Goal: Task Accomplishment & Management: Manage account settings

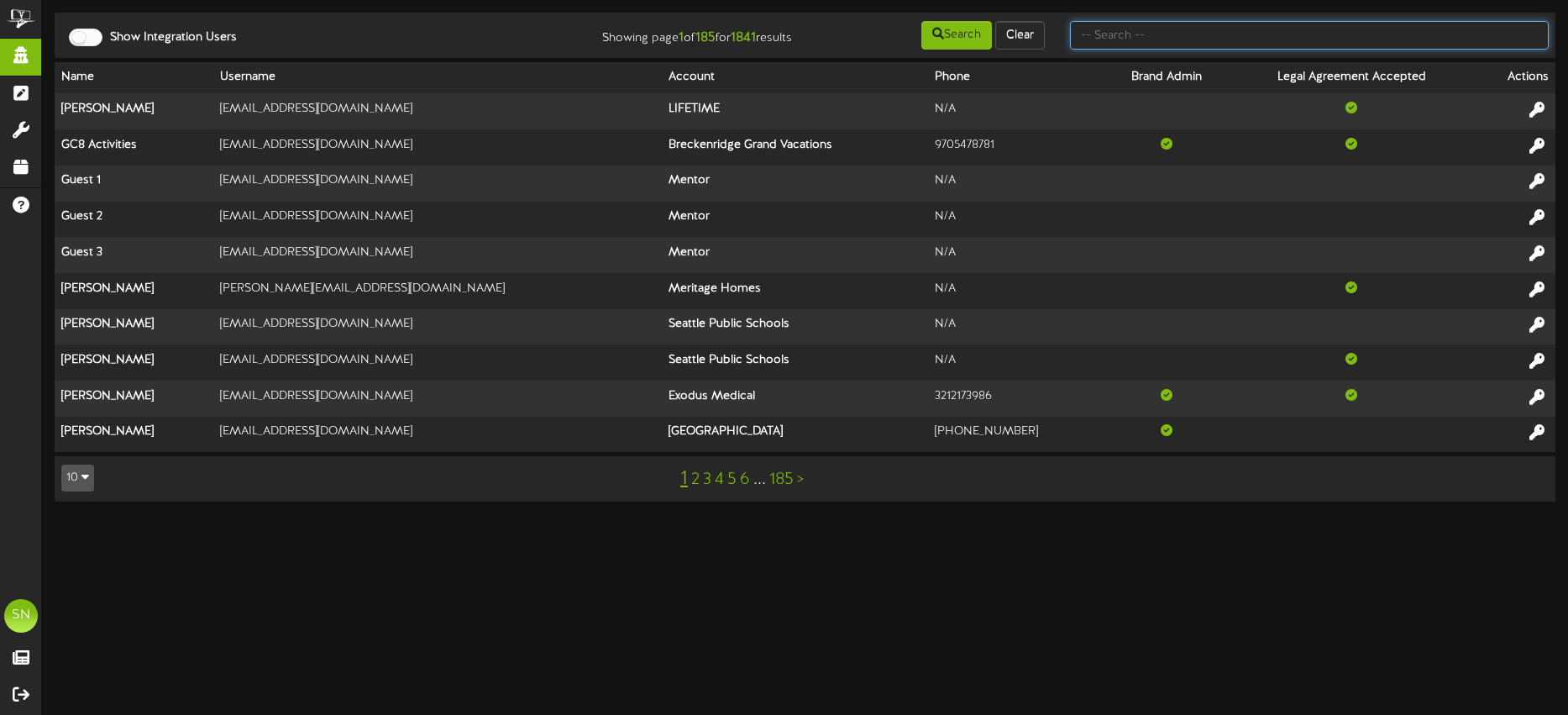
click at [1141, 42] on input "text" at bounding box center [1310, 35] width 479 height 28
type input "[PERSON_NAME]"
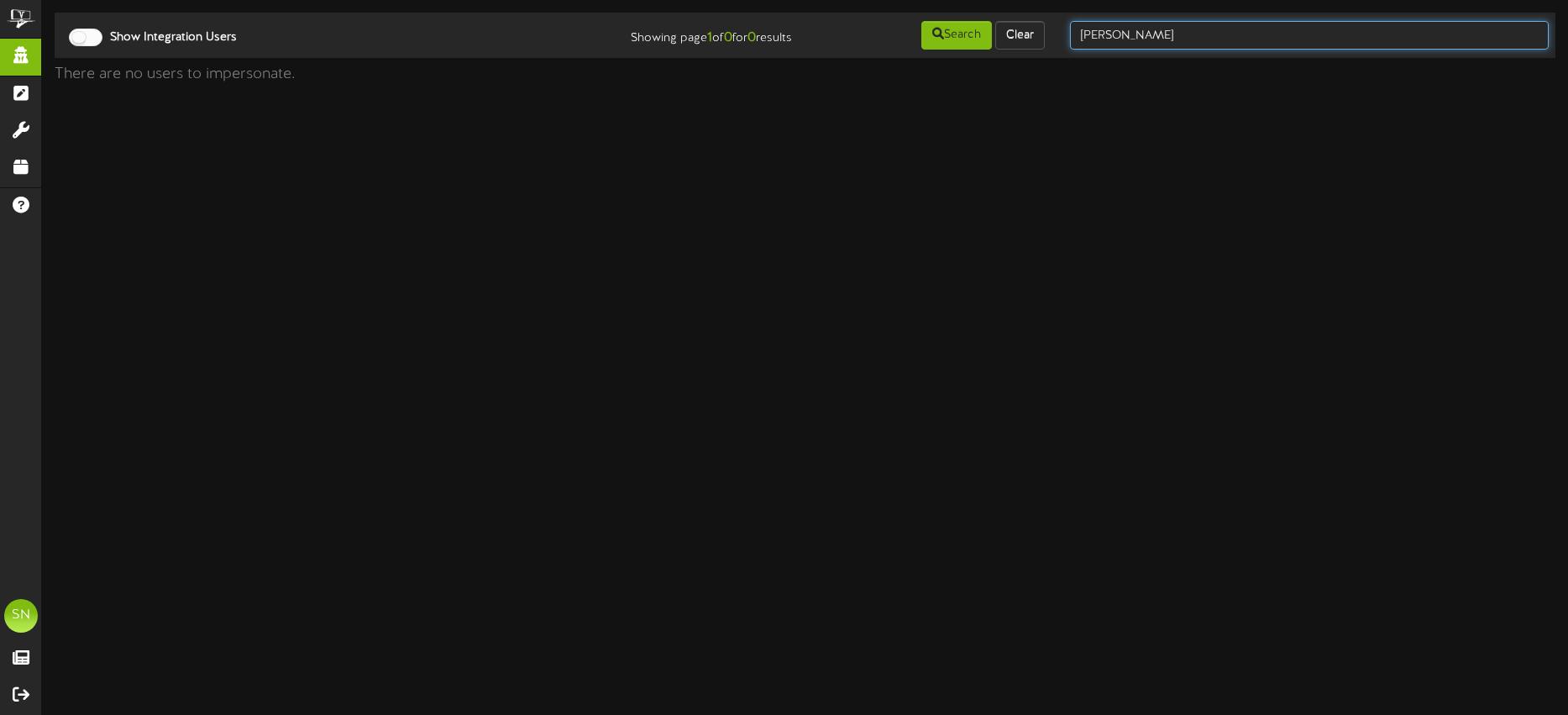
click at [1177, 30] on input "[PERSON_NAME]" at bounding box center [1310, 35] width 479 height 28
type input "[PERSON_NAME]"
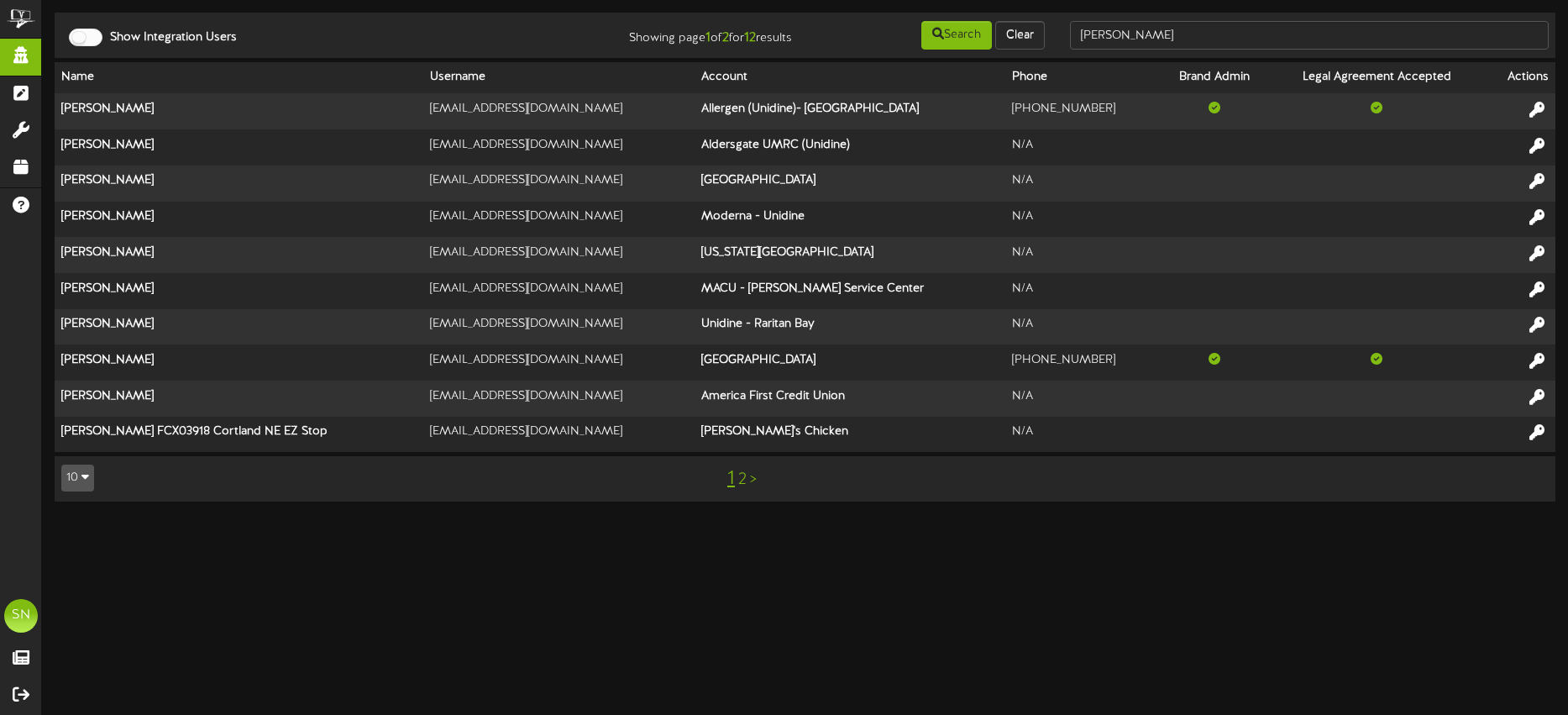
click at [739, 478] on link "2" at bounding box center [742, 479] width 8 height 19
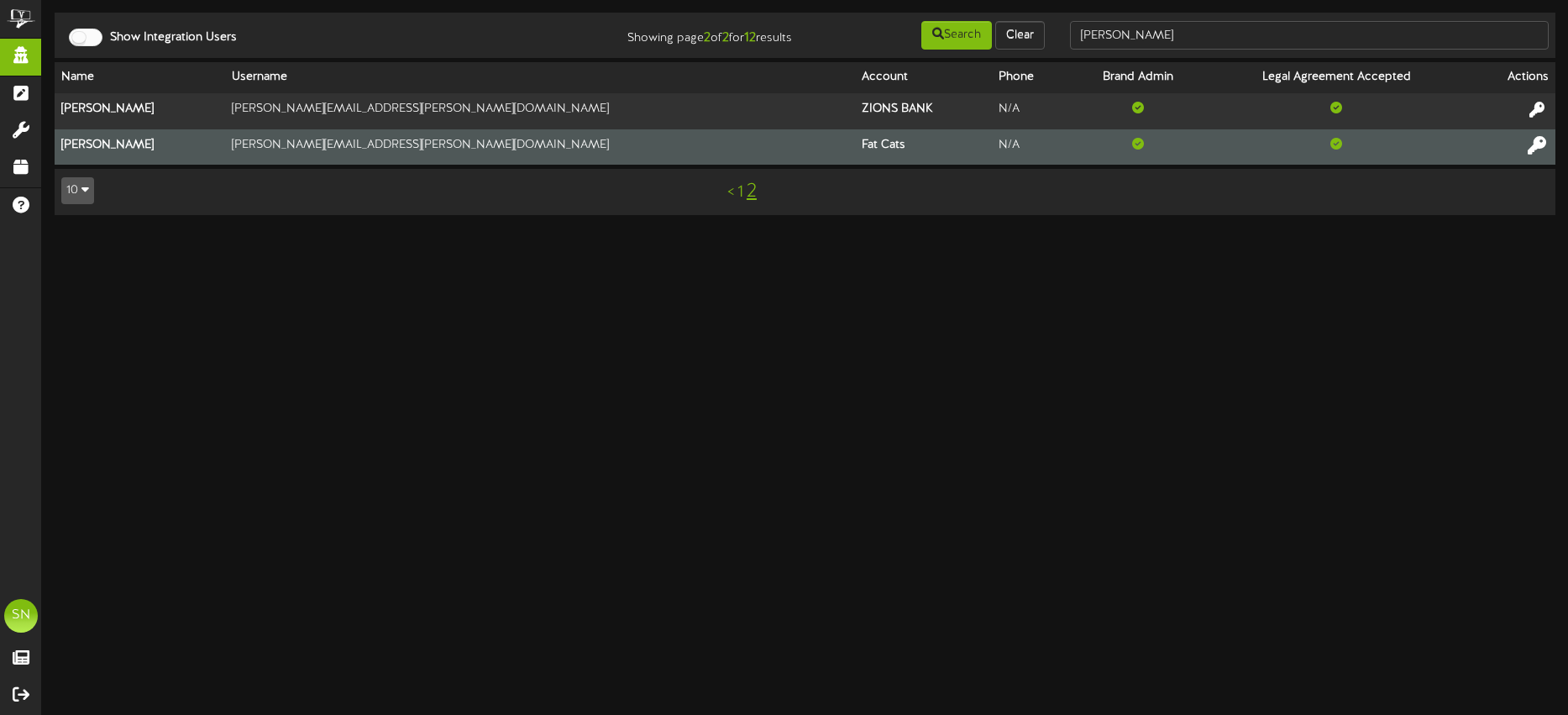
click at [1541, 142] on icon at bounding box center [1537, 144] width 19 height 19
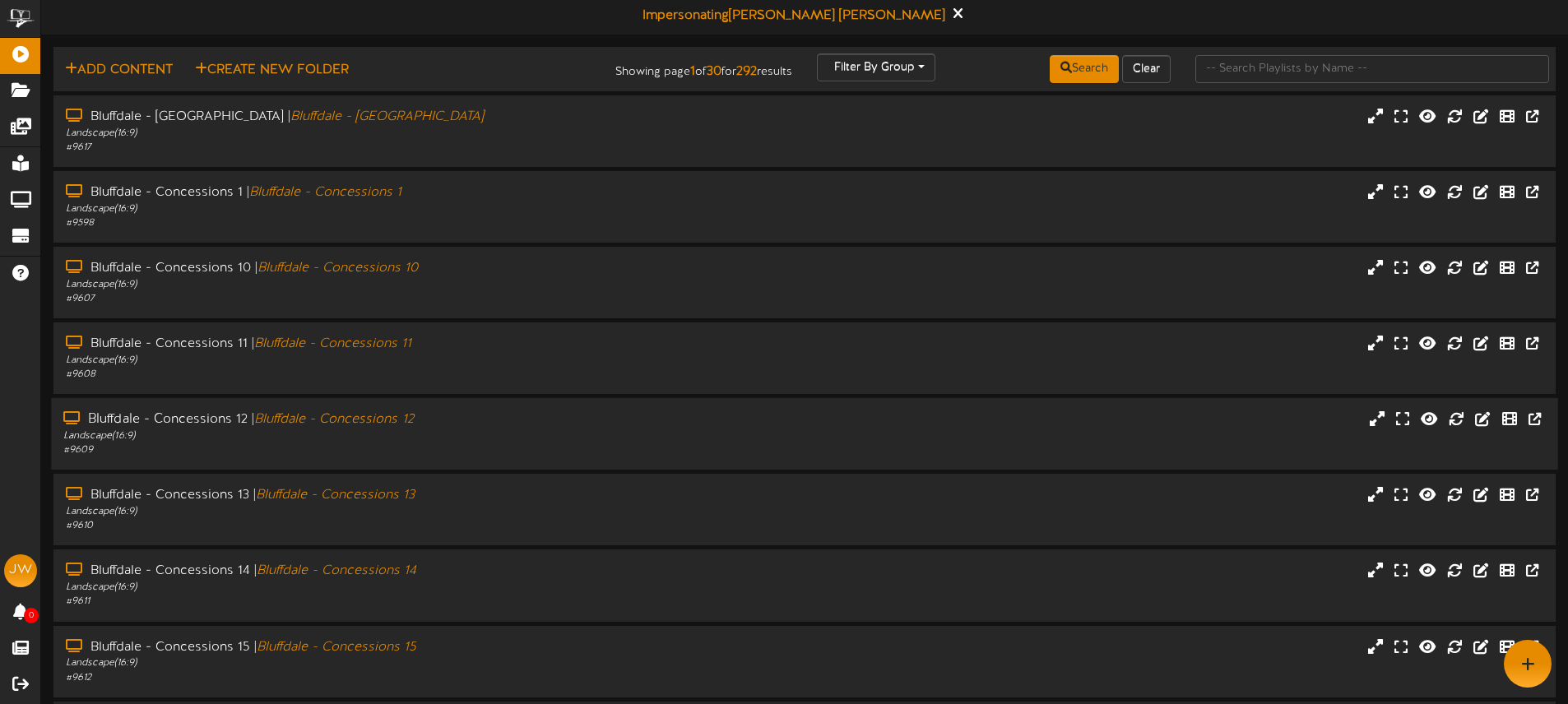
scroll to position [3, 0]
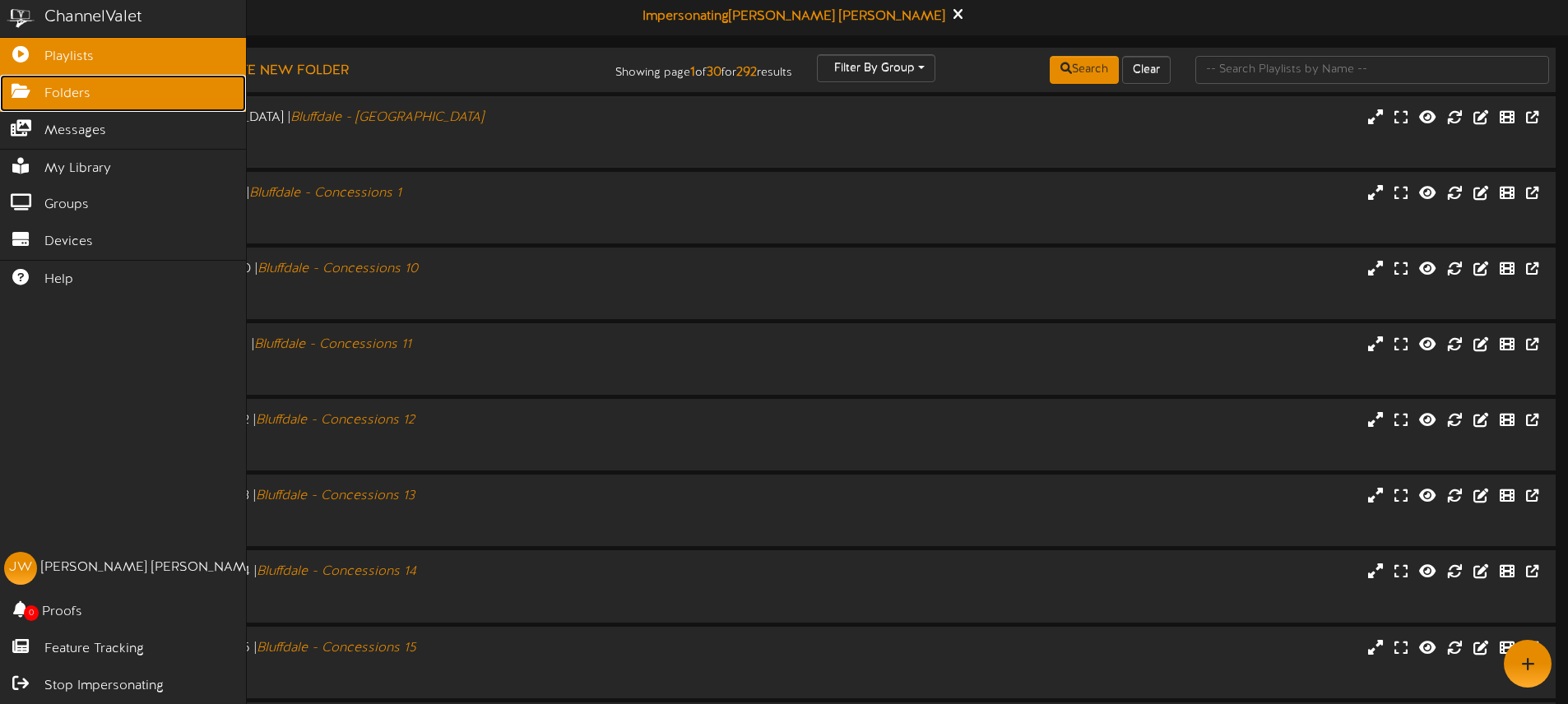
click at [70, 88] on span "Folders" at bounding box center [67, 95] width 46 height 19
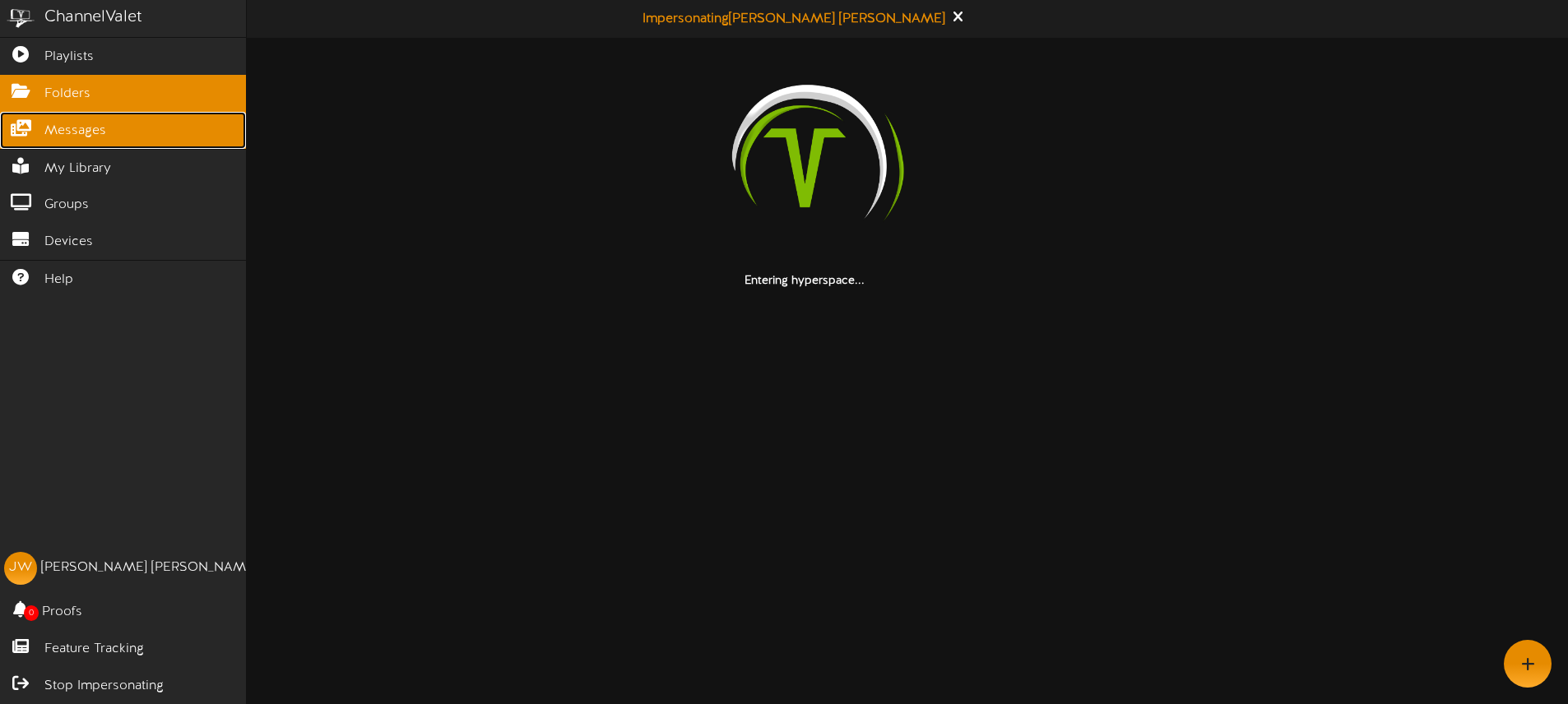
click at [104, 125] on link "Messages" at bounding box center [123, 130] width 246 height 37
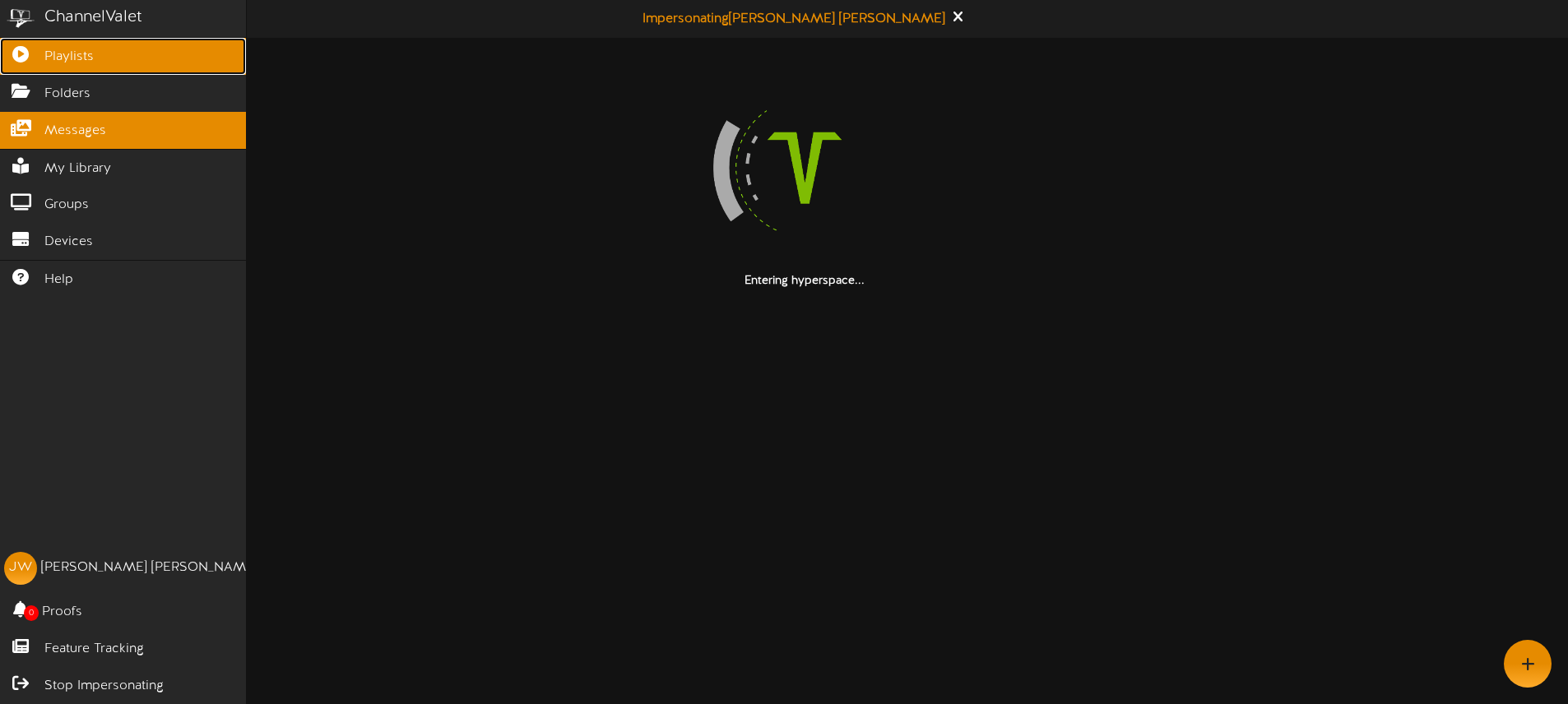
click at [101, 60] on link "Playlists" at bounding box center [123, 56] width 246 height 37
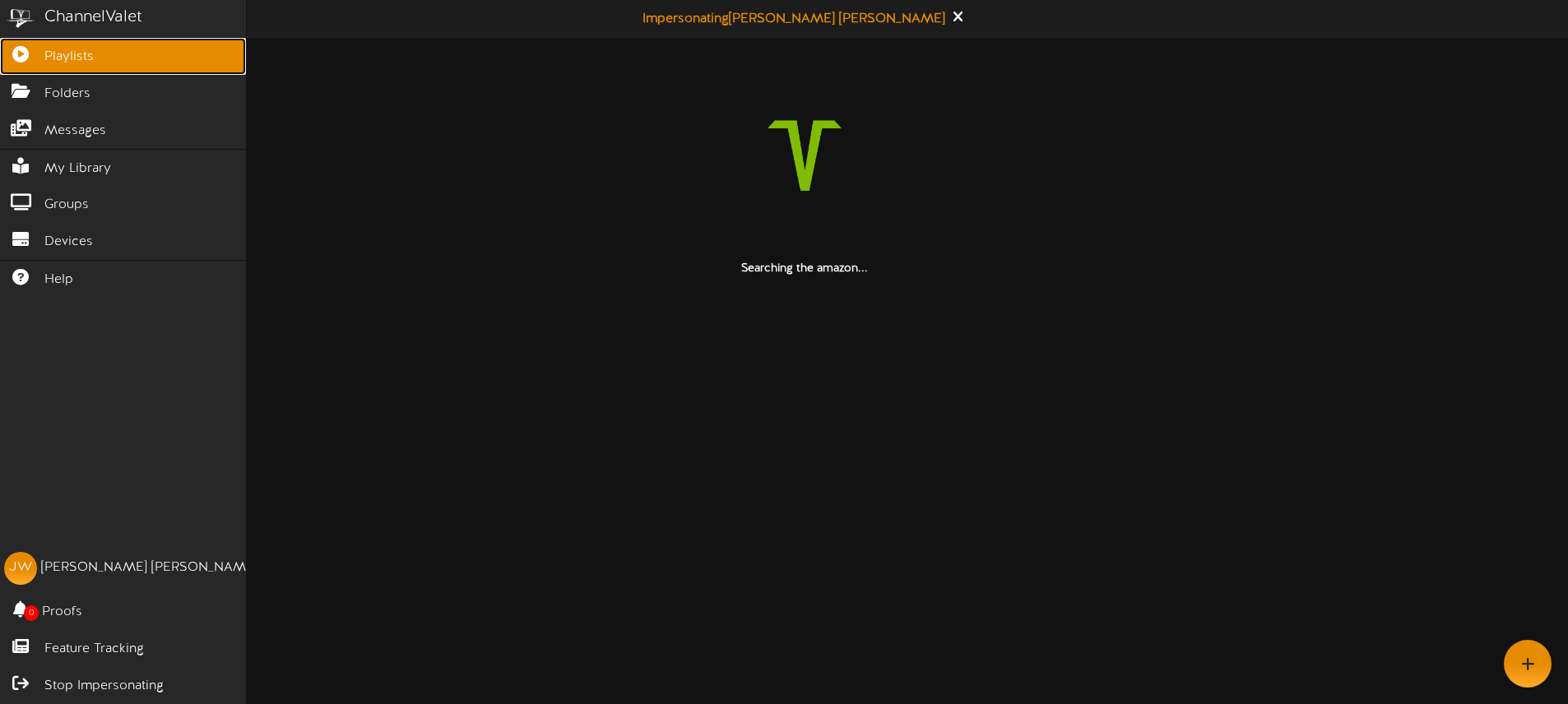
click at [50, 58] on span "Playlists" at bounding box center [69, 57] width 50 height 19
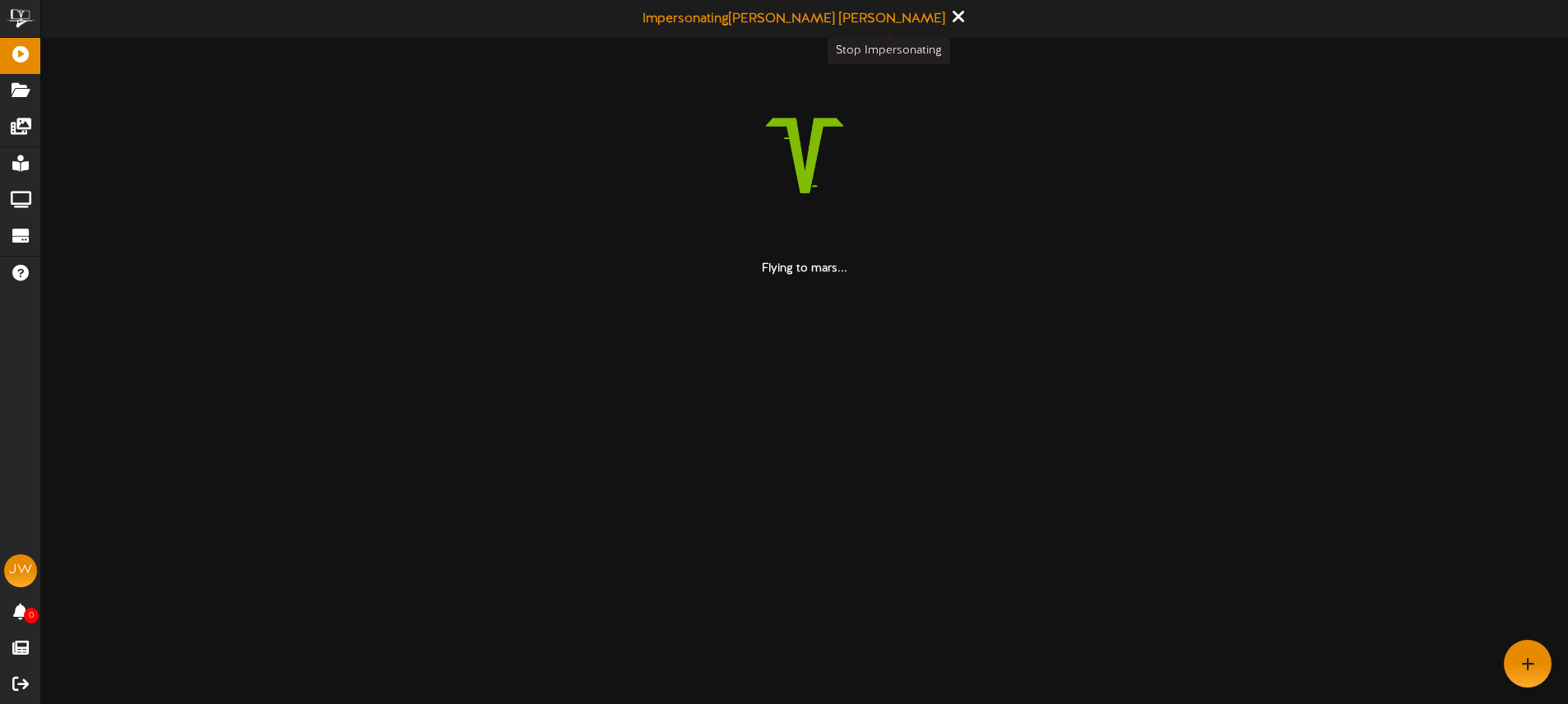
click at [953, 17] on icon at bounding box center [958, 17] width 10 height 18
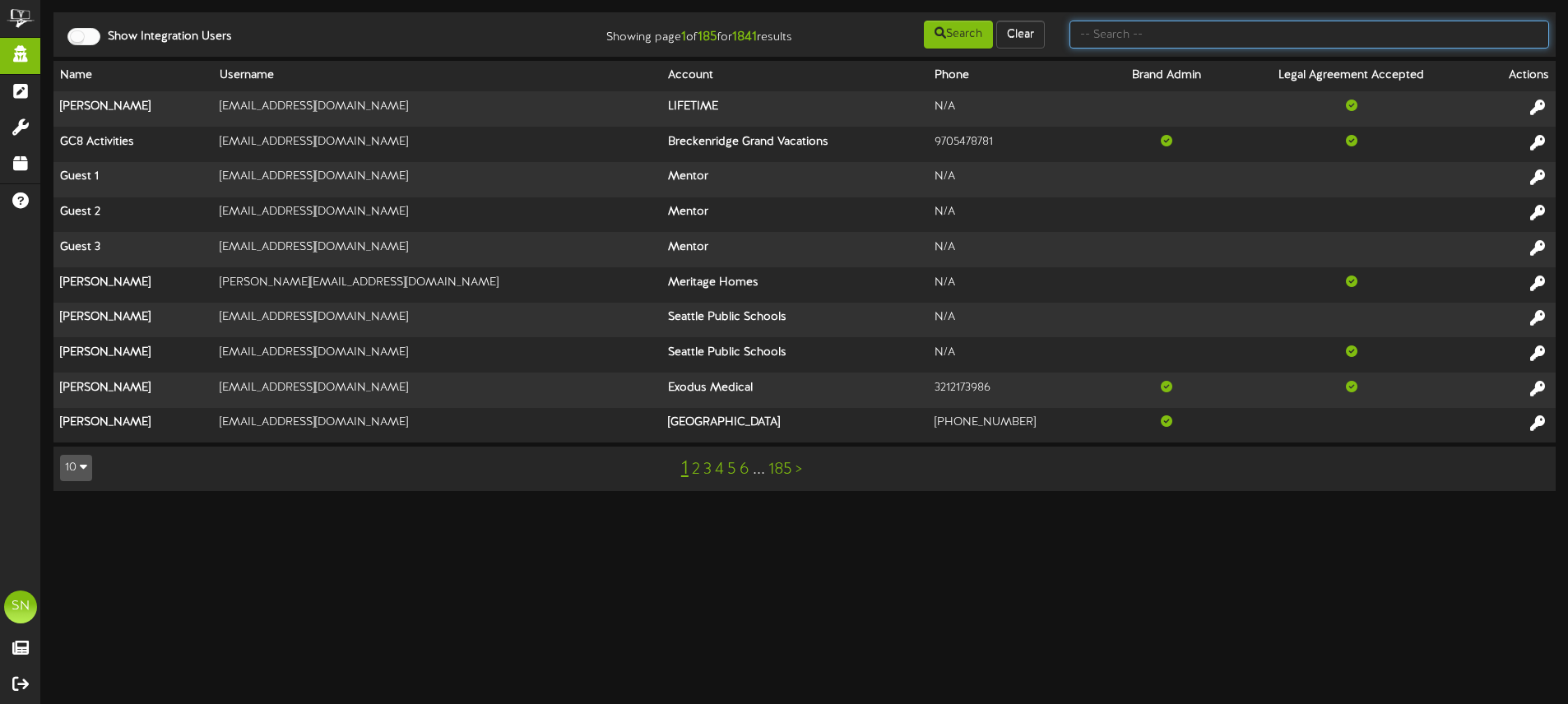
click at [1249, 37] on input "text" at bounding box center [1310, 35] width 480 height 28
type input "fat cats"
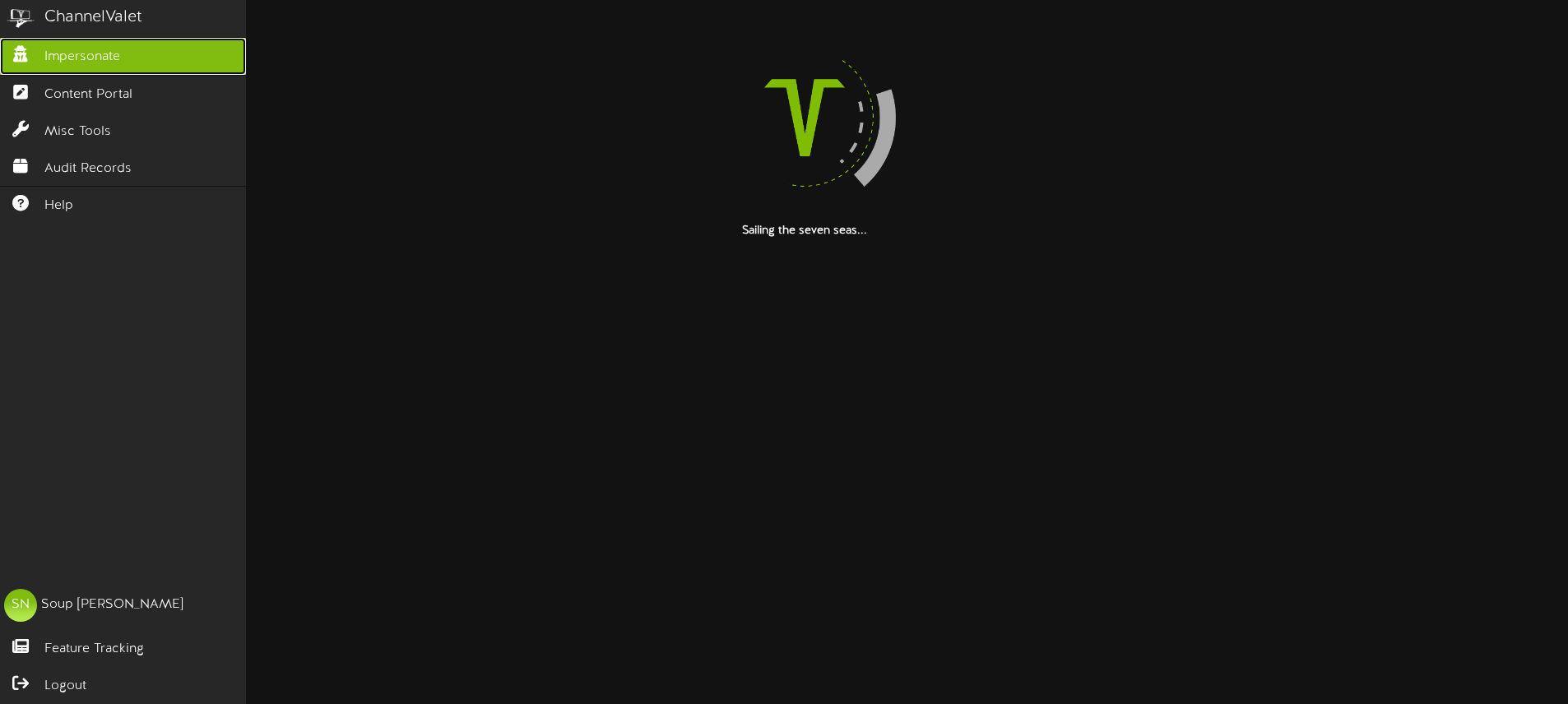
click at [37, 50] on icon at bounding box center [20, 52] width 41 height 12
click at [36, 50] on icon at bounding box center [20, 52] width 41 height 12
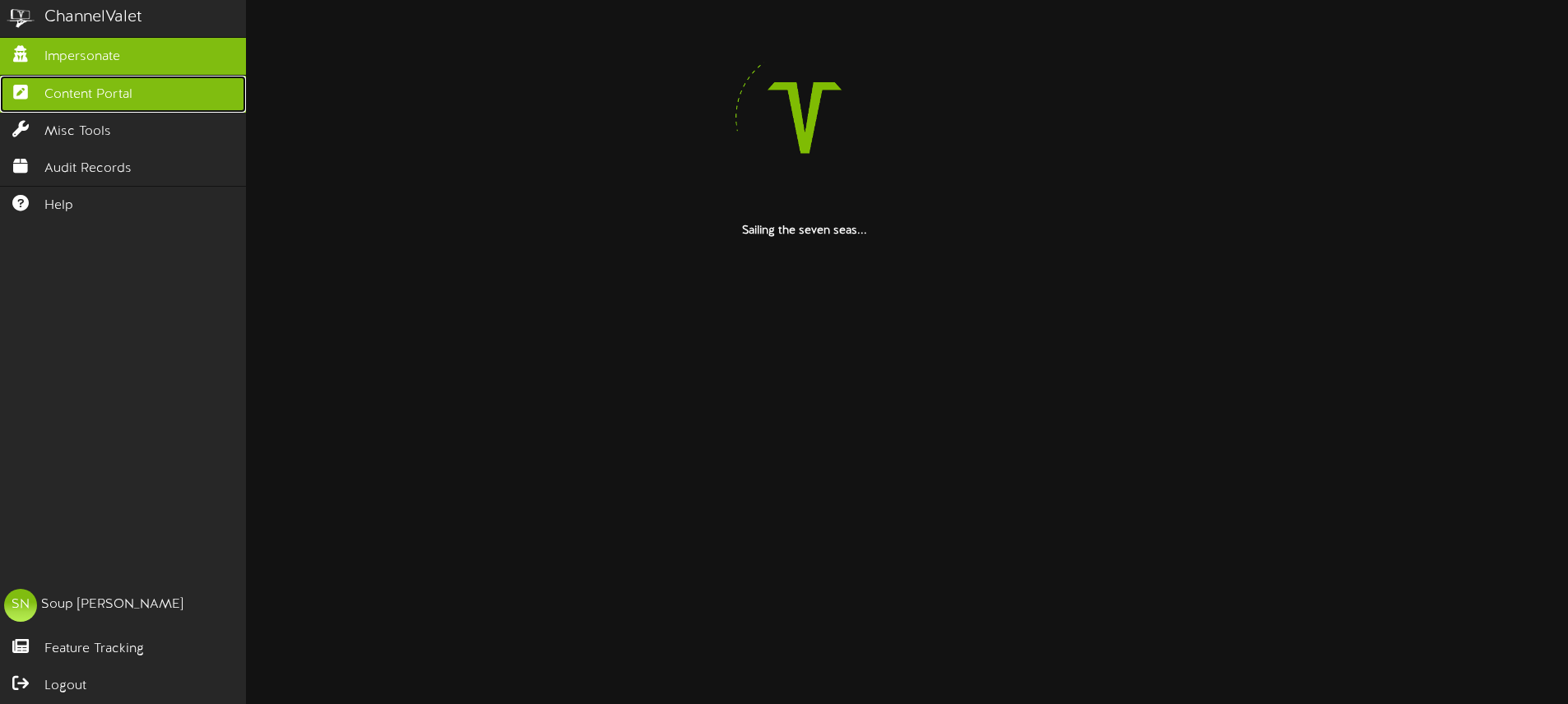
click at [82, 87] on span "Content Portal" at bounding box center [88, 95] width 88 height 19
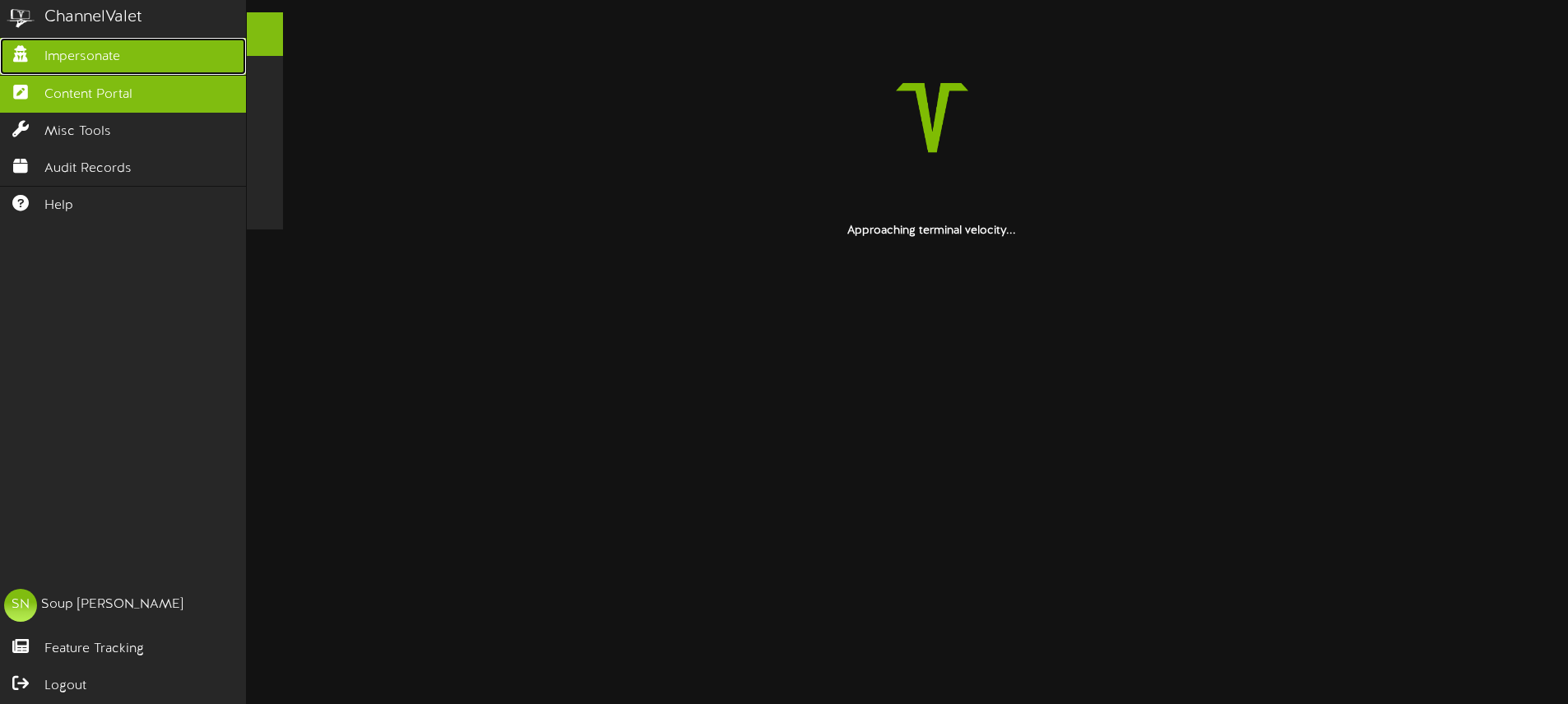
click at [91, 56] on span "Impersonate" at bounding box center [82, 57] width 76 height 19
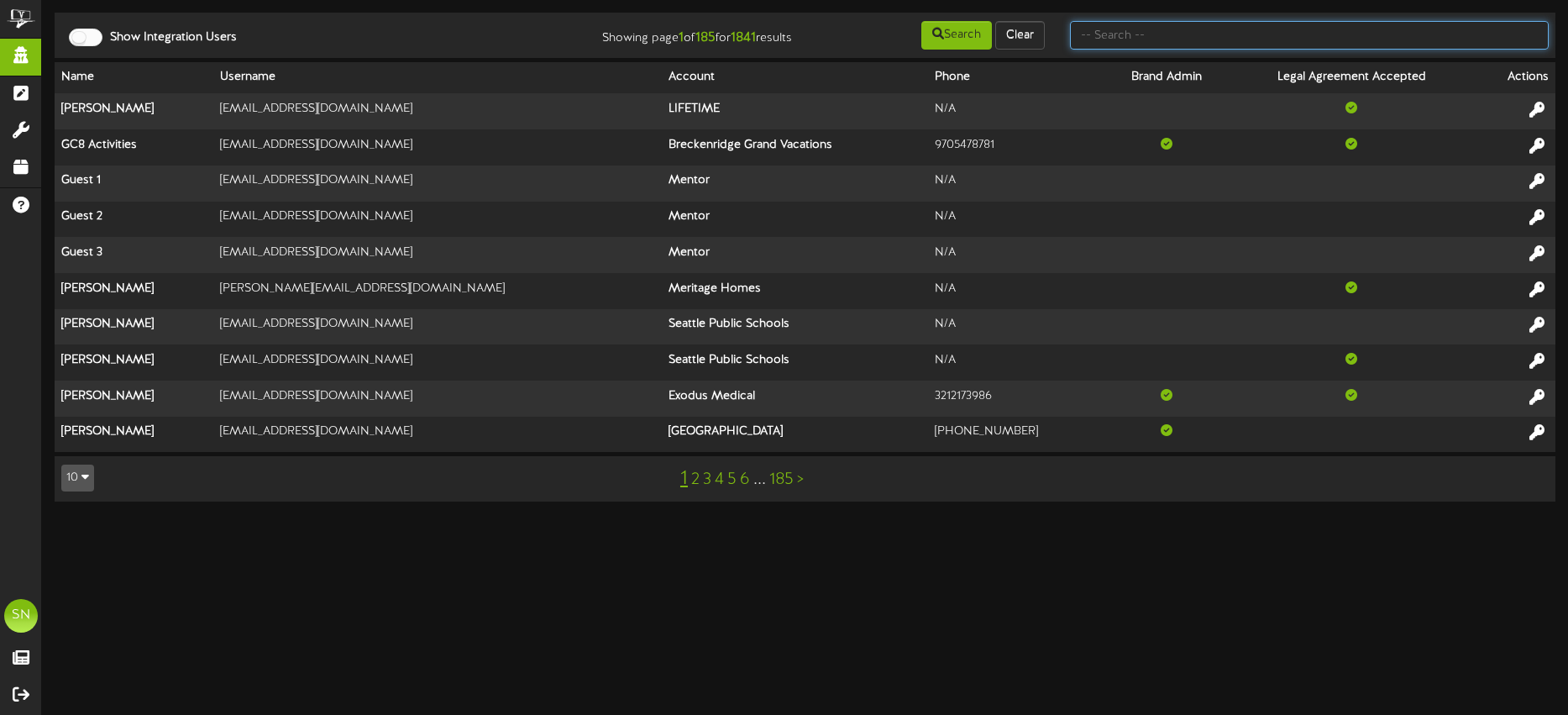
click at [1238, 25] on input "text" at bounding box center [1310, 35] width 479 height 28
type input "fat cats"
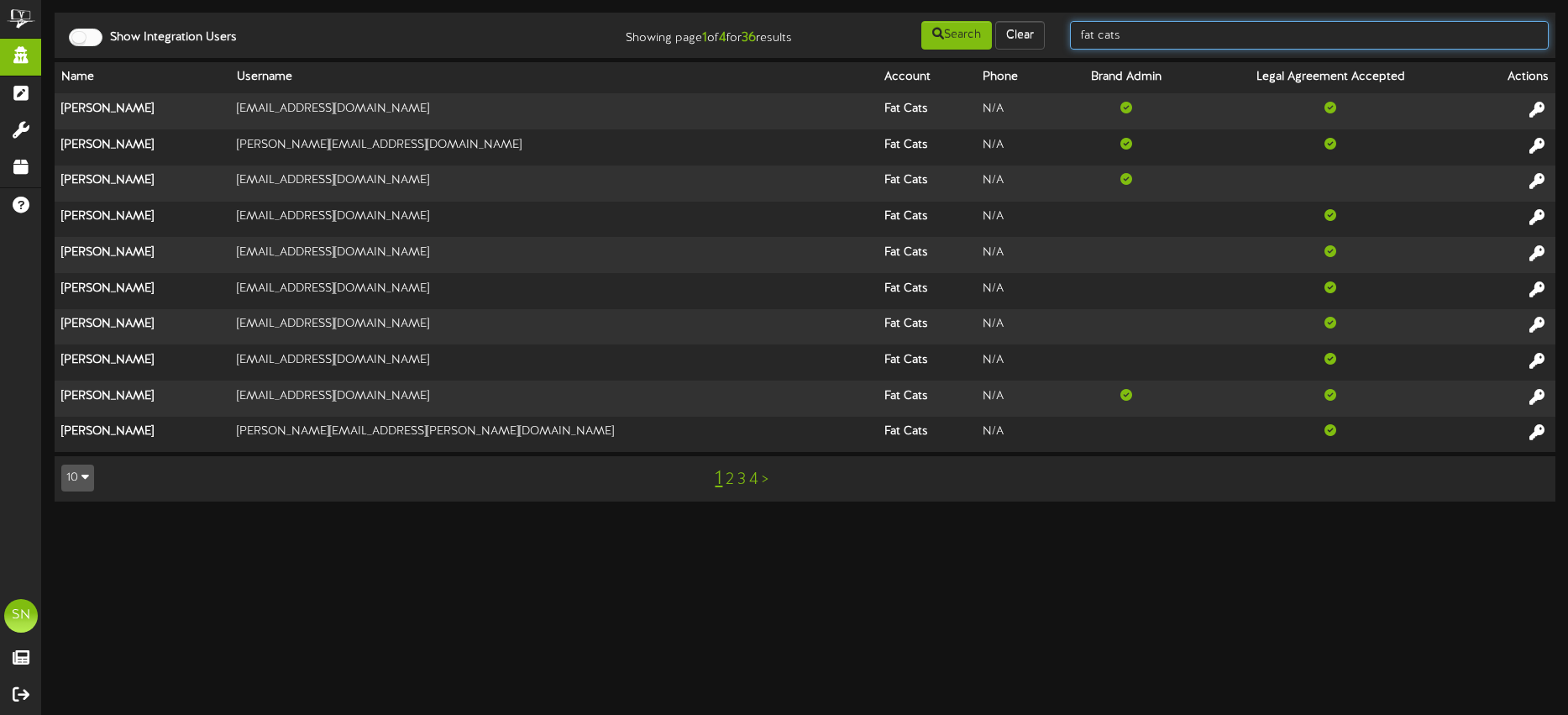
click at [1141, 43] on input "fat cats" at bounding box center [1310, 35] width 479 height 28
drag, startPoint x: 1142, startPoint y: 42, endPoint x: 1052, endPoint y: 41, distance: 90.0
click at [1052, 41] on div "Show Integration Users Showing page 1 of 4 for 36 results Search Clear fat cats" at bounding box center [805, 35] width 1513 height 32
type input "kristen"
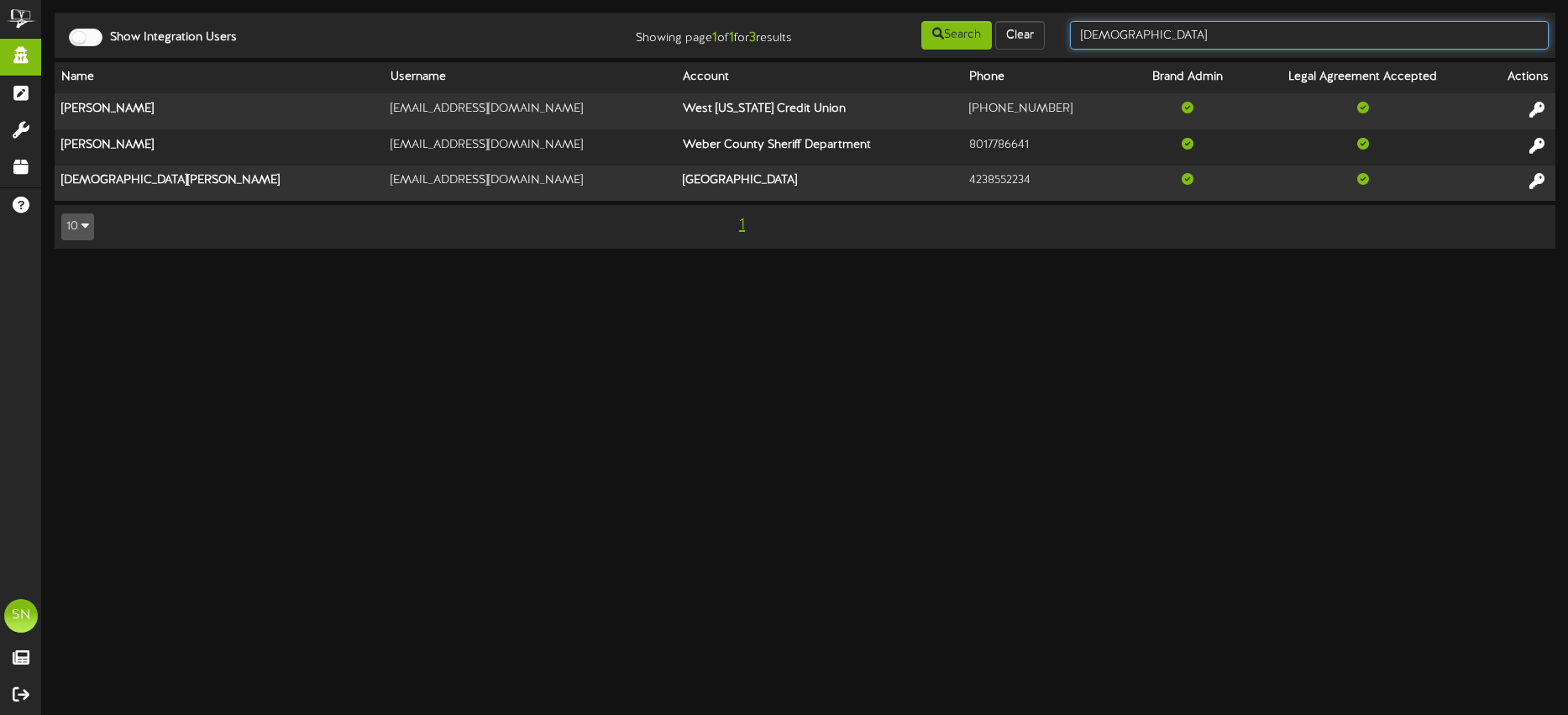
click at [1205, 38] on input "kristen" at bounding box center [1310, 35] width 479 height 28
type input "kirsten short"
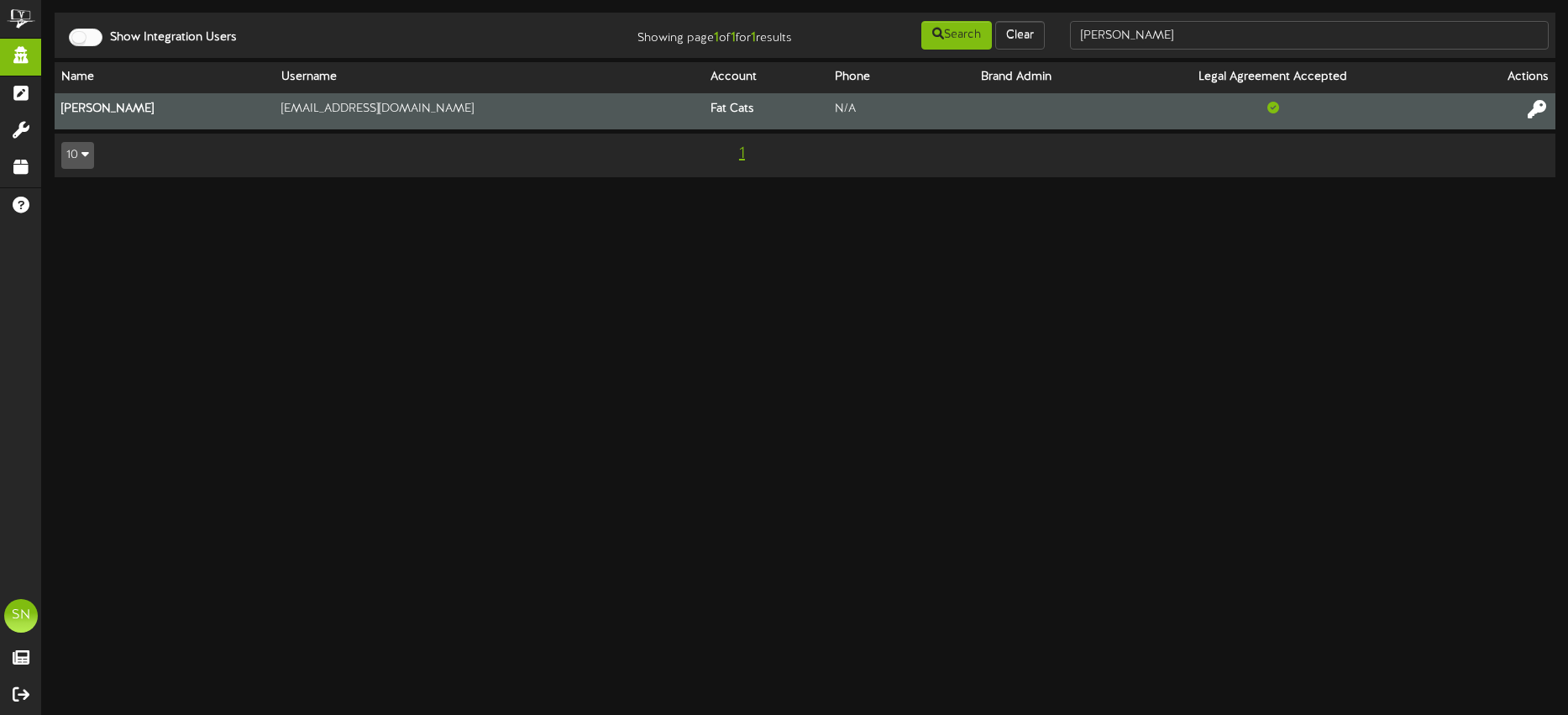
click at [1540, 105] on icon at bounding box center [1537, 109] width 19 height 19
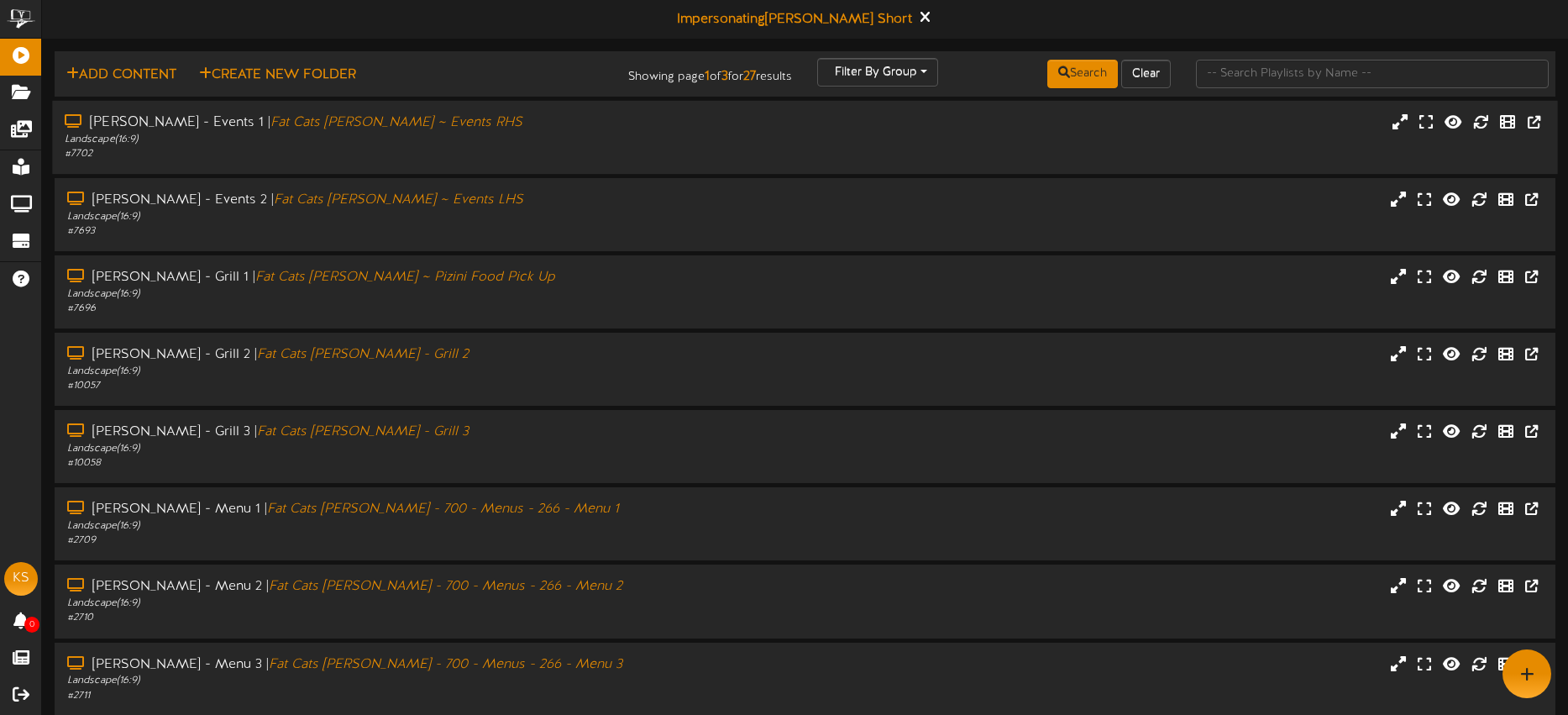
click at [540, 161] on div "# 7702" at bounding box center [366, 154] width 603 height 14
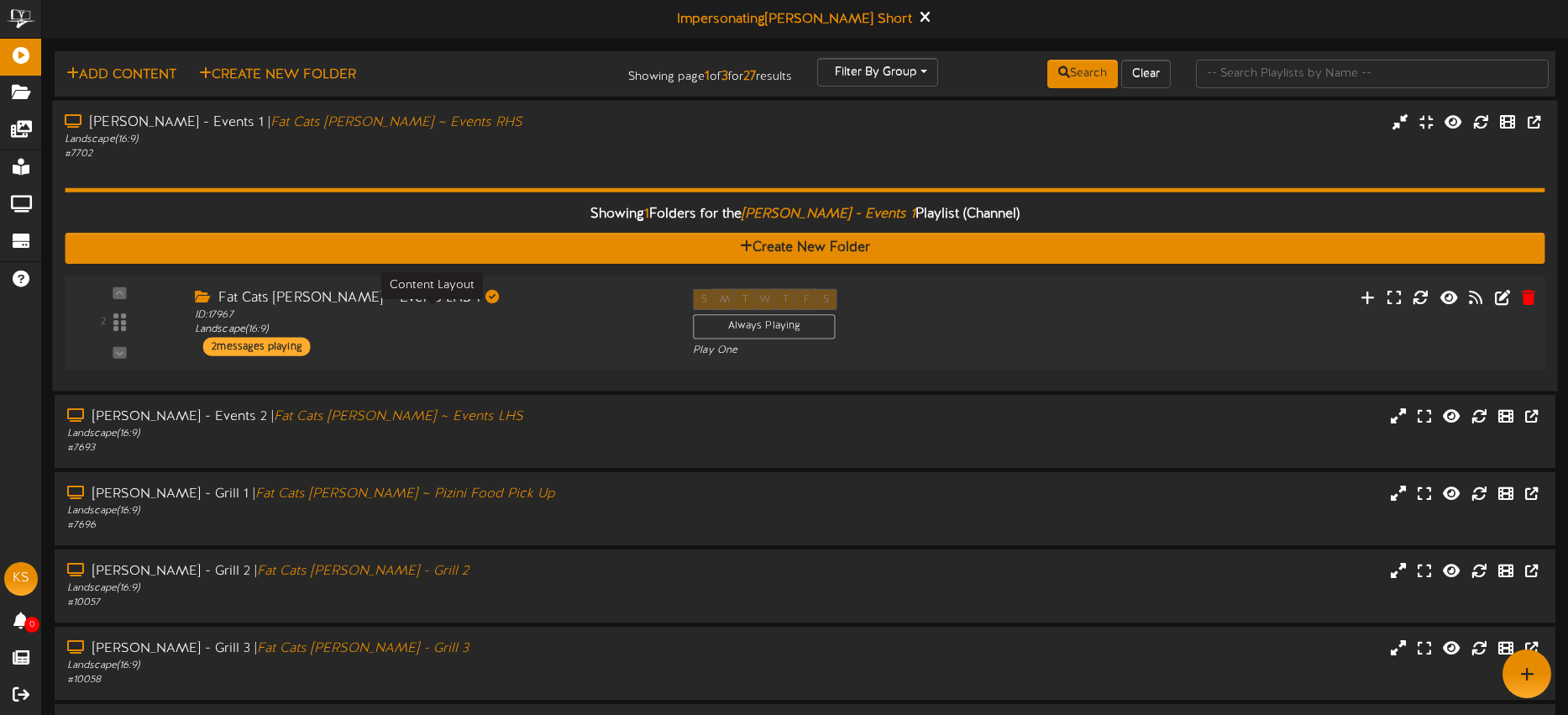
click at [446, 334] on div "ID: 17967 Landscape ( 16:9 )" at bounding box center [431, 321] width 473 height 29
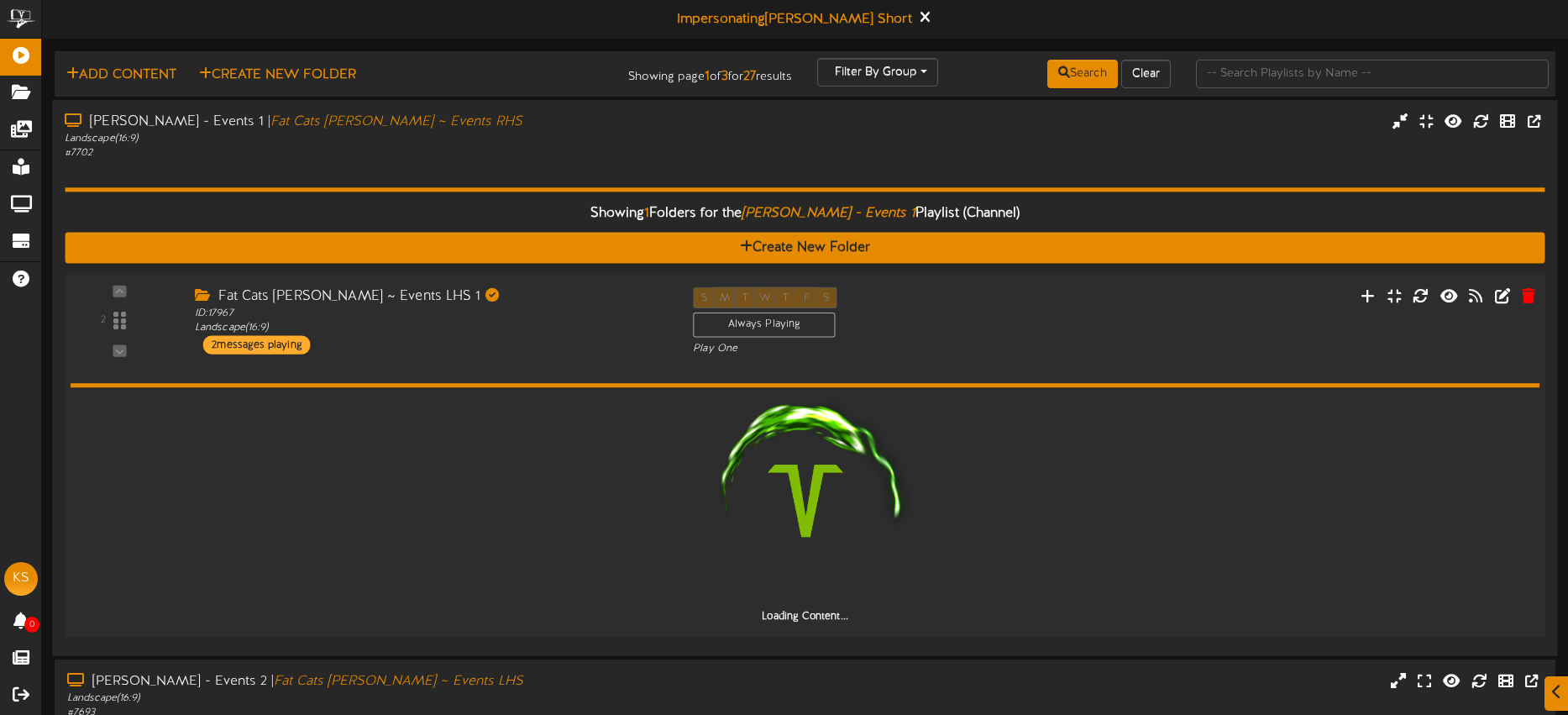
scroll to position [20, 0]
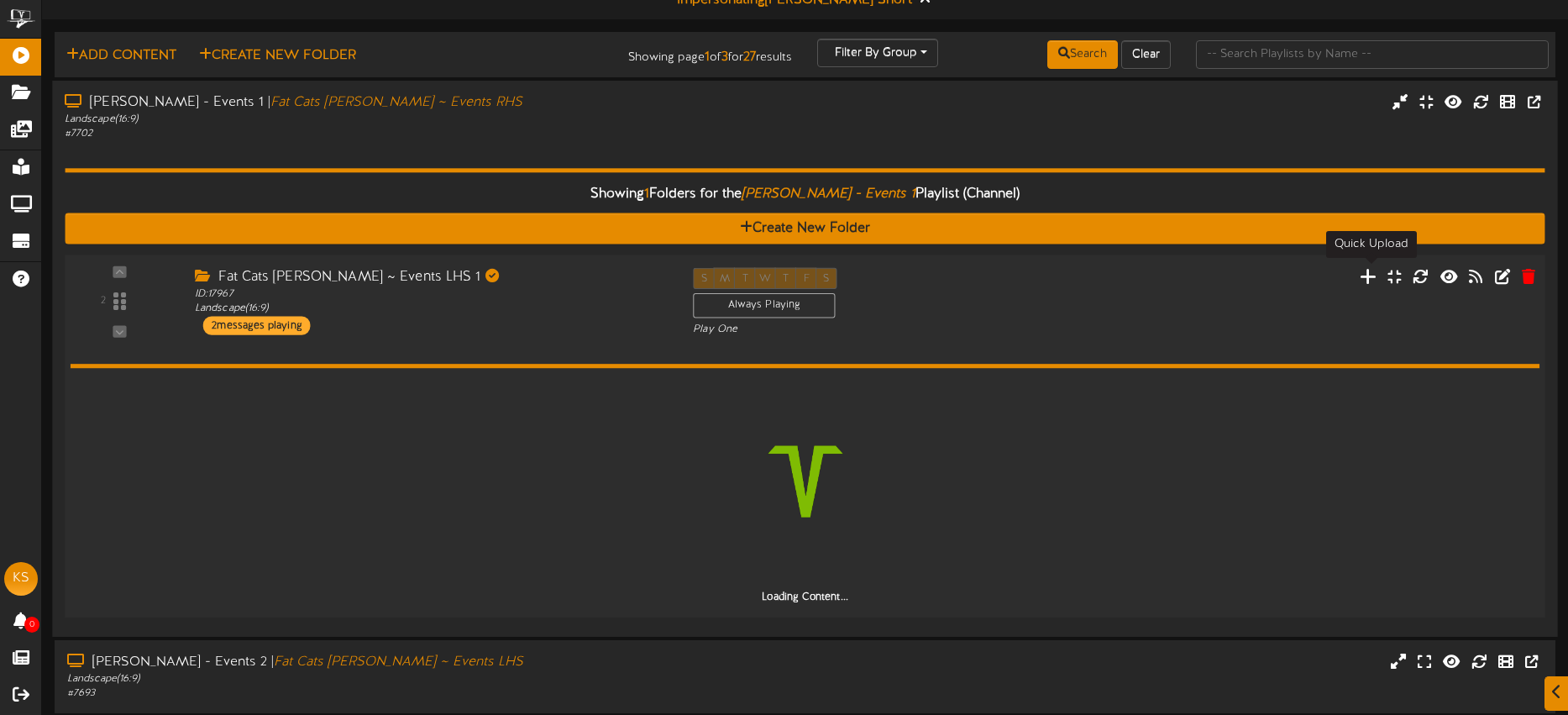
click at [1370, 276] on icon at bounding box center [1369, 275] width 18 height 19
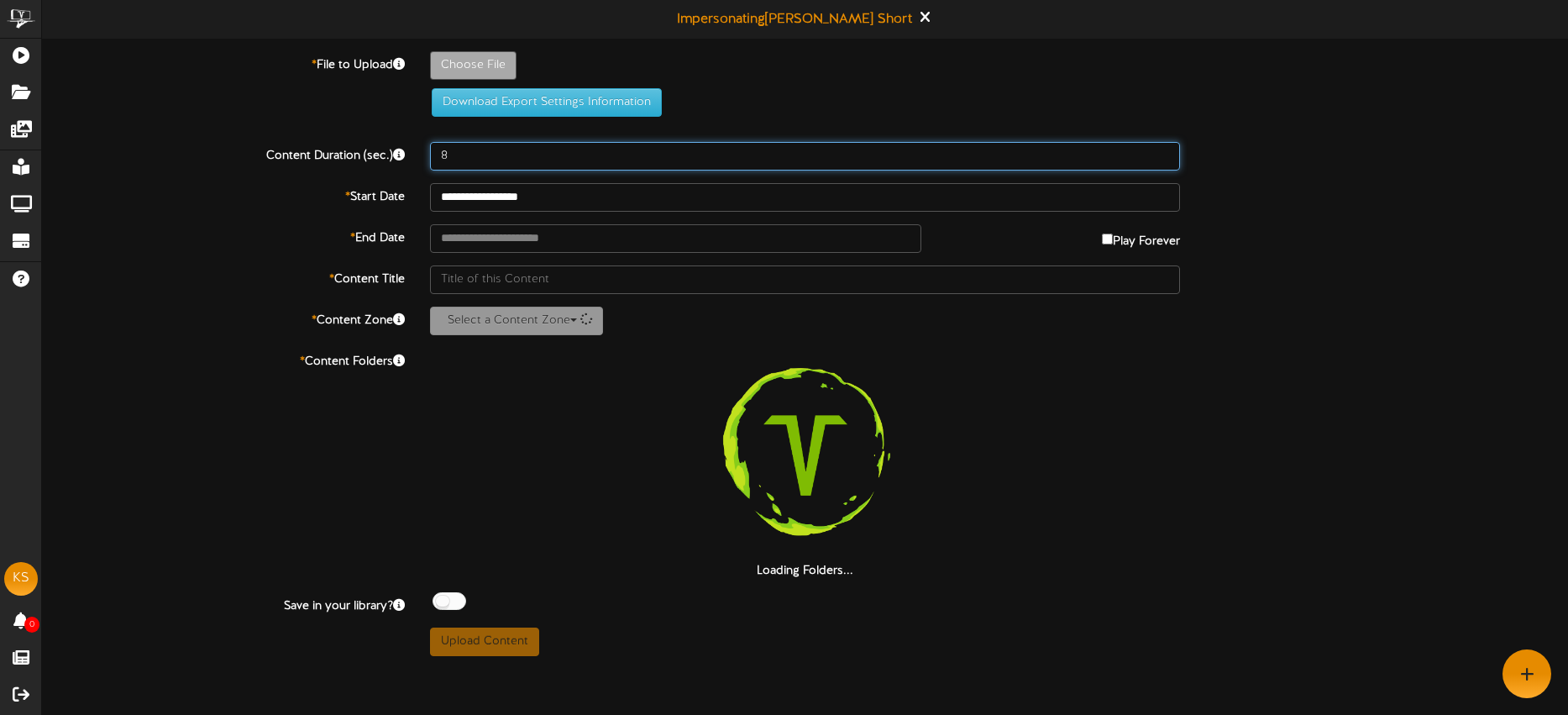
click at [468, 157] on input "8" at bounding box center [806, 156] width 751 height 28
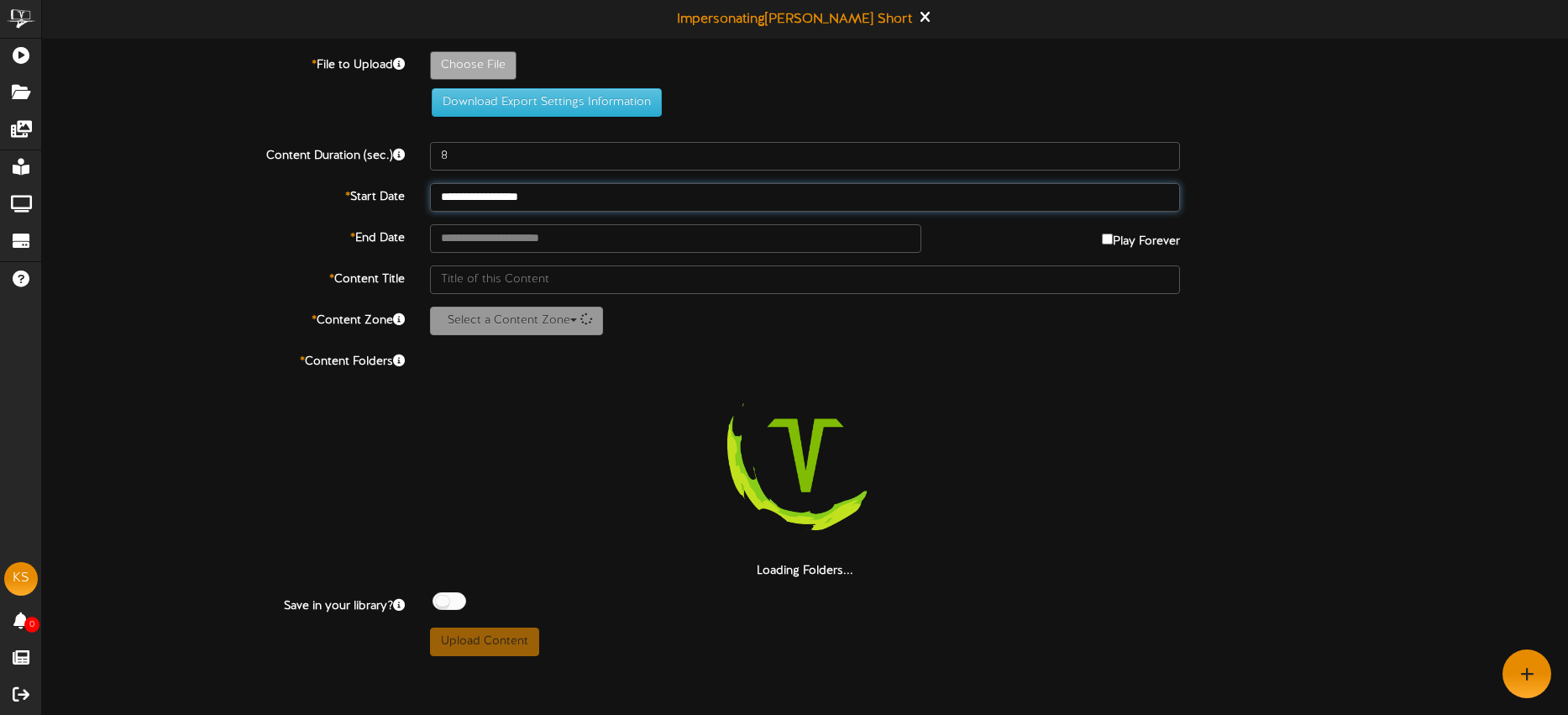
click at [586, 198] on input "**********" at bounding box center [806, 197] width 751 height 28
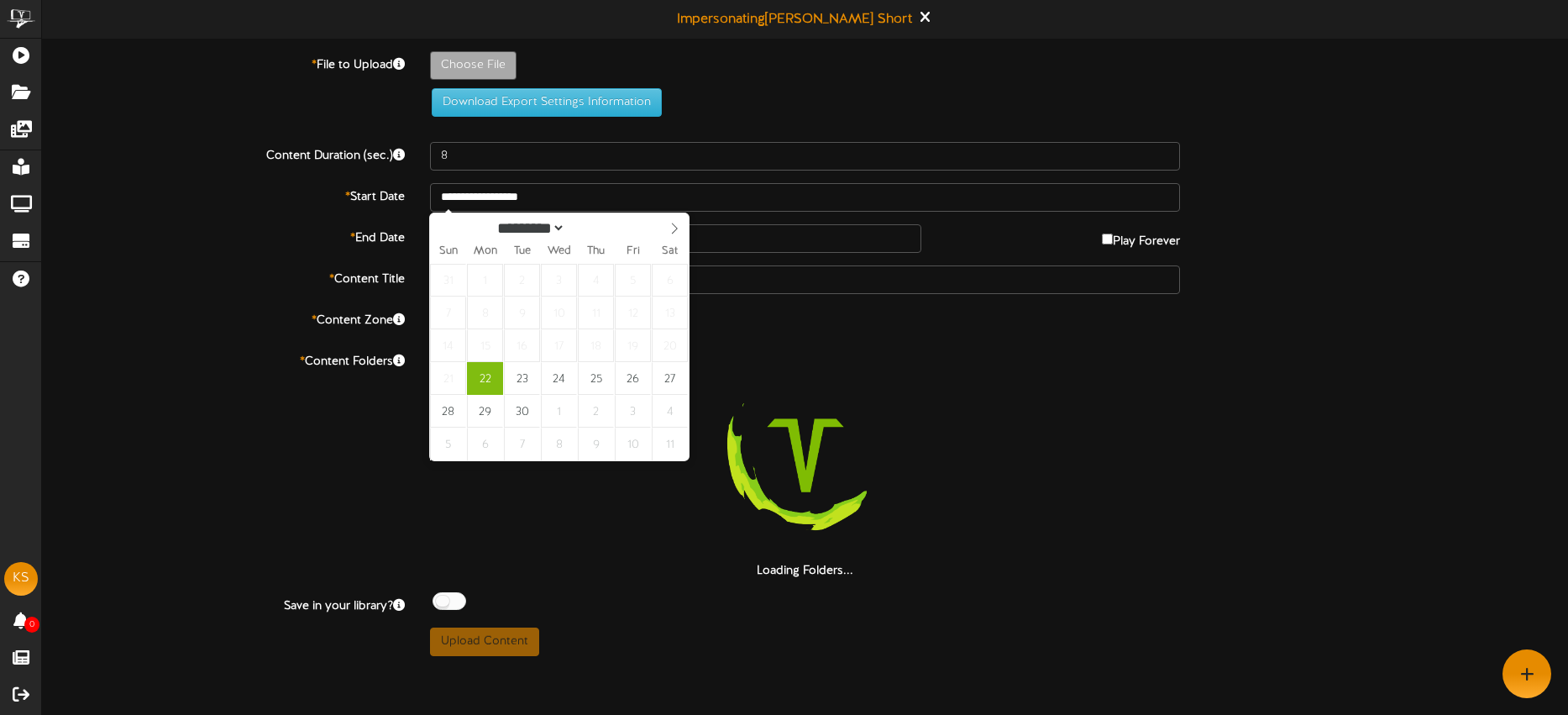
click at [996, 231] on div "Play Forever" at bounding box center [1064, 237] width 259 height 26
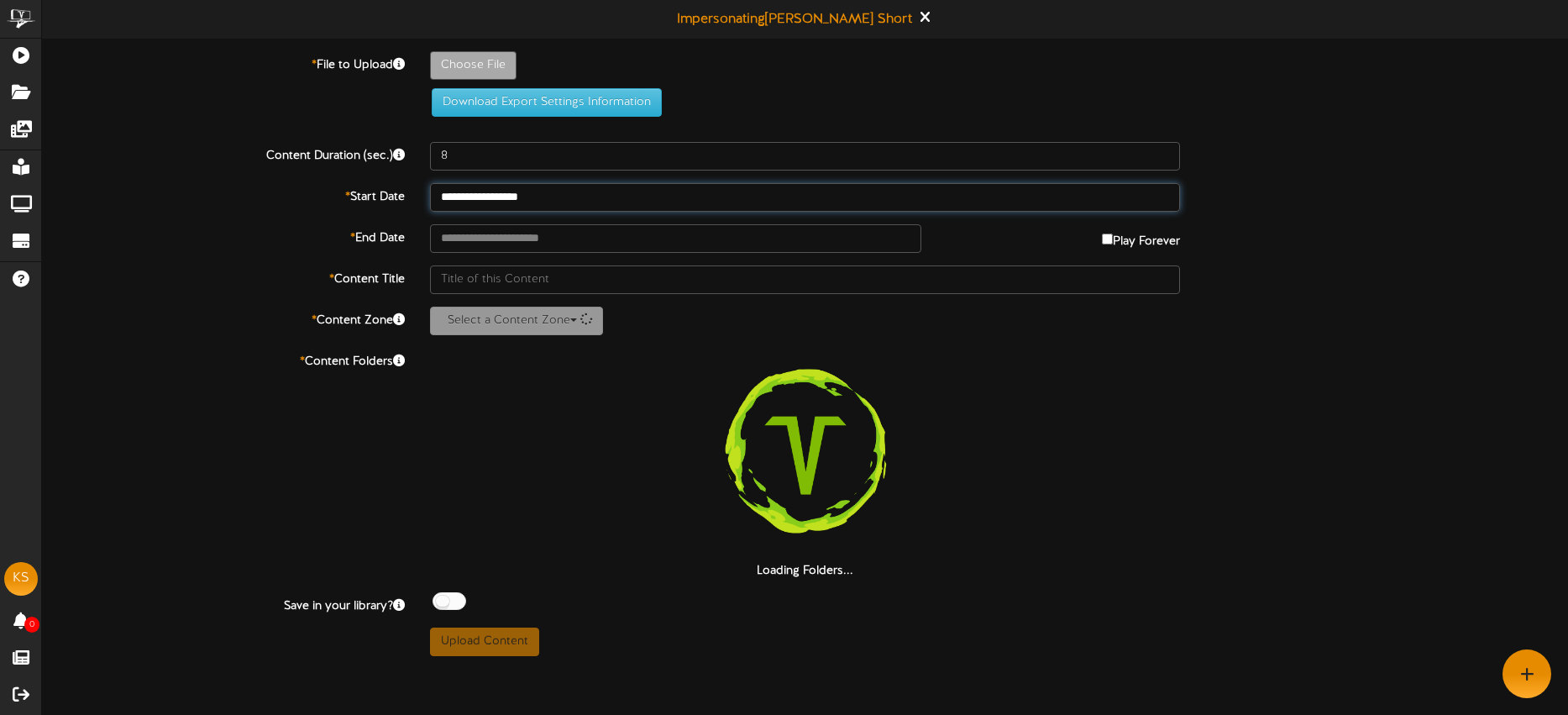
click at [611, 195] on input "**********" at bounding box center [806, 197] width 751 height 28
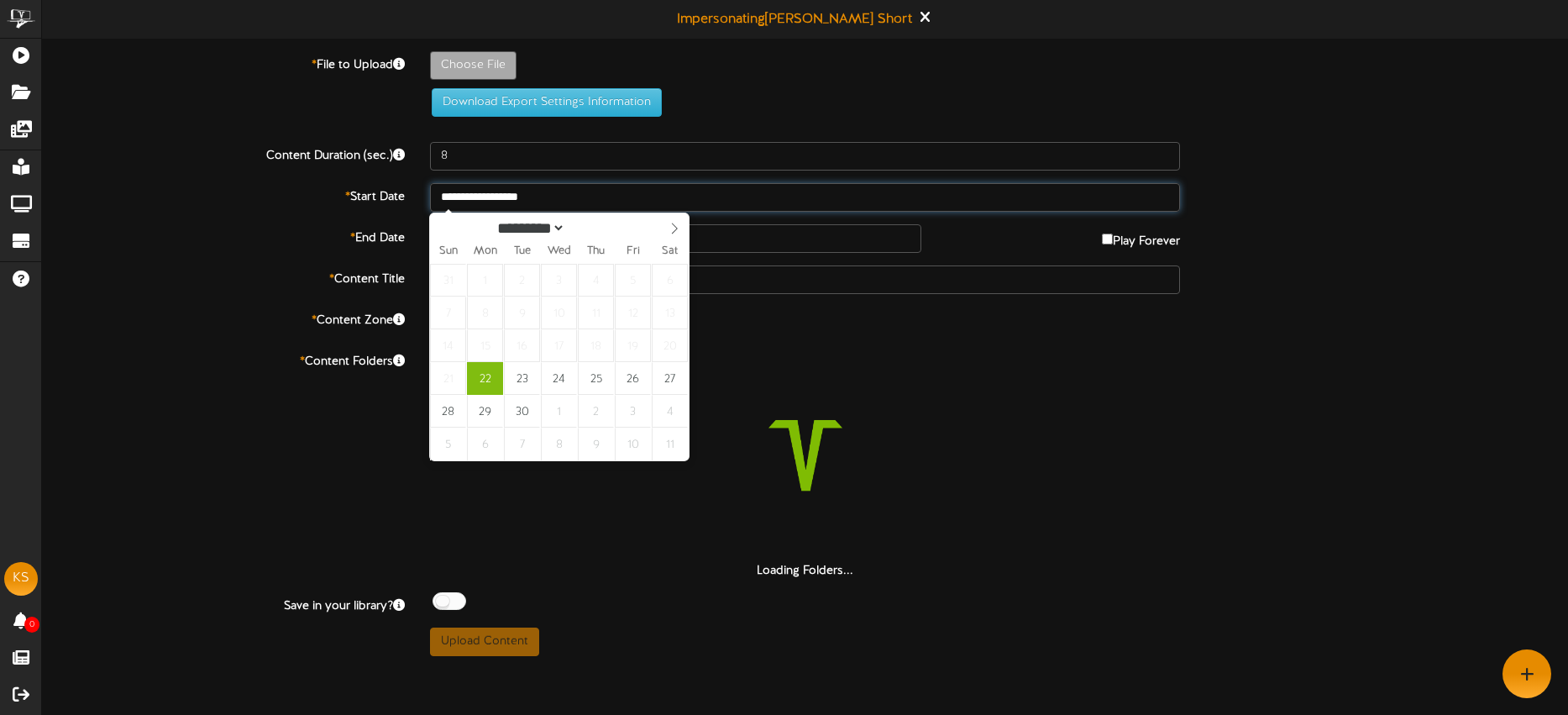
type input "**********"
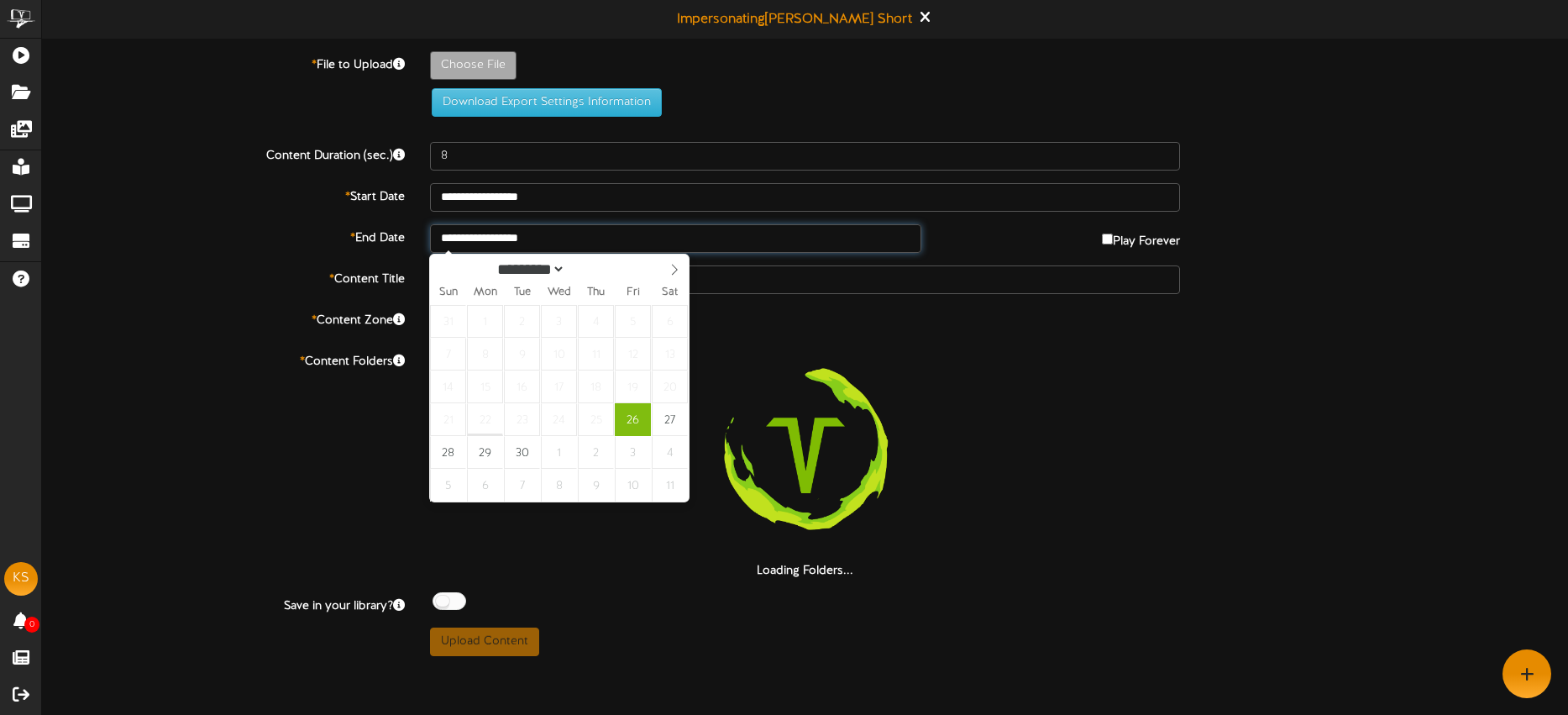
click at [604, 224] on input "**********" at bounding box center [676, 239] width 492 height 28
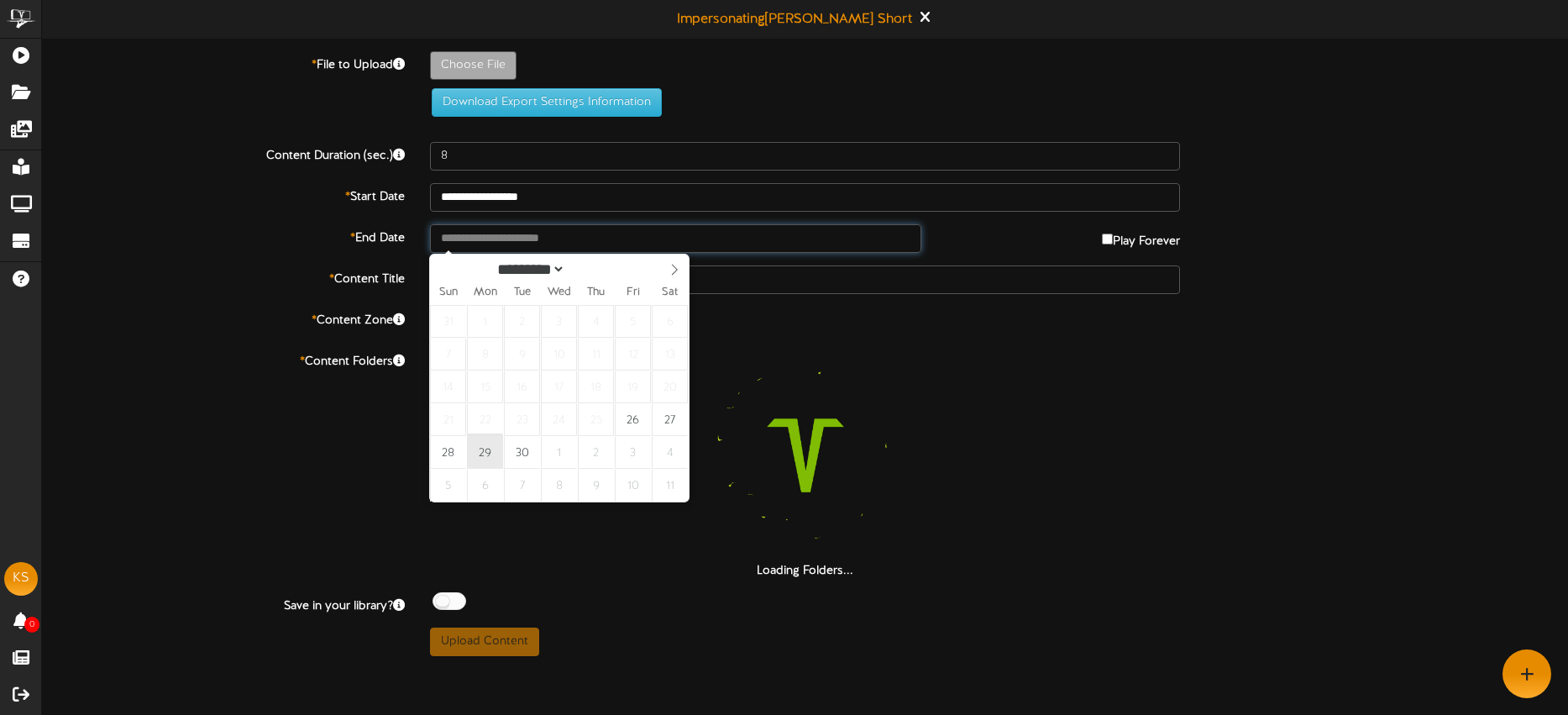
type input "**********"
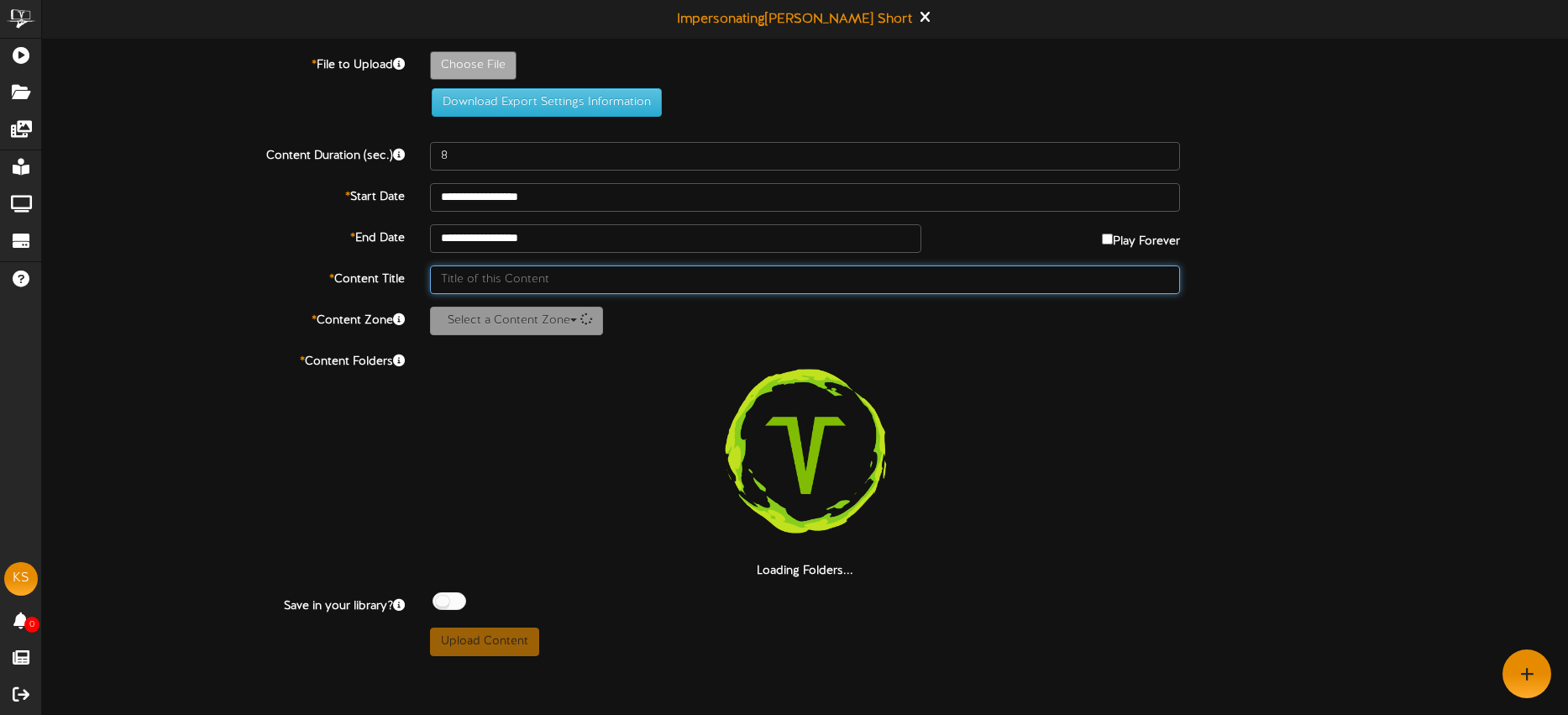
click at [571, 279] on input "text" at bounding box center [806, 279] width 751 height 28
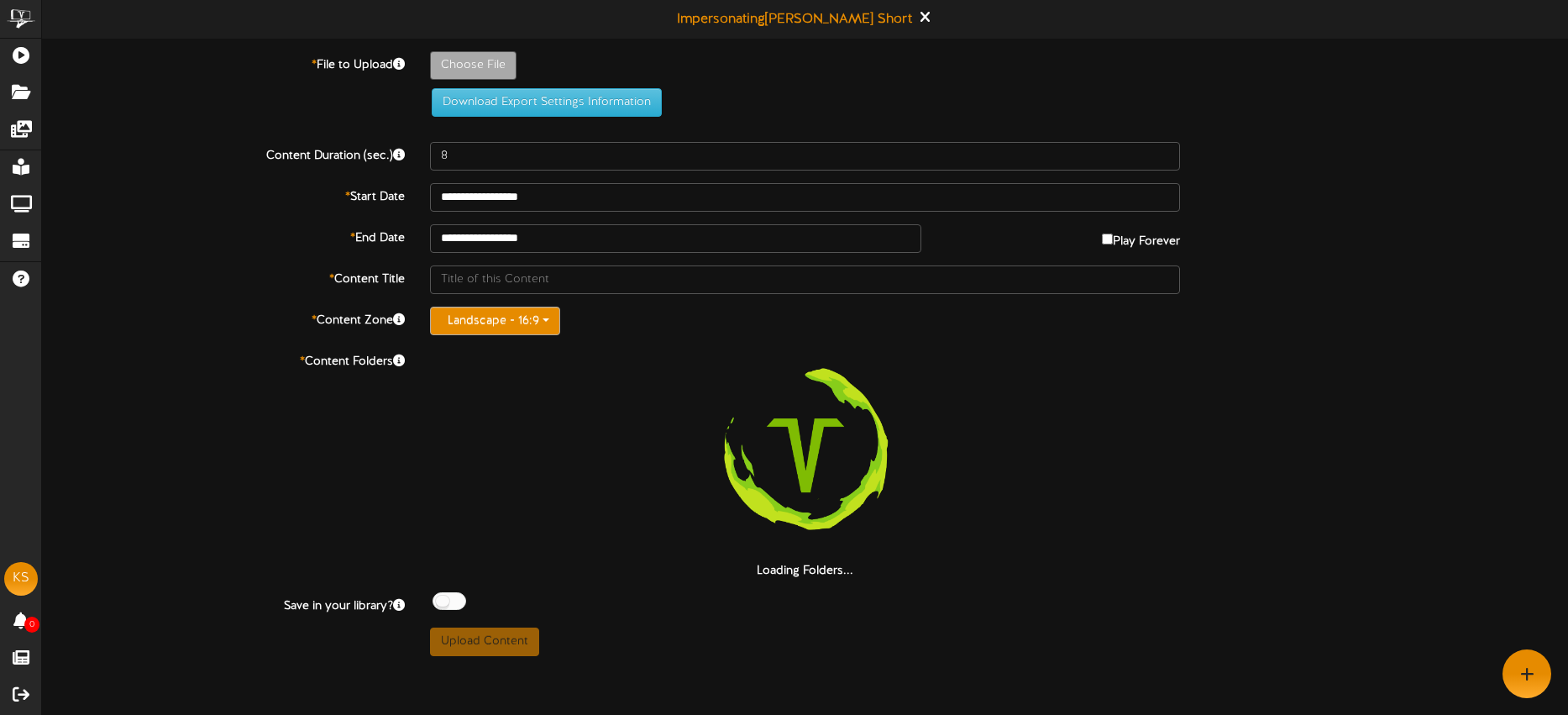
click at [500, 317] on button "Landscape - 16:9" at bounding box center [495, 321] width 130 height 28
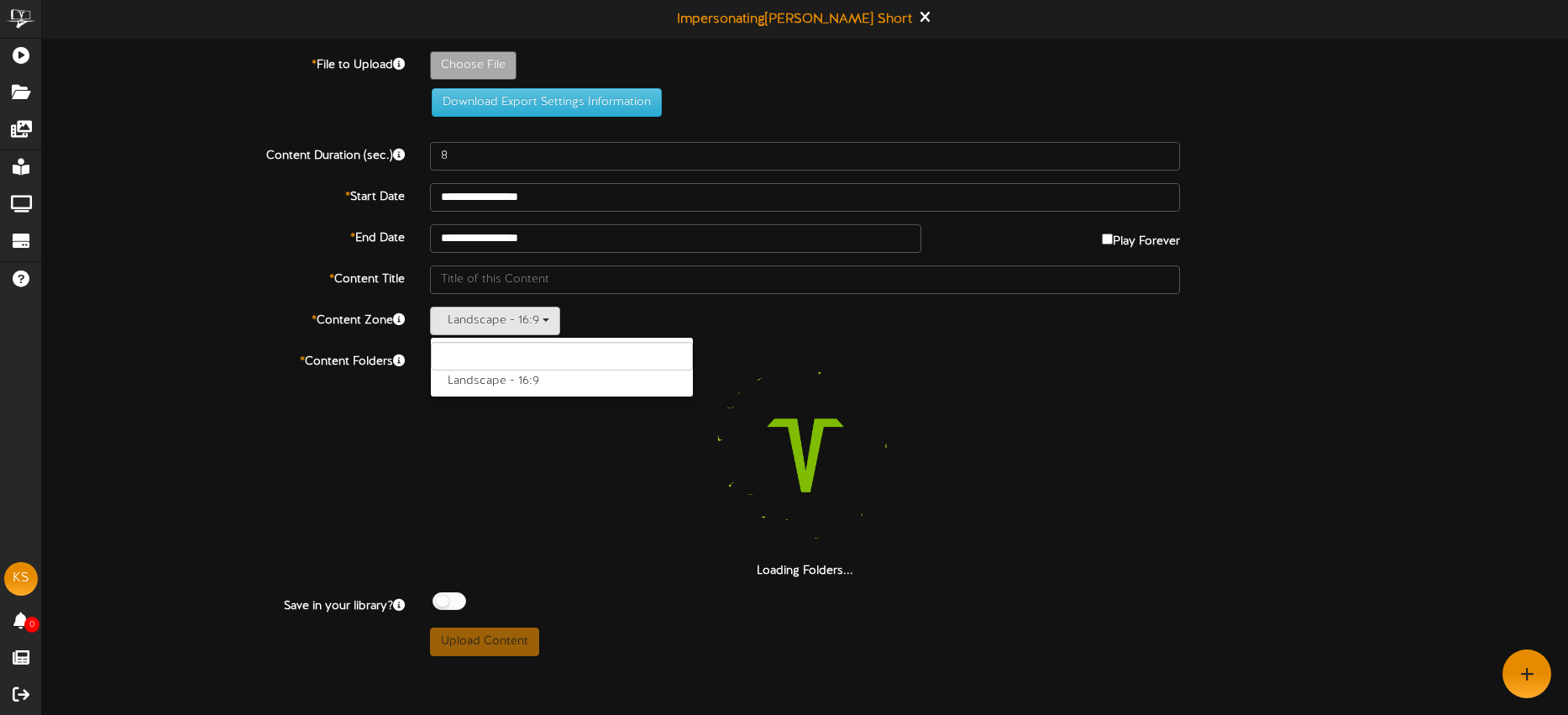
click at [610, 318] on div "Landscape - 16:9 Landscape - 16:9" at bounding box center [806, 321] width 751 height 28
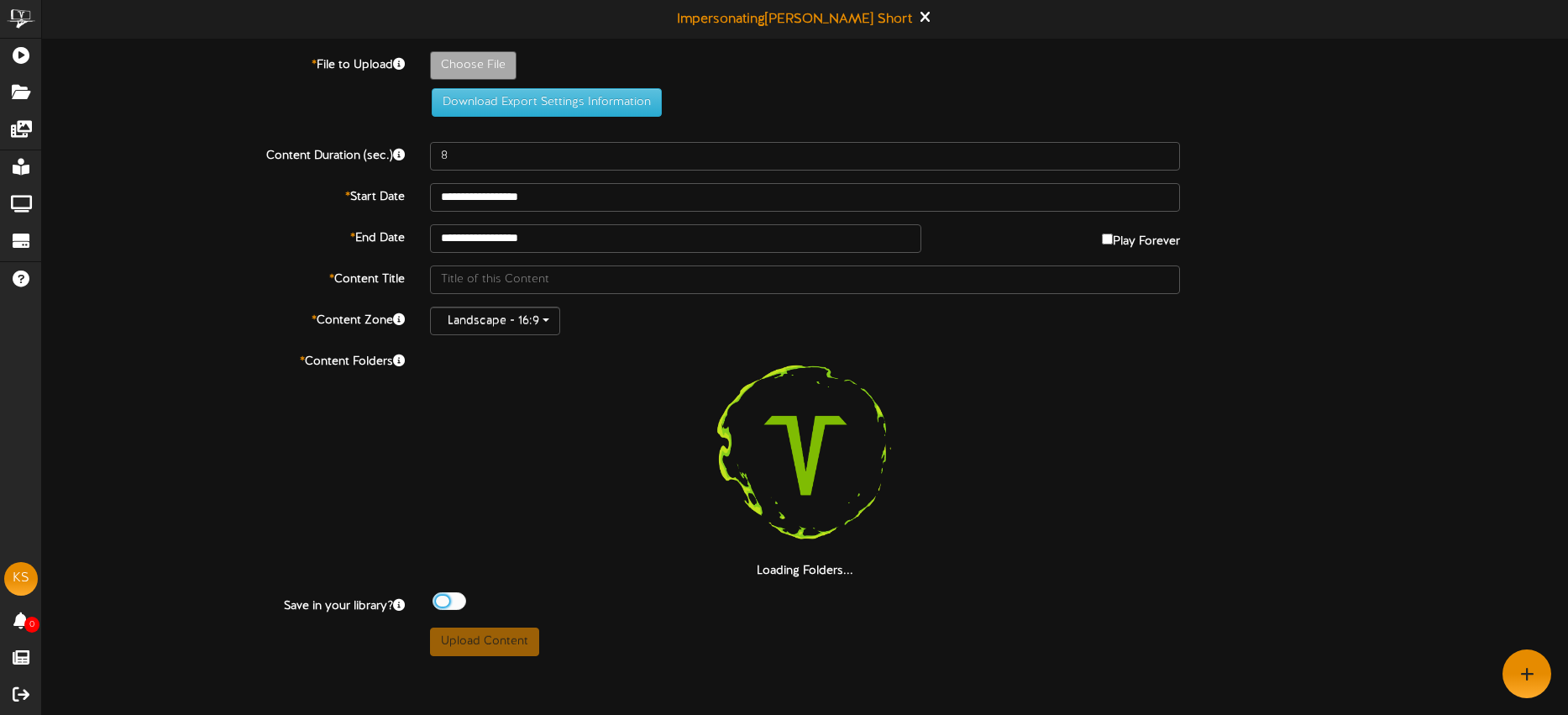
click at [448, 597] on div at bounding box center [450, 601] width 34 height 18
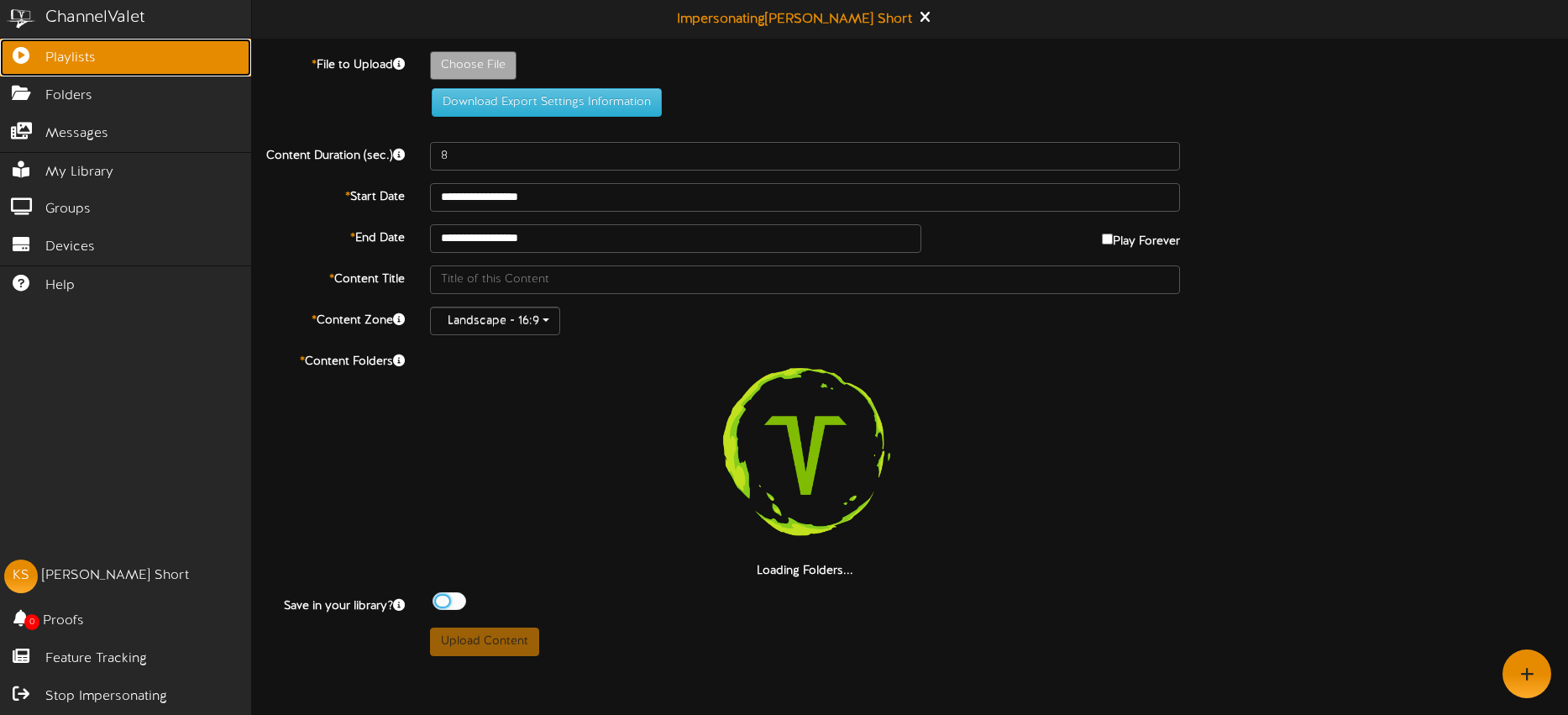
click at [73, 60] on span "Playlists" at bounding box center [70, 59] width 51 height 20
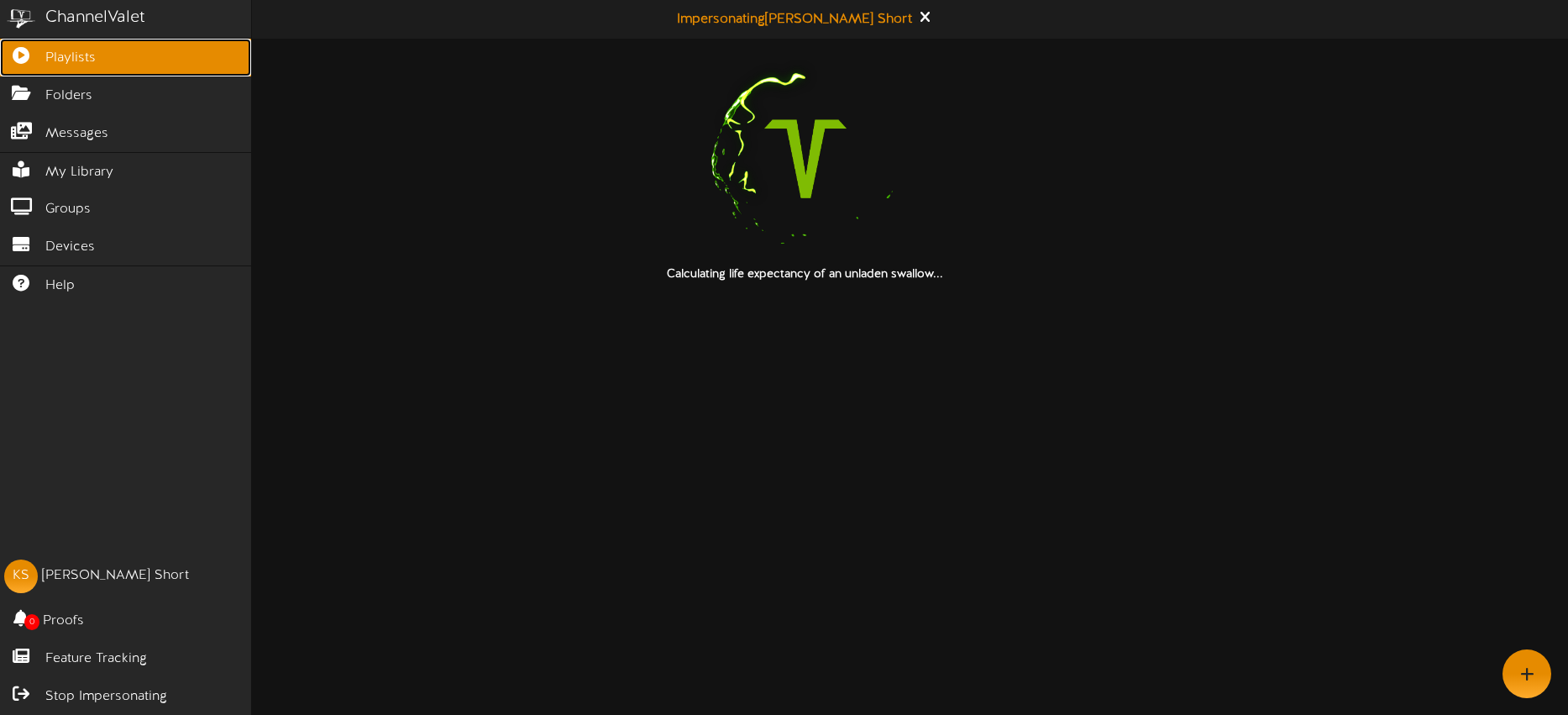
drag, startPoint x: 29, startPoint y: 62, endPoint x: 39, endPoint y: 67, distance: 11.2
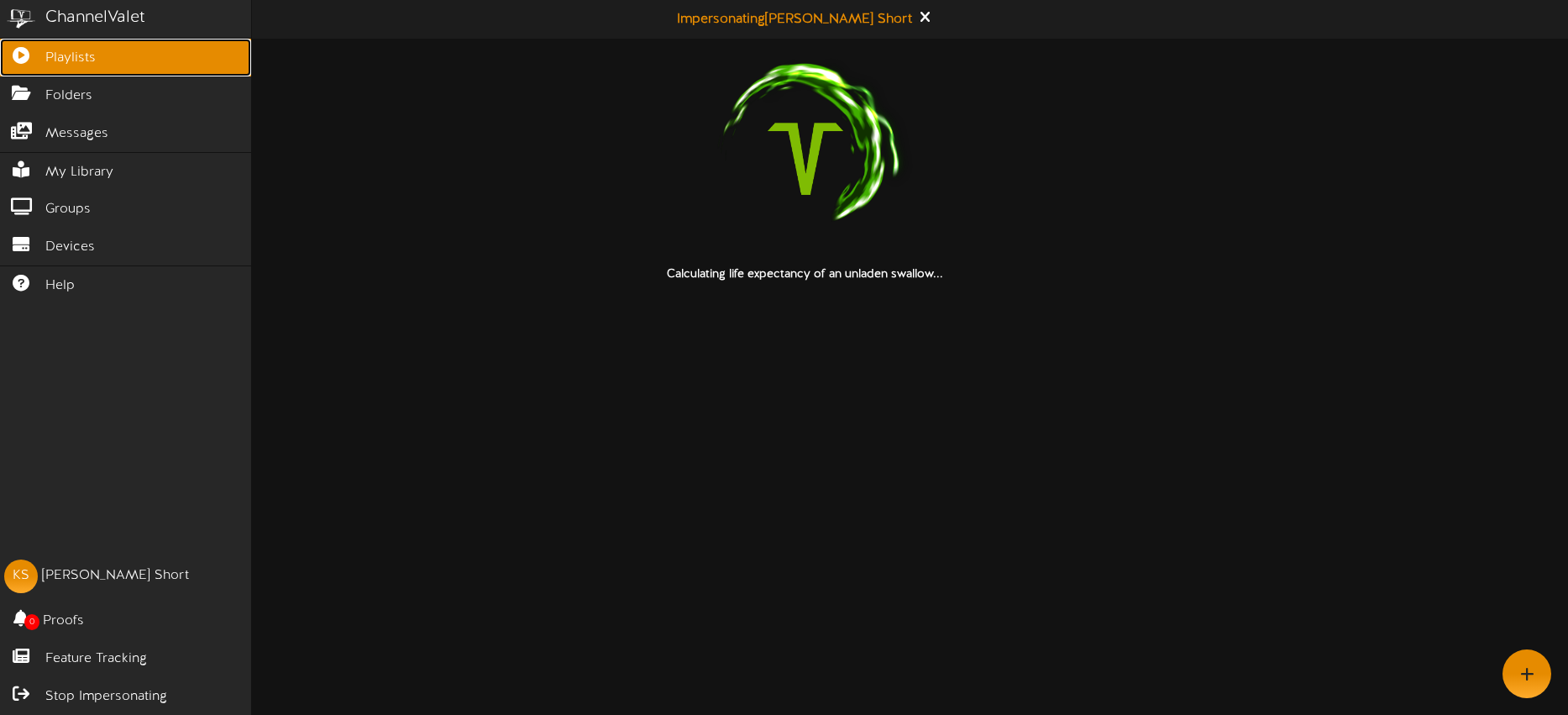
click at [29, 62] on link "Playlists" at bounding box center [125, 58] width 251 height 38
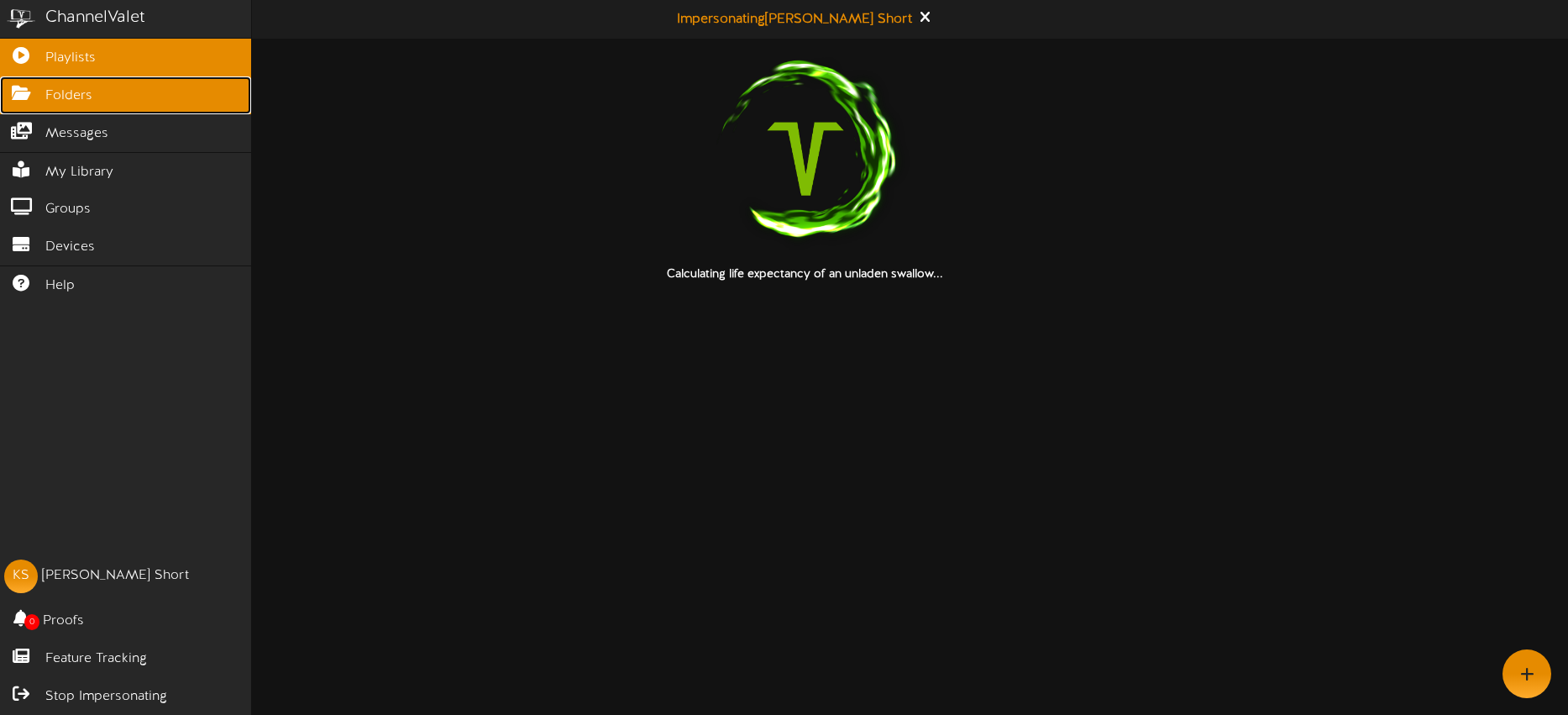
drag, startPoint x: 68, startPoint y: 95, endPoint x: 72, endPoint y: 80, distance: 15.5
click at [67, 95] on span "Folders" at bounding box center [68, 97] width 47 height 20
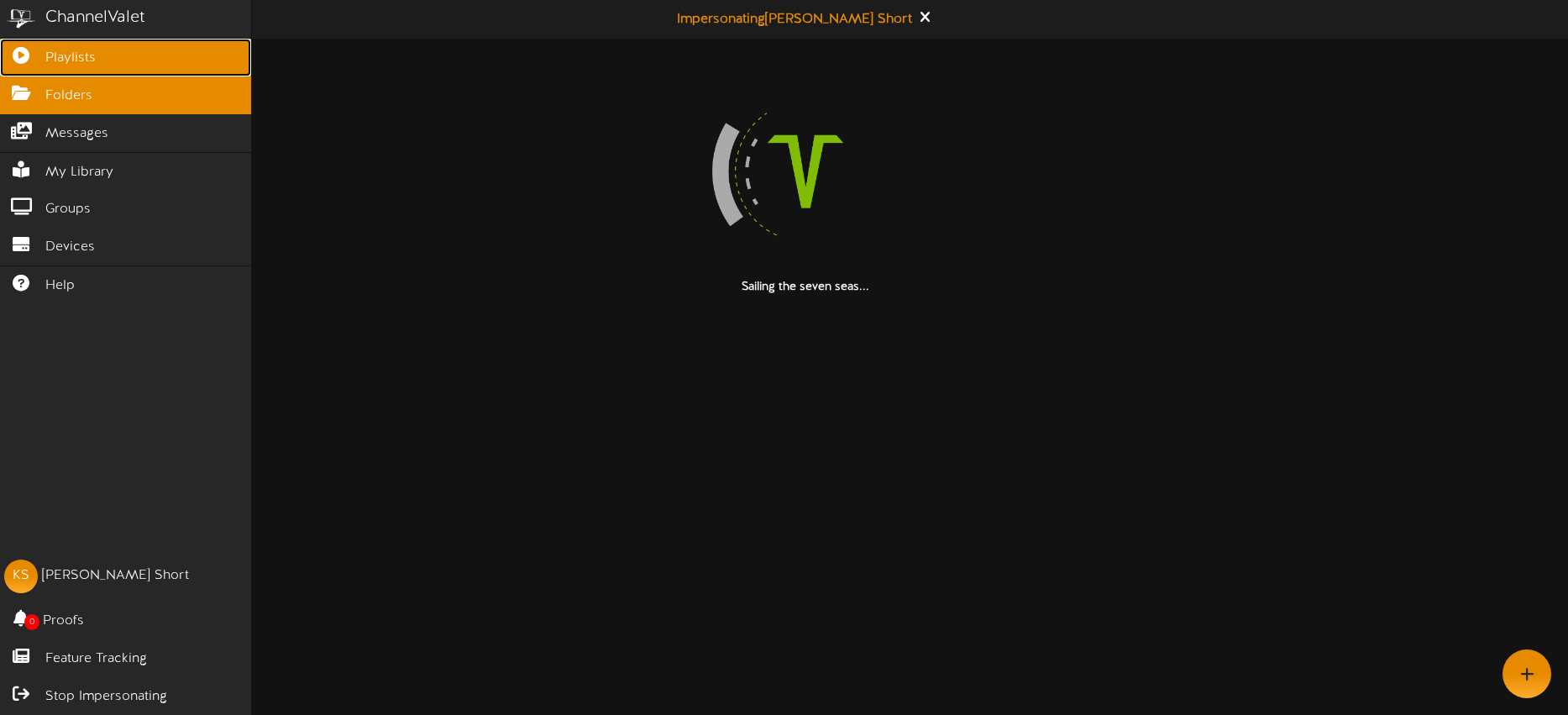
click at [75, 69] on link "Playlists" at bounding box center [125, 58] width 251 height 38
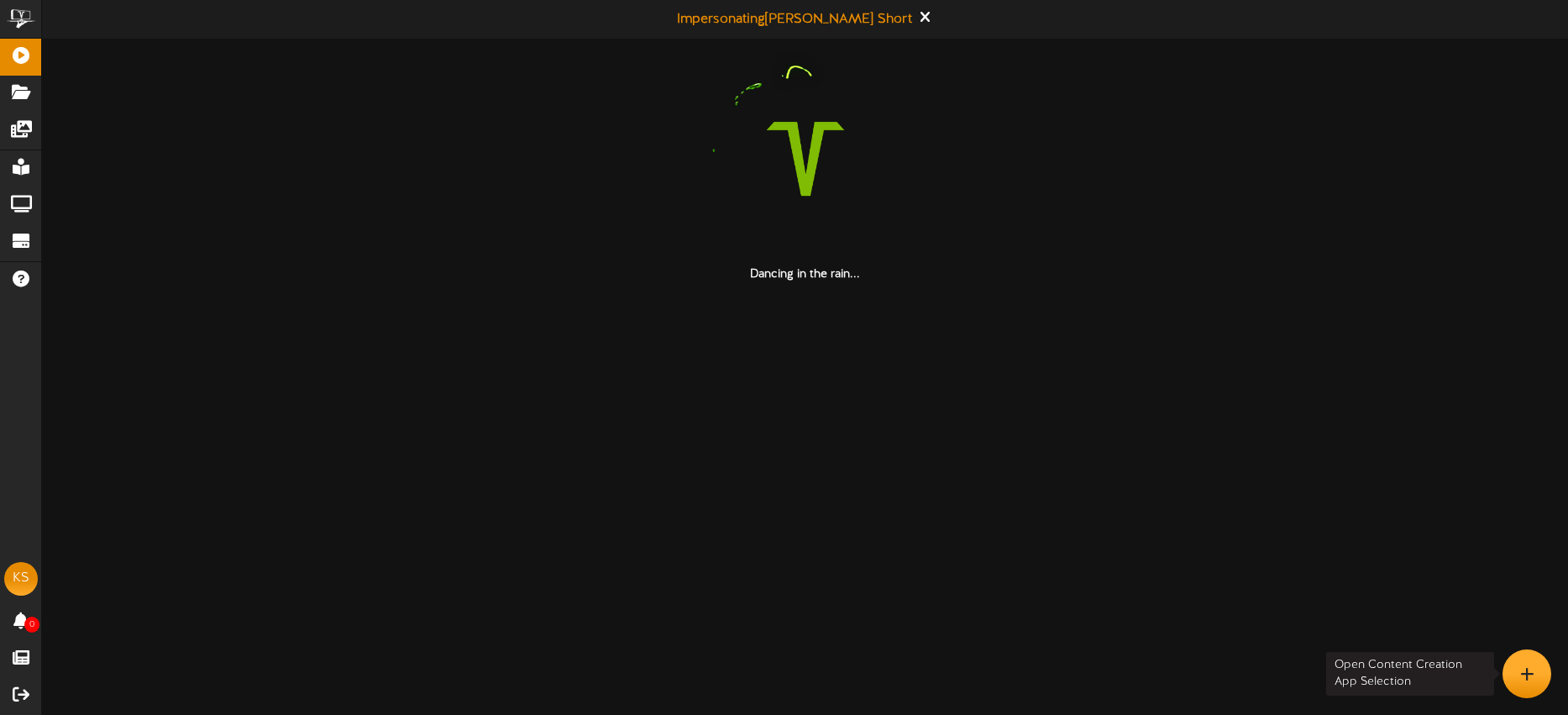
click at [1512, 666] on div at bounding box center [1527, 673] width 49 height 49
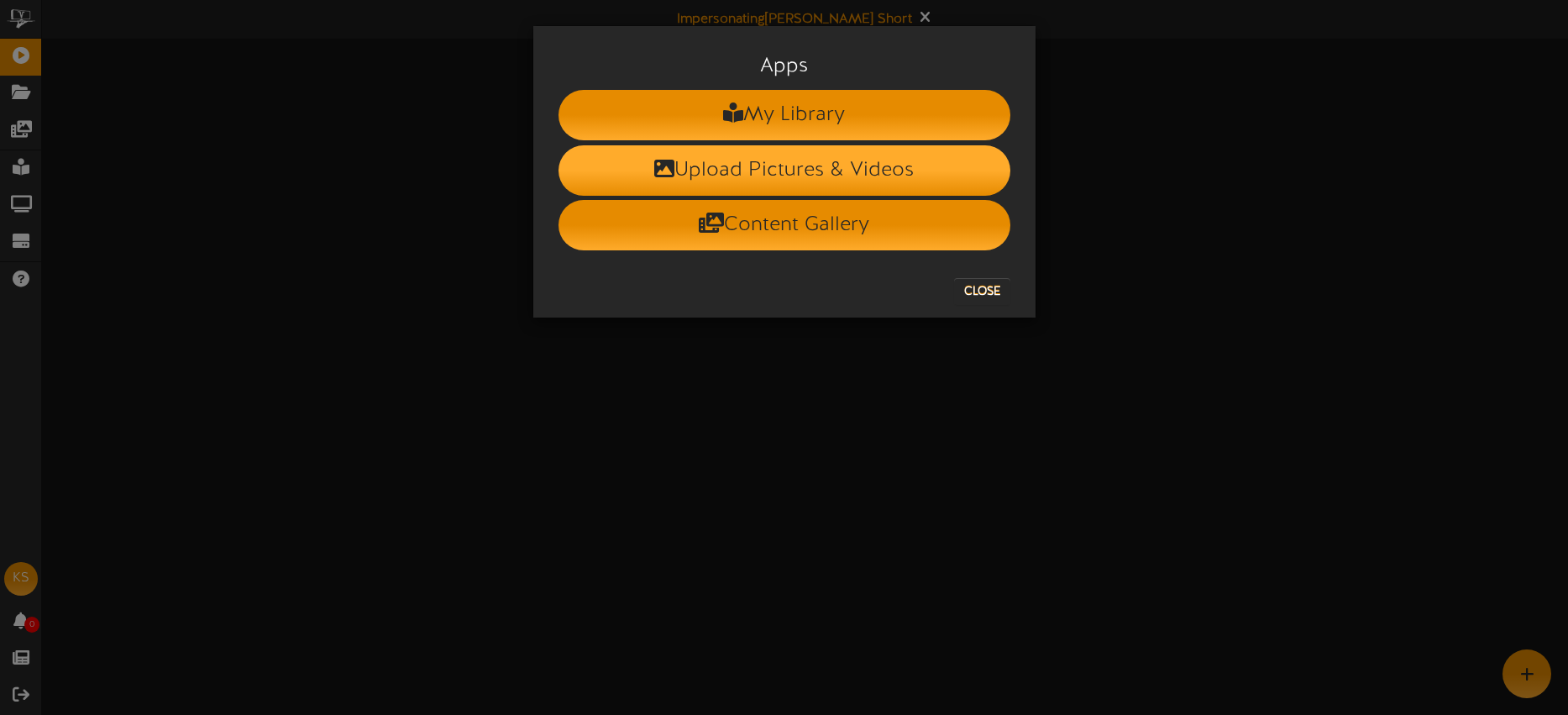
click at [769, 171] on li "Upload Pictures & Videos" at bounding box center [784, 170] width 452 height 51
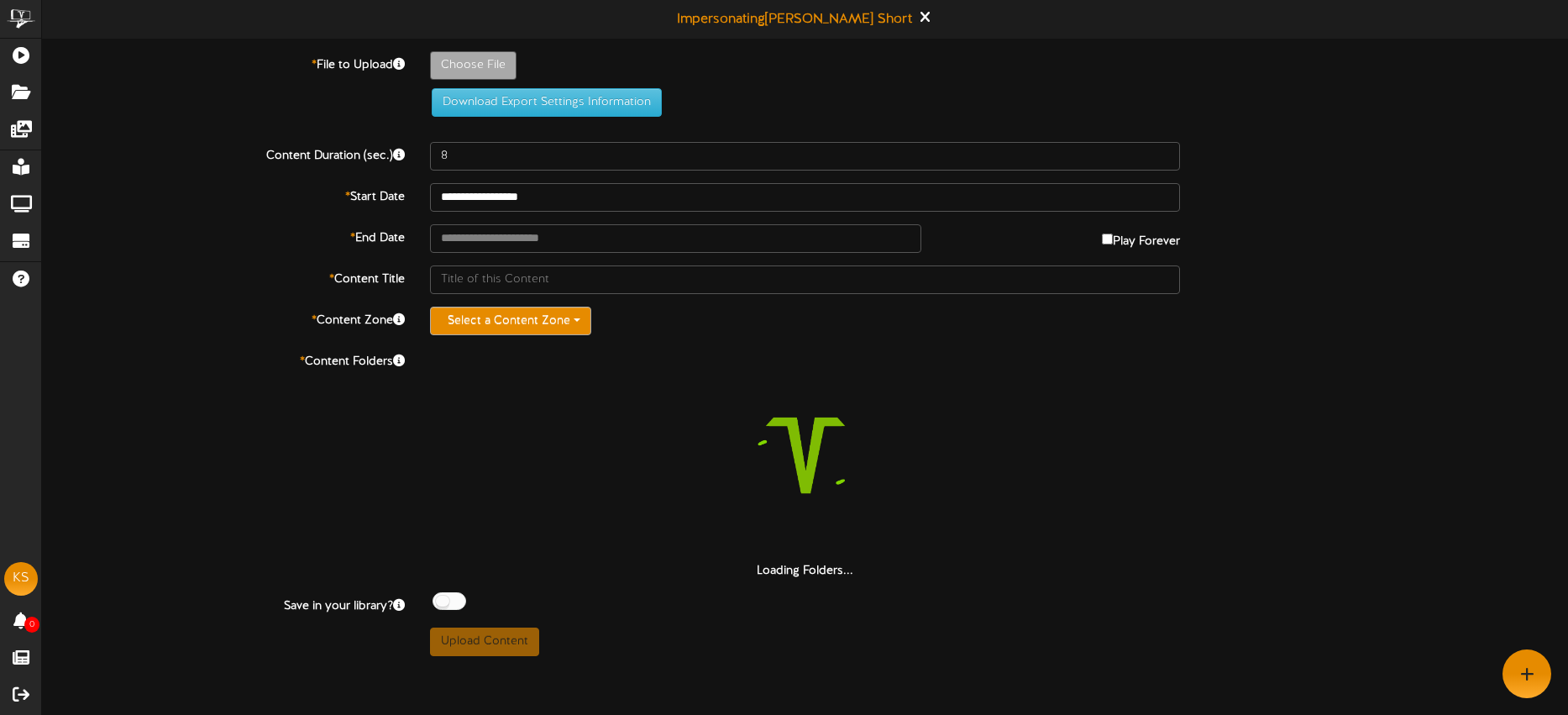
click at [490, 323] on button "Select a Content Zone" at bounding box center [511, 321] width 162 height 28
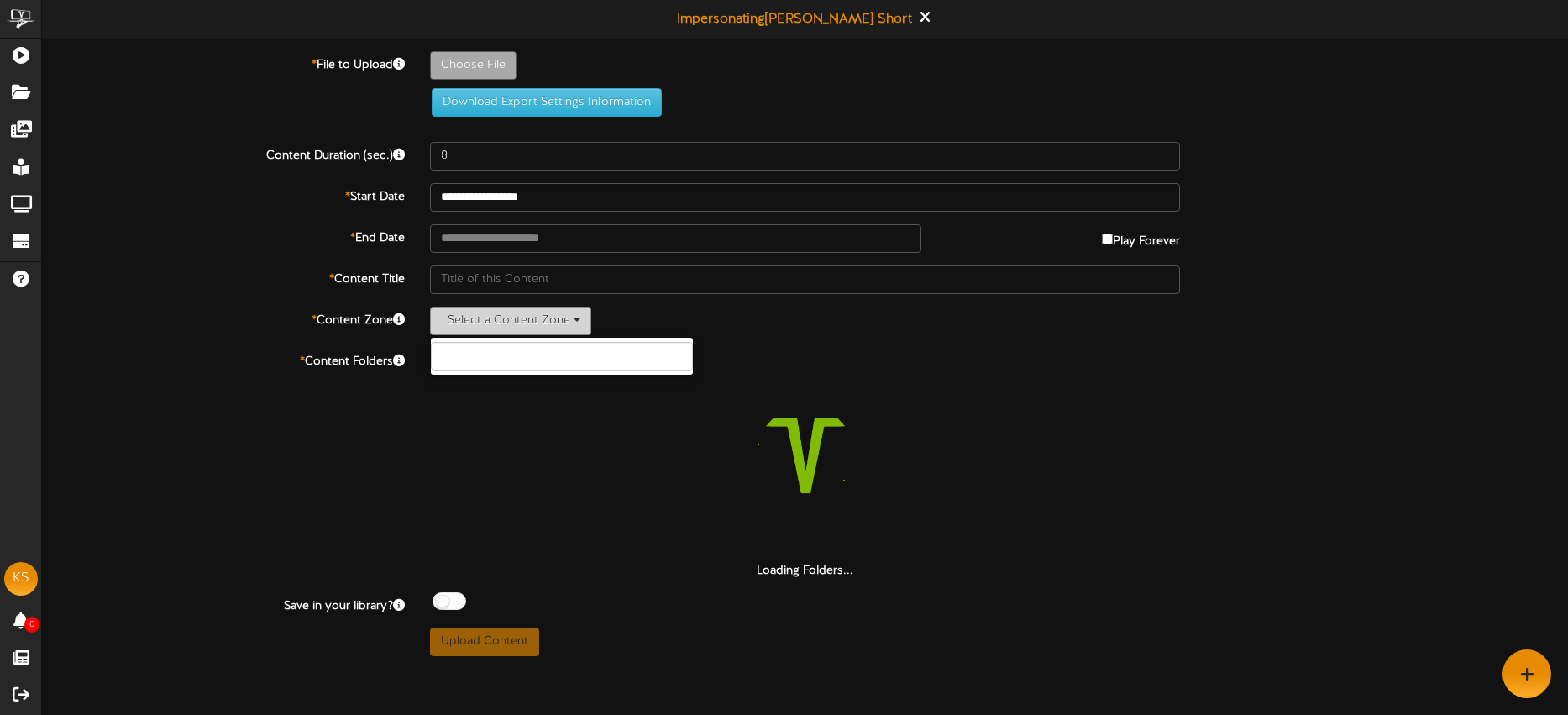
drag, startPoint x: 492, startPoint y: 321, endPoint x: 658, endPoint y: 334, distance: 166.5
click at [492, 321] on button "Select a Content Zone" at bounding box center [511, 321] width 162 height 28
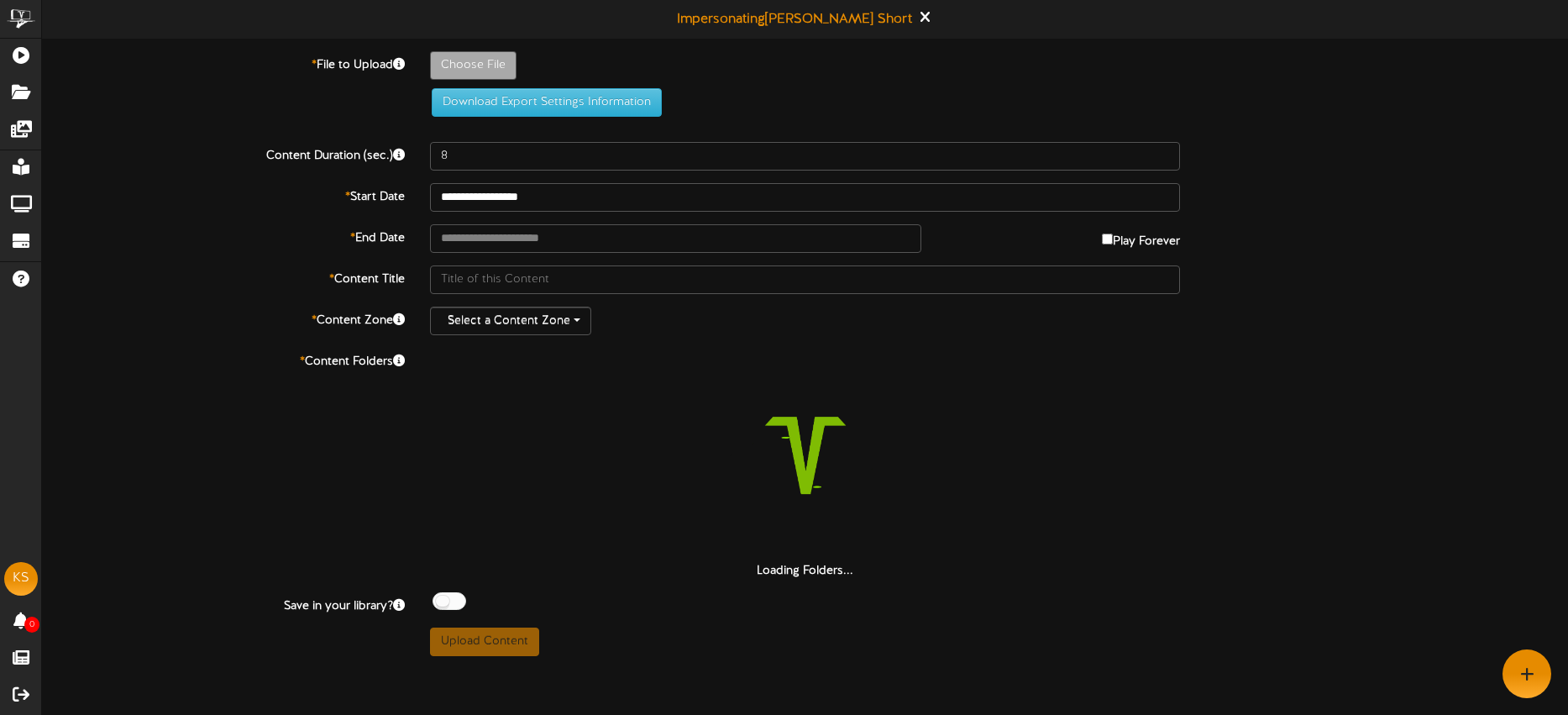
click at [708, 334] on div "Select a Content Zone" at bounding box center [806, 321] width 751 height 28
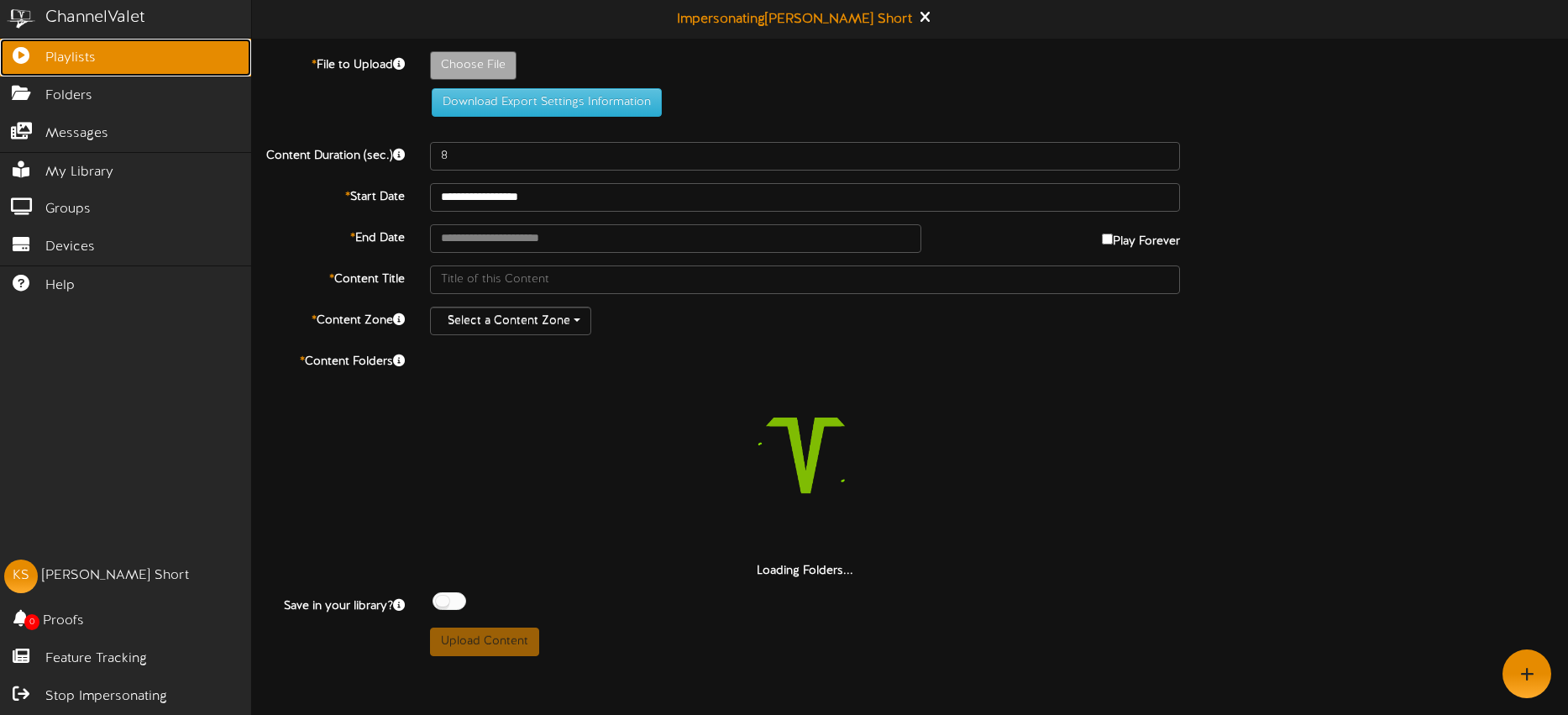
click at [29, 58] on icon at bounding box center [20, 53] width 42 height 12
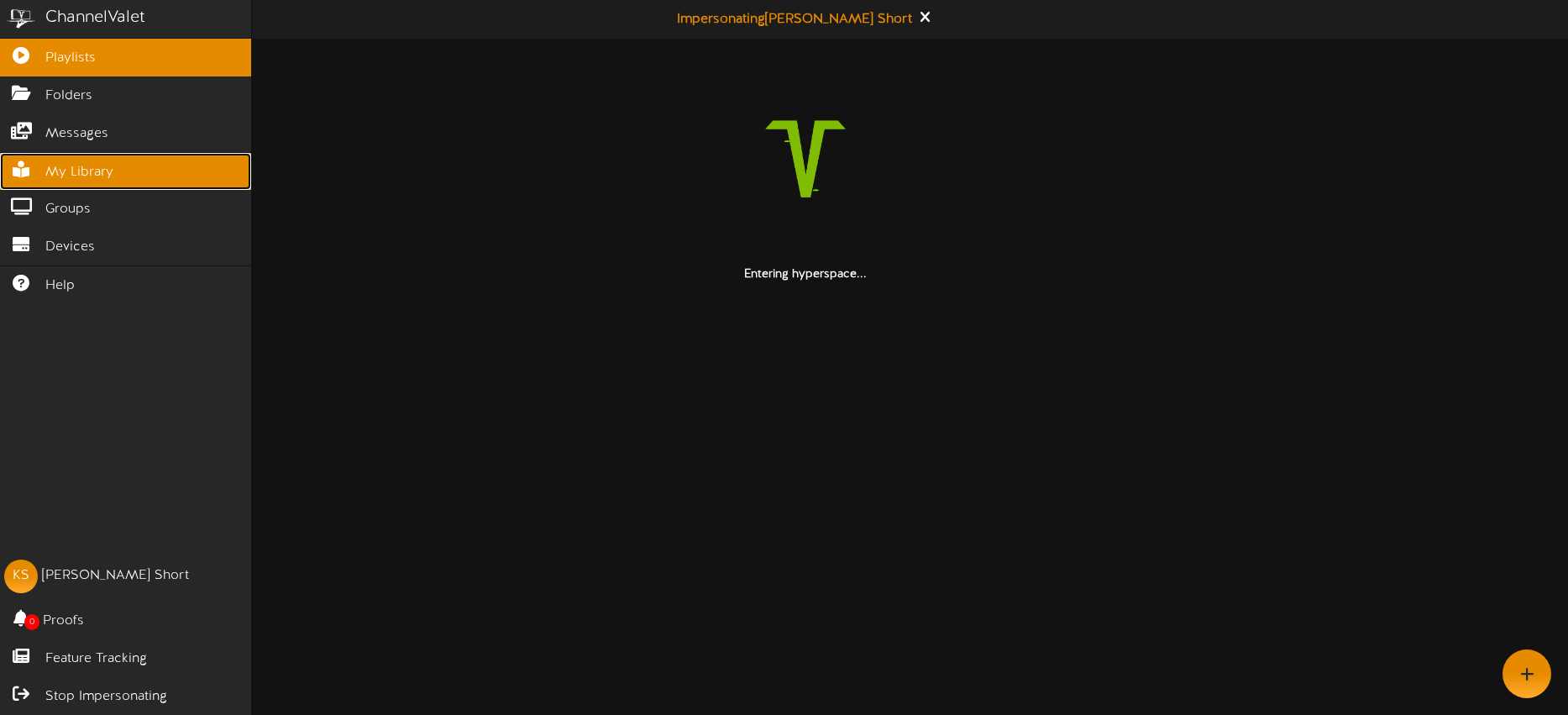
click at [97, 170] on span "My Library" at bounding box center [79, 173] width 68 height 20
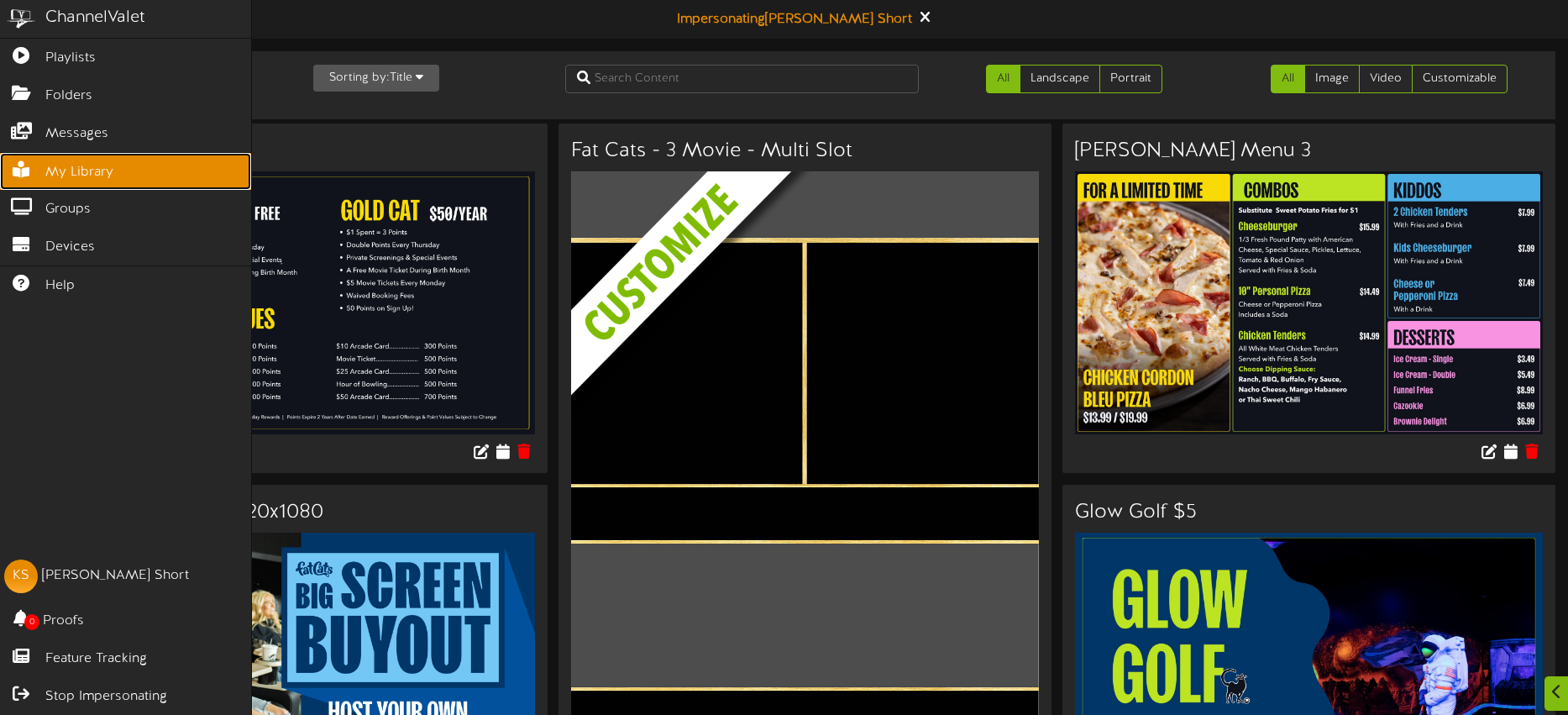
scroll to position [21, 0]
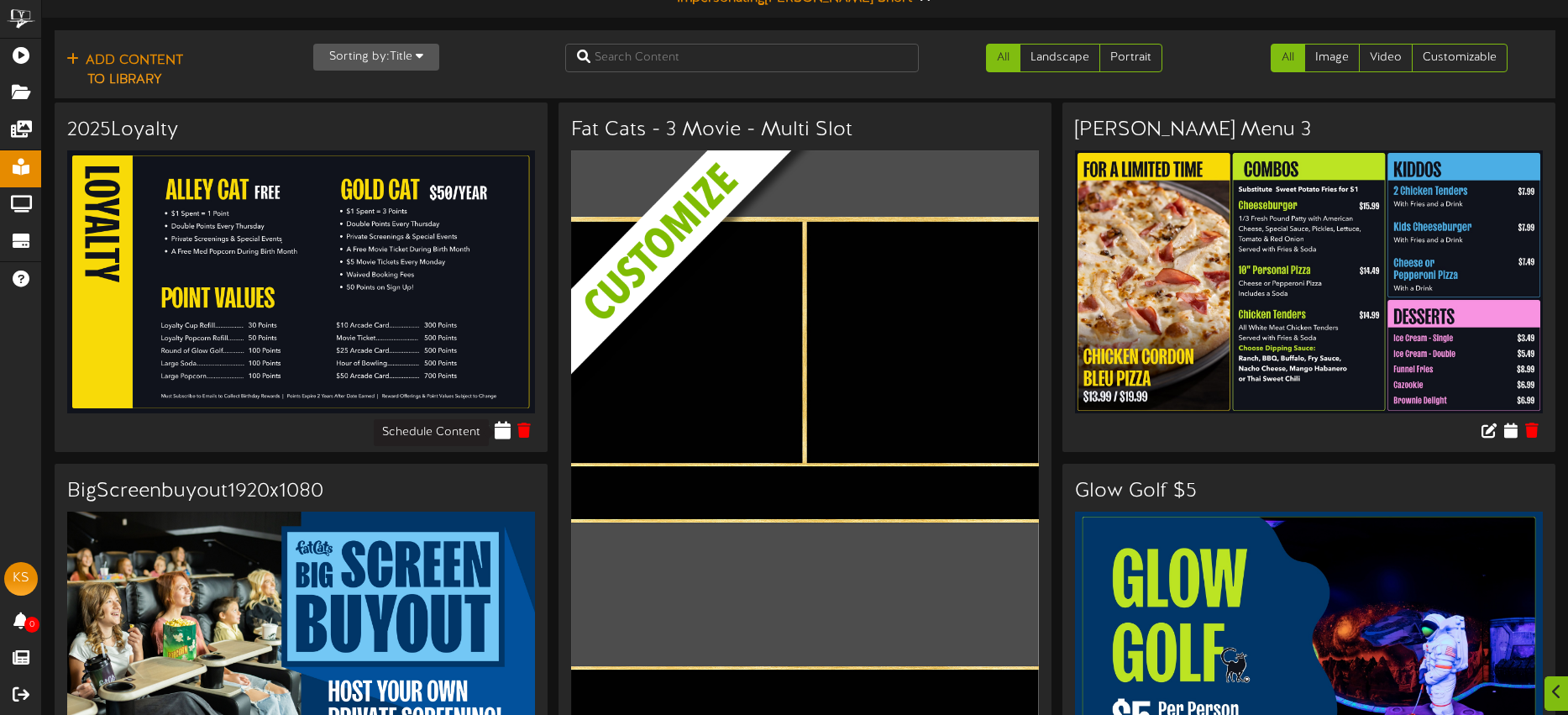
click at [504, 432] on icon at bounding box center [504, 429] width 16 height 19
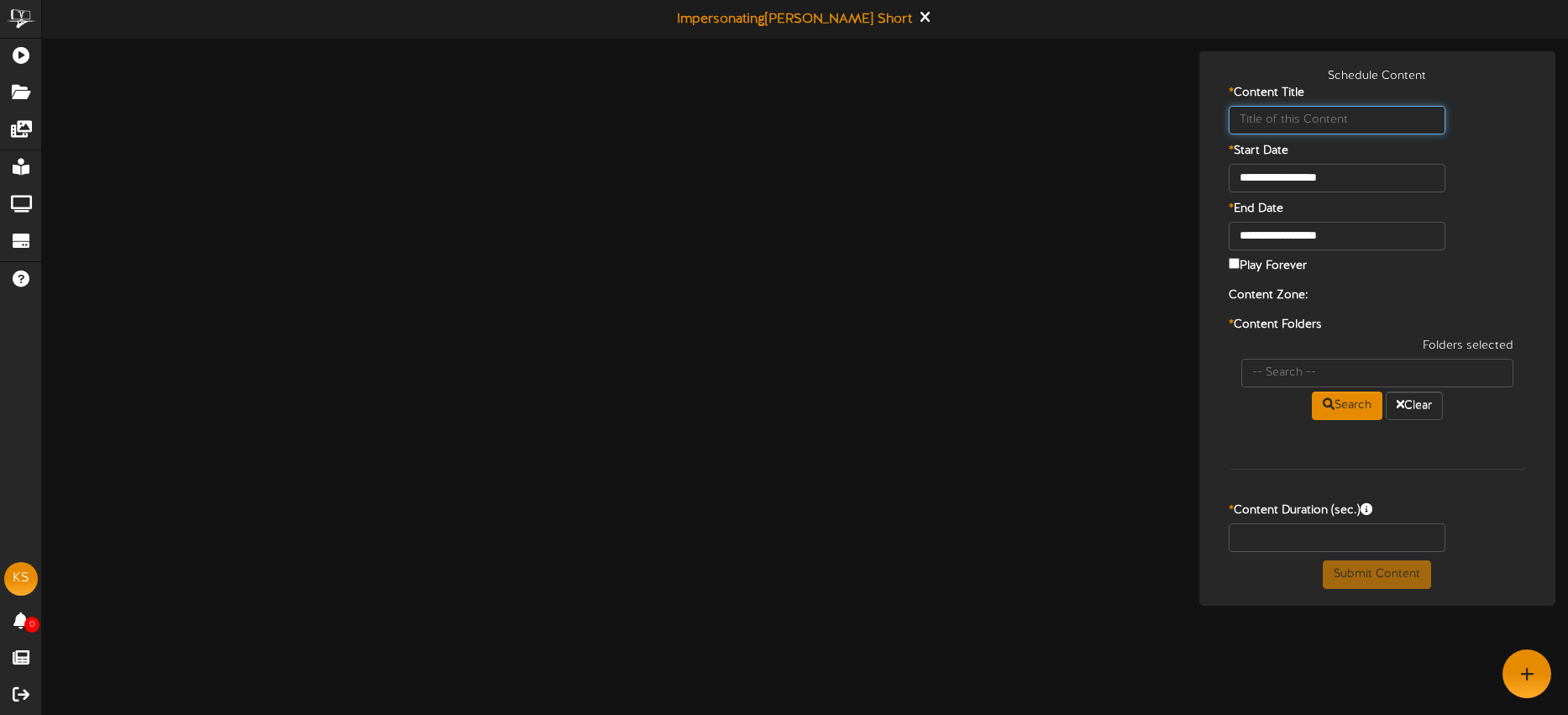
click at [1302, 118] on input "text" at bounding box center [1337, 120] width 217 height 28
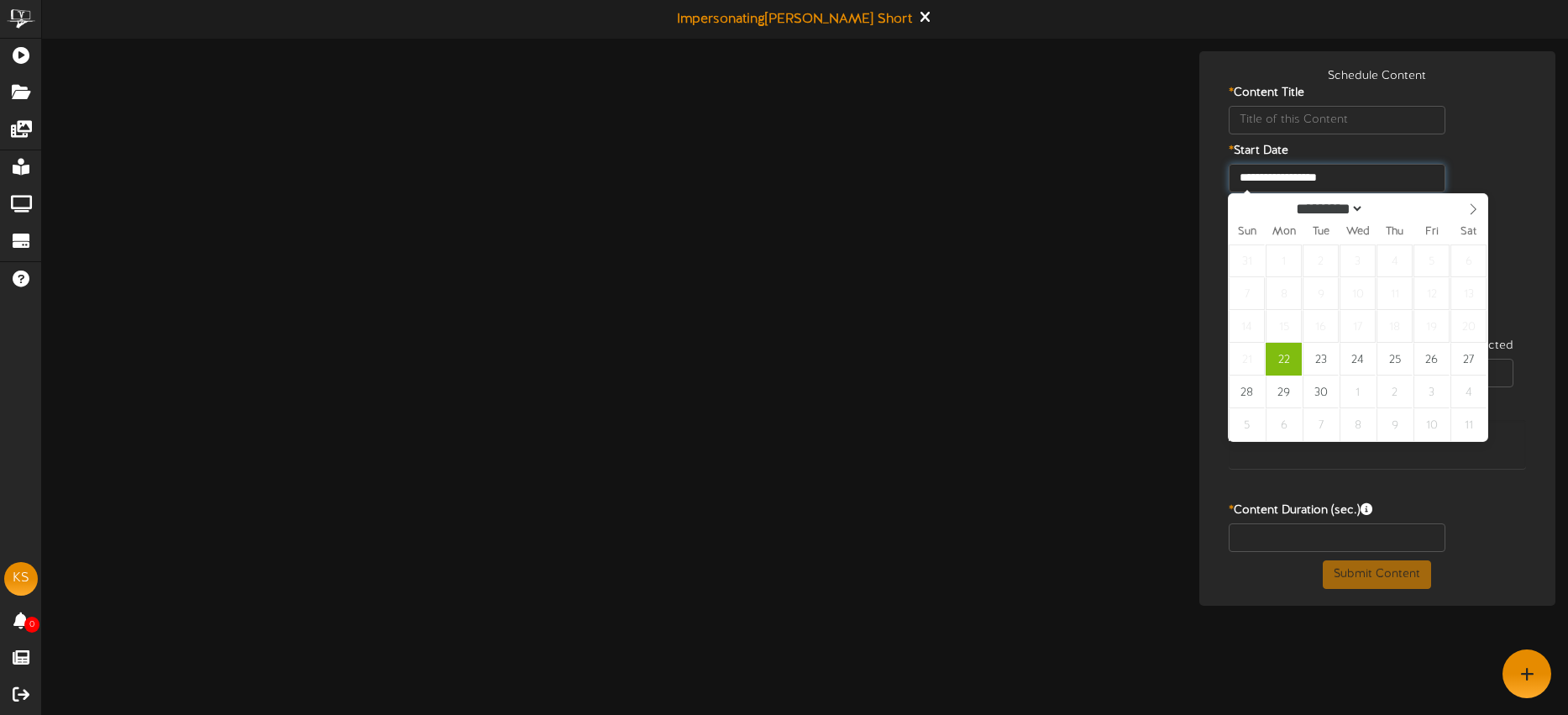
click at [1368, 169] on input "**********" at bounding box center [1337, 178] width 217 height 28
select select "*"
click at [1474, 208] on icon at bounding box center [1473, 208] width 12 height 12
type input "**********"
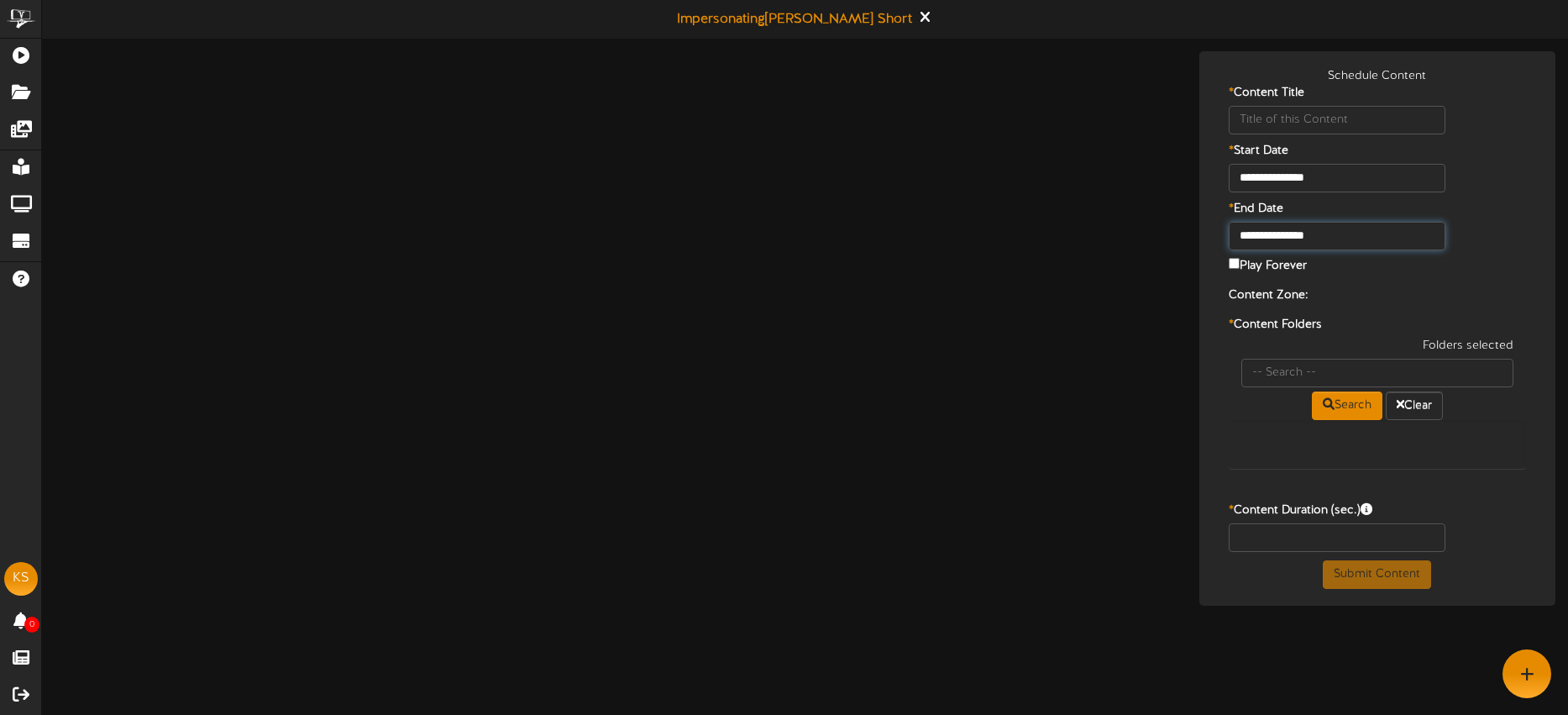
click at [1360, 223] on input "**********" at bounding box center [1337, 236] width 217 height 28
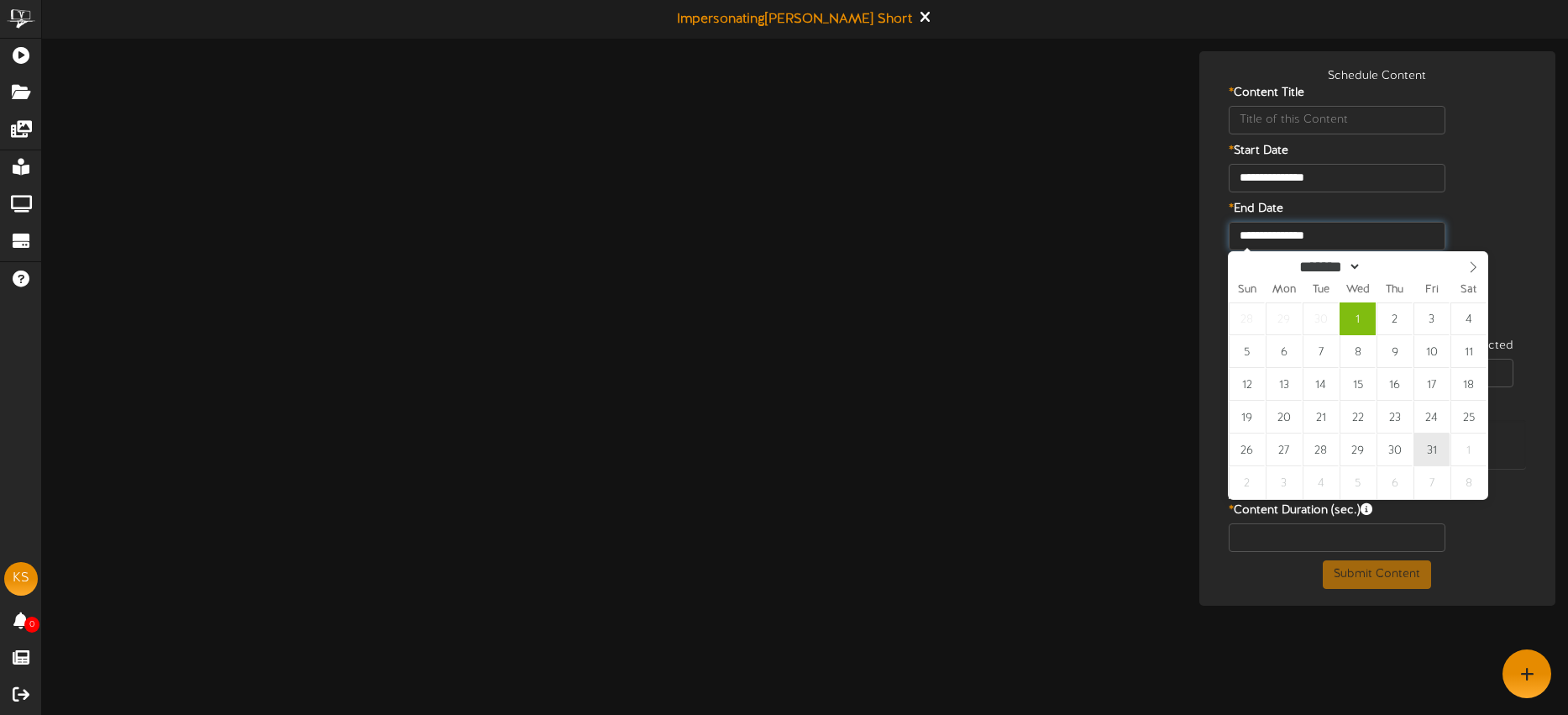
type input "**********"
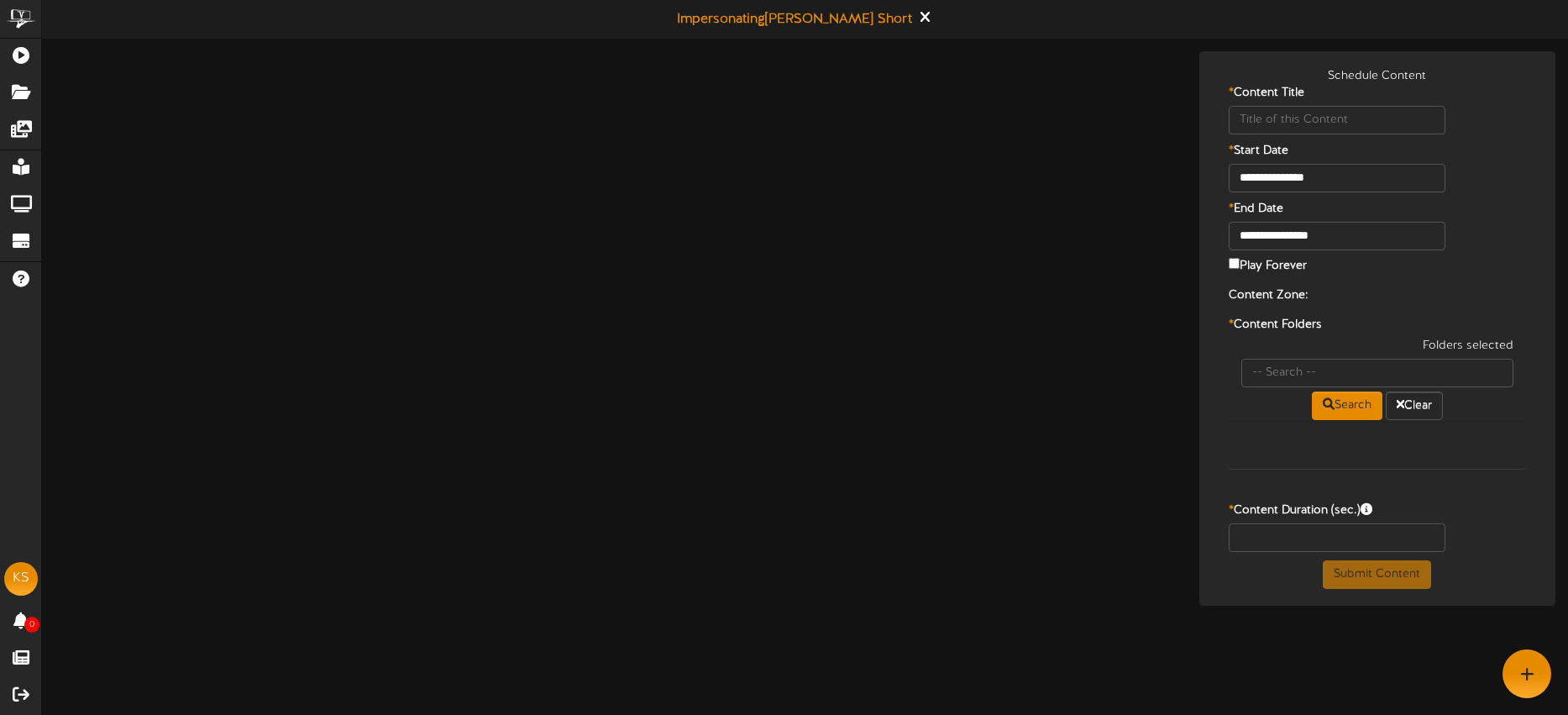
click at [1466, 274] on div "Play Forever" at bounding box center [1378, 266] width 323 height 24
click at [1328, 359] on input "text" at bounding box center [1377, 373] width 272 height 28
click at [1394, 307] on div "**********" at bounding box center [1378, 328] width 348 height 521
click at [1359, 532] on input "text" at bounding box center [1337, 538] width 217 height 28
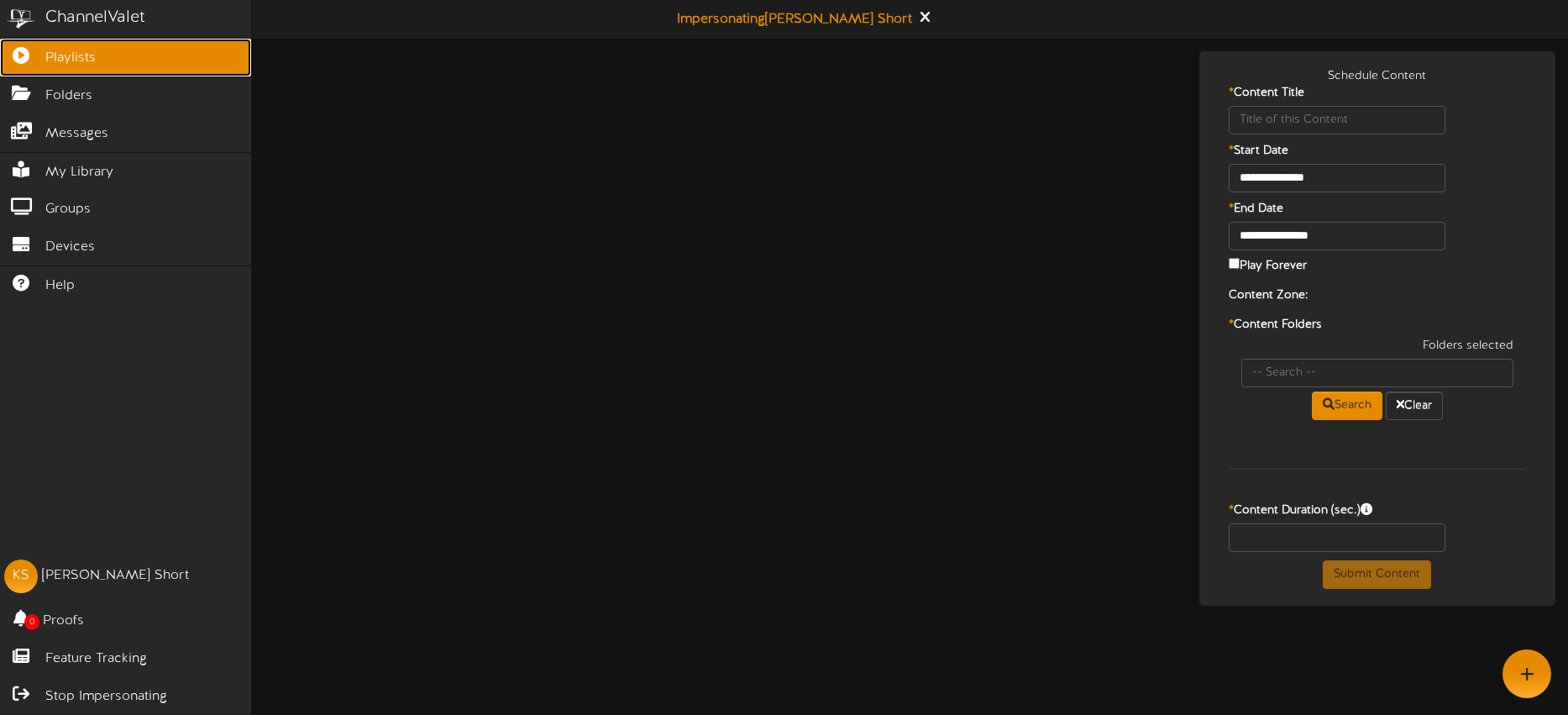
click at [58, 61] on span "Playlists" at bounding box center [70, 59] width 51 height 20
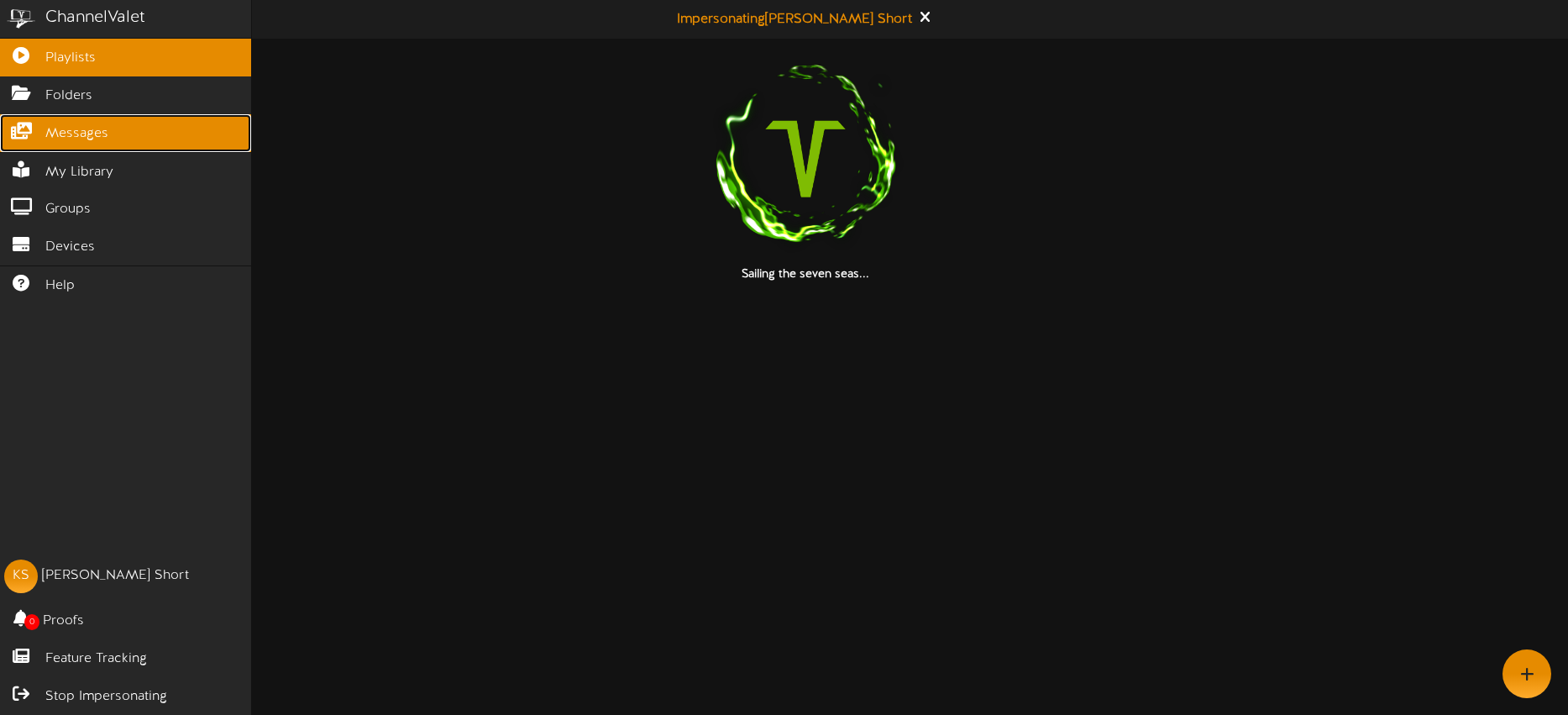
click at [87, 129] on span "Messages" at bounding box center [76, 134] width 63 height 20
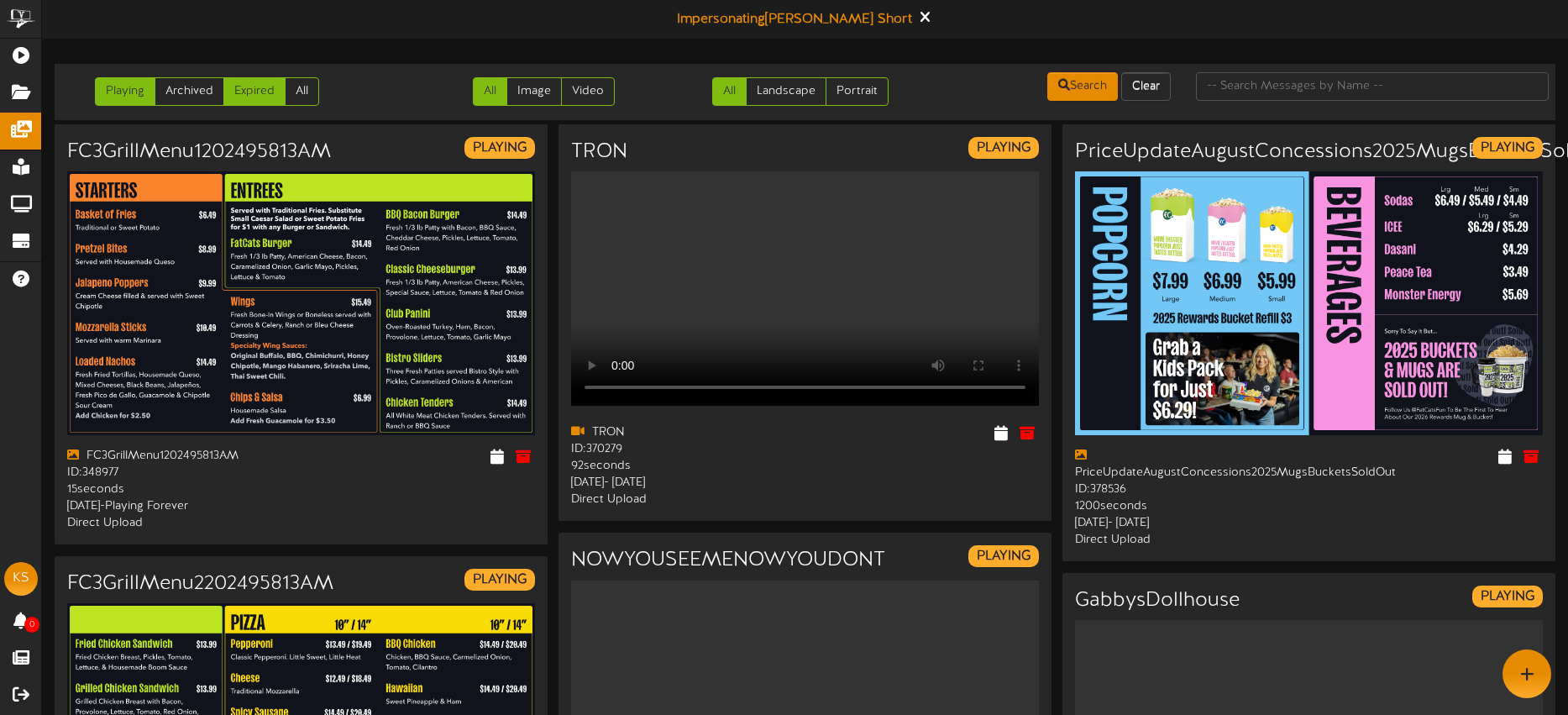
click at [253, 91] on link "Expired" at bounding box center [255, 91] width 62 height 28
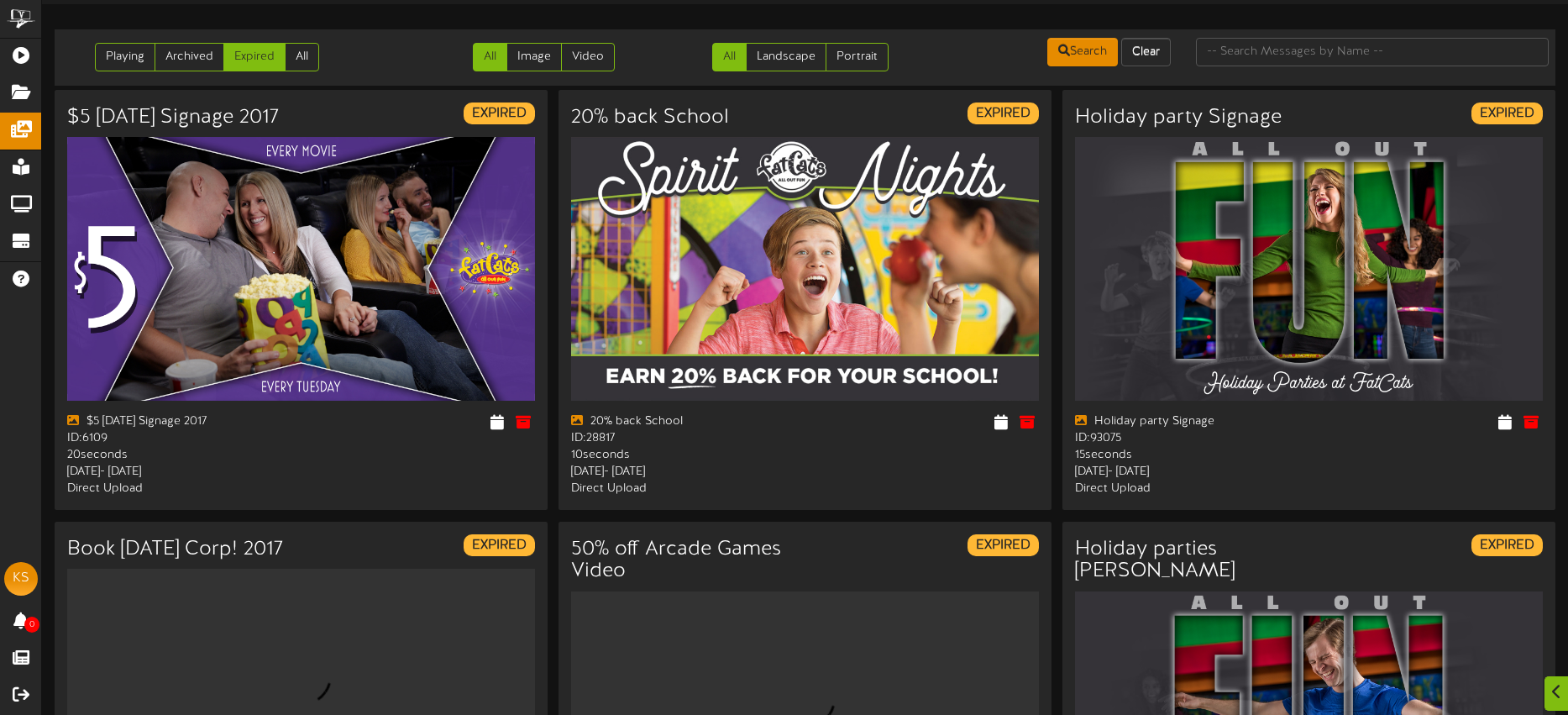
scroll to position [36, 0]
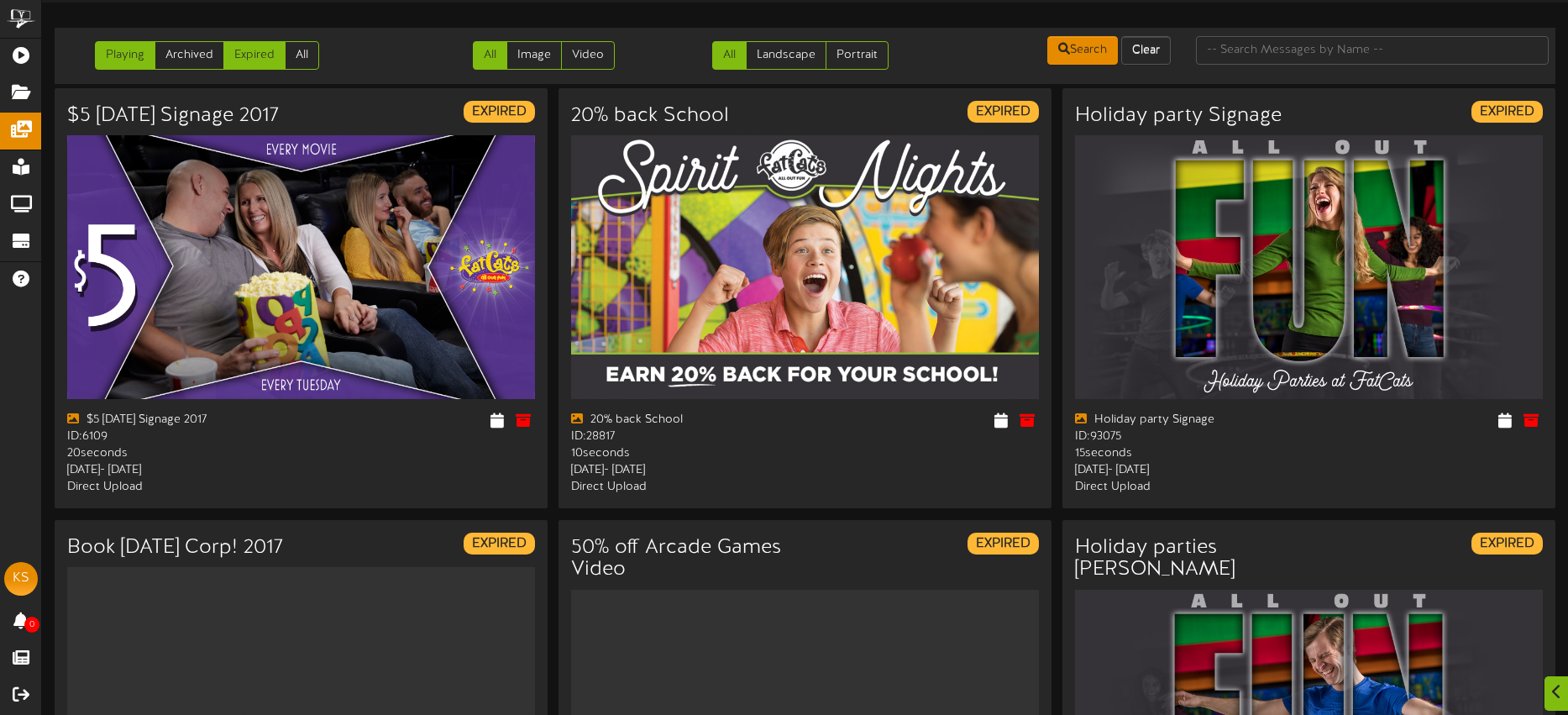
click at [124, 57] on link "Playing" at bounding box center [125, 55] width 60 height 28
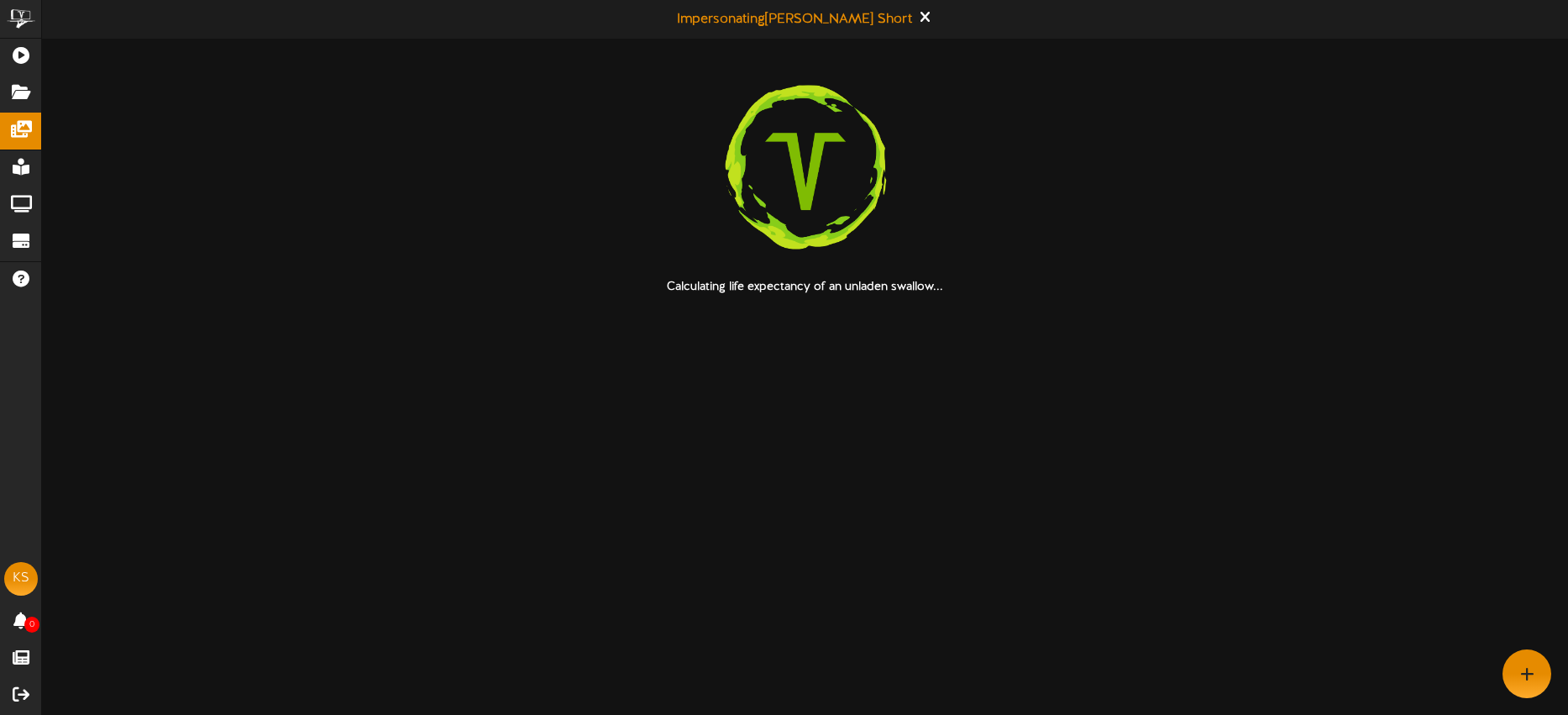
scroll to position [0, 0]
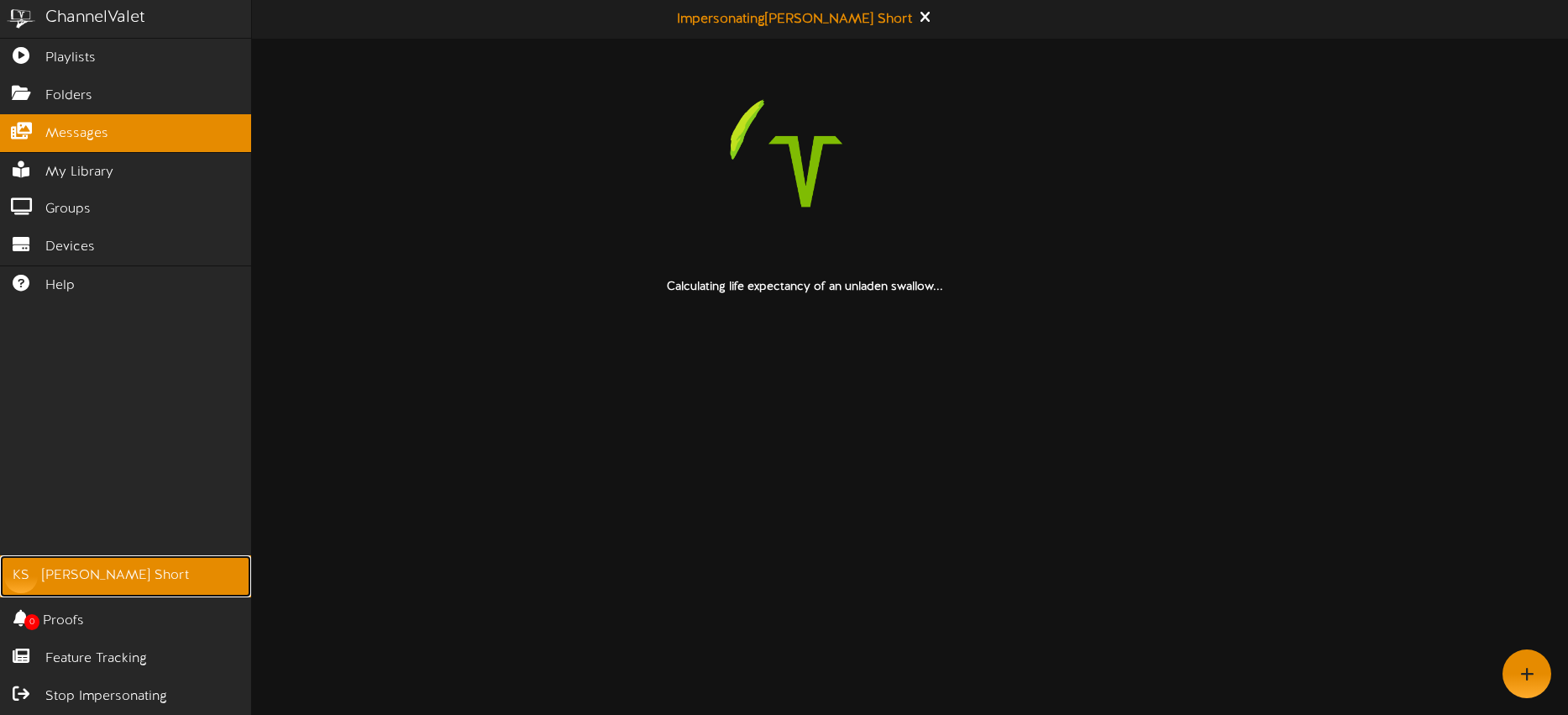
drag, startPoint x: 77, startPoint y: 575, endPoint x: 93, endPoint y: 577, distance: 16.1
click at [77, 575] on div "Kirsten Short" at bounding box center [115, 576] width 147 height 20
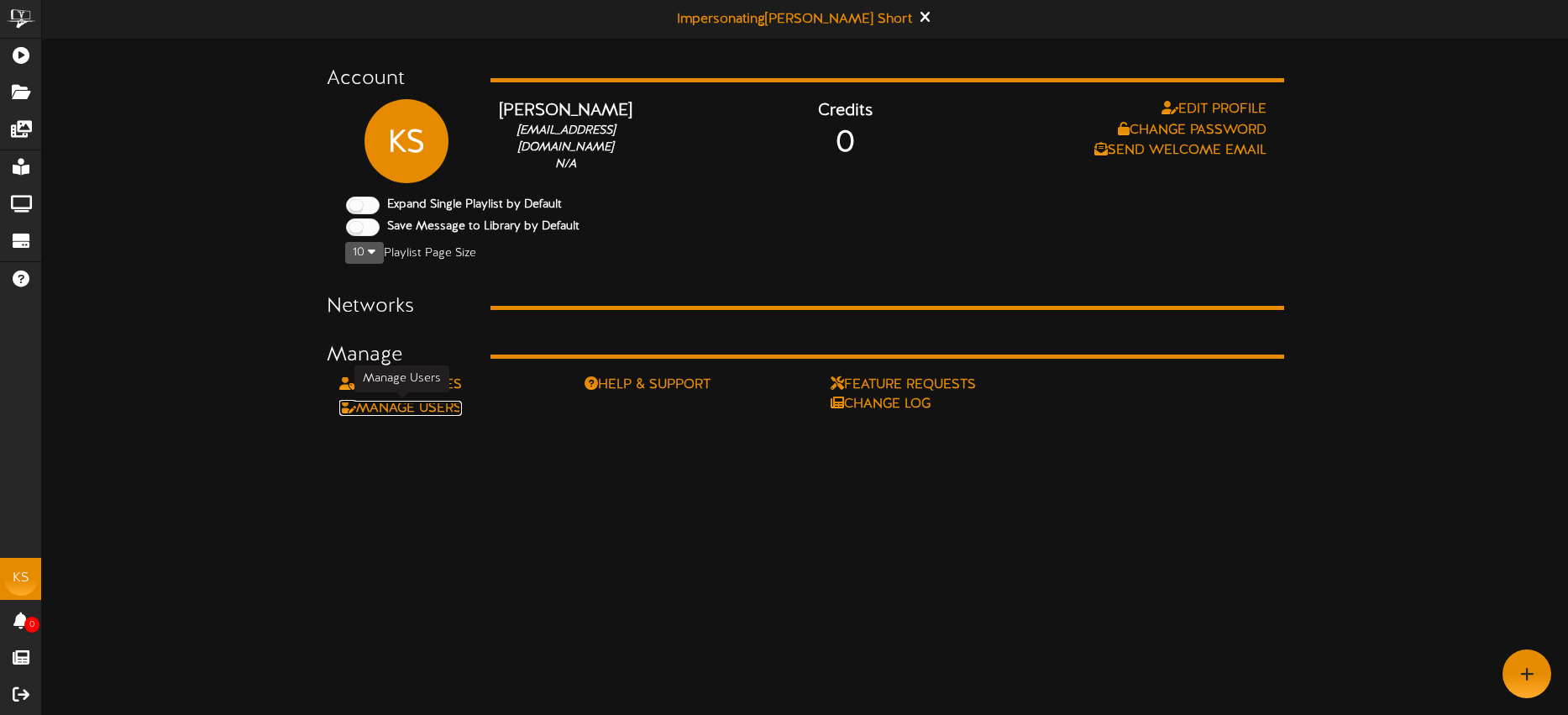
drag, startPoint x: 441, startPoint y: 409, endPoint x: 468, endPoint y: 406, distance: 27.2
click at [441, 409] on link "Manage Users" at bounding box center [400, 408] width 122 height 15
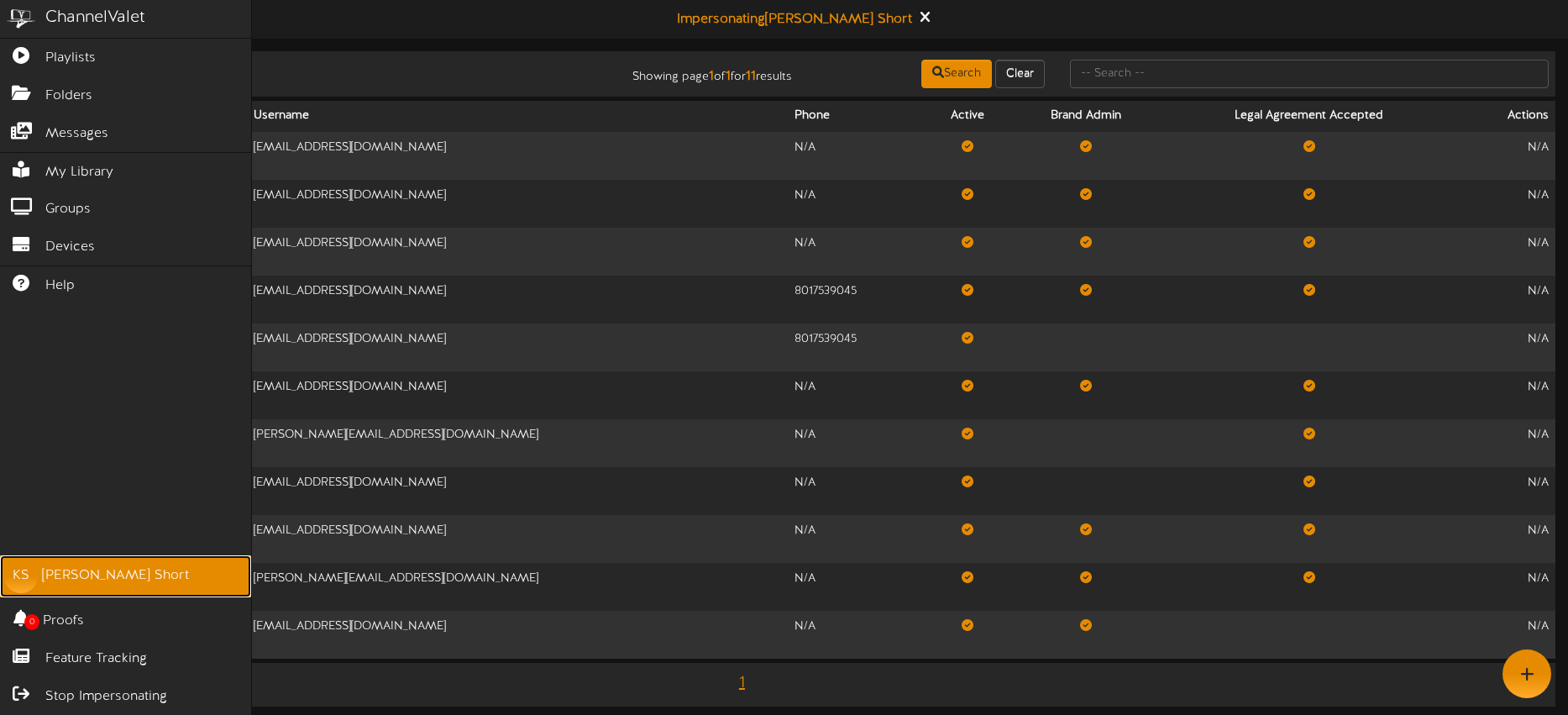
click at [98, 579] on div "Kirsten Short" at bounding box center [115, 576] width 147 height 20
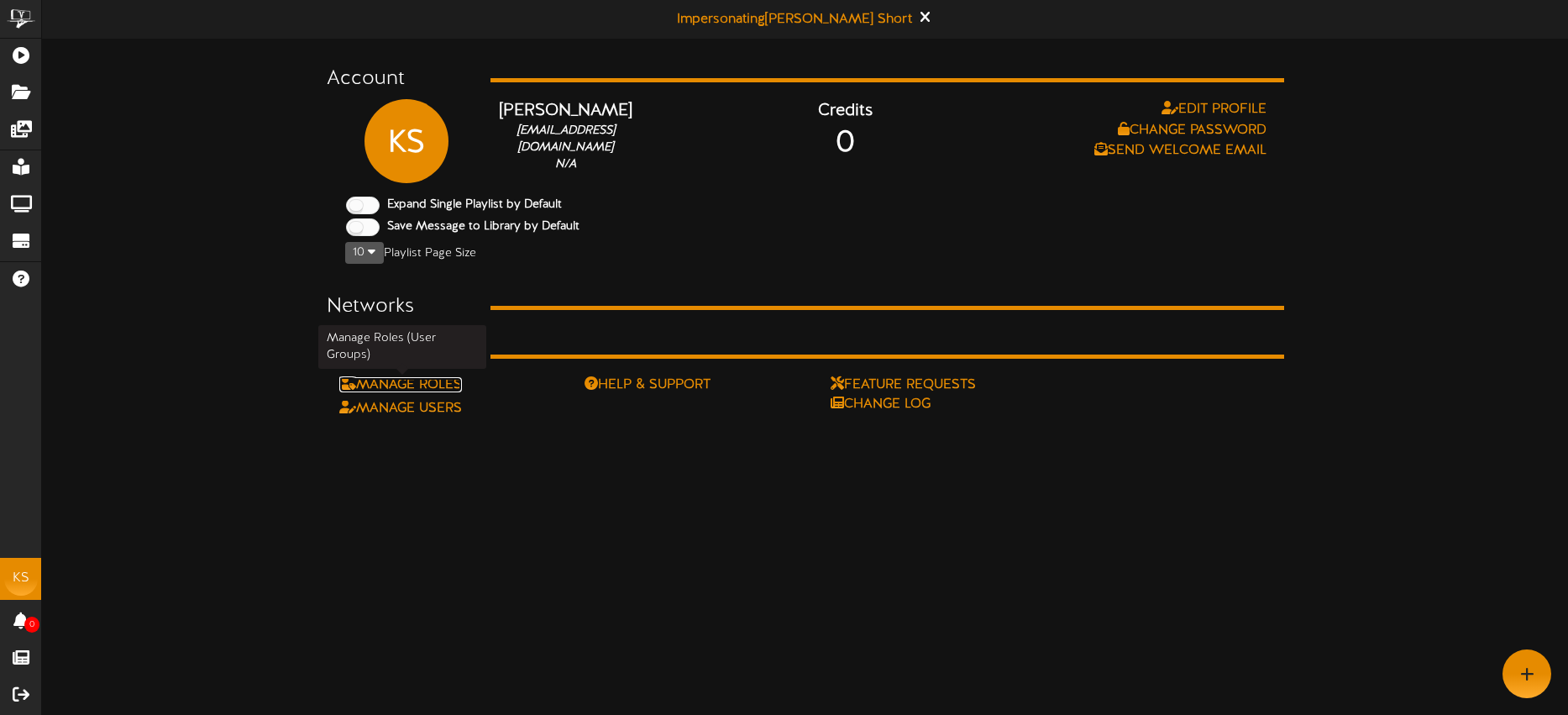
click at [450, 386] on link "Manage Roles" at bounding box center [400, 384] width 122 height 15
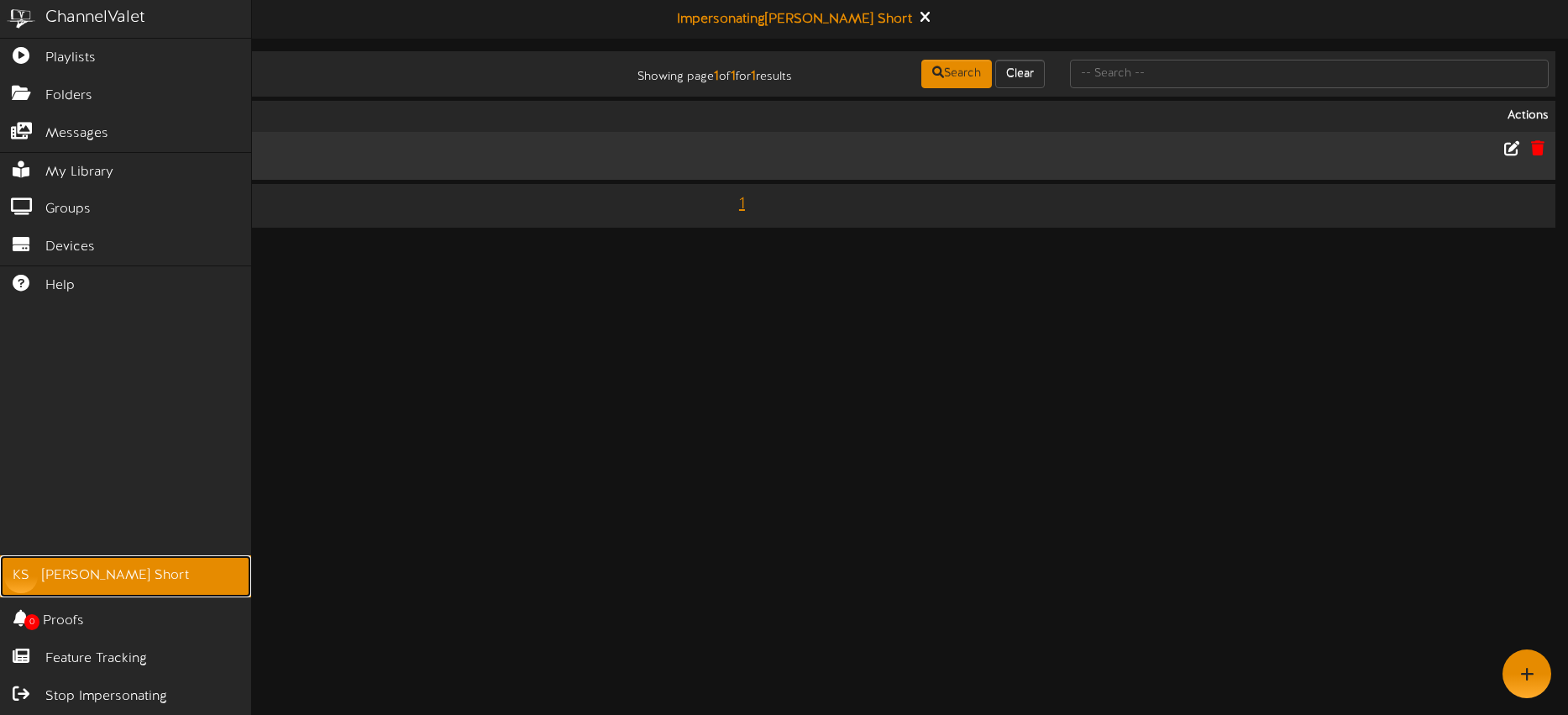
click at [40, 577] on link "KS Kirsten Short" at bounding box center [125, 576] width 251 height 42
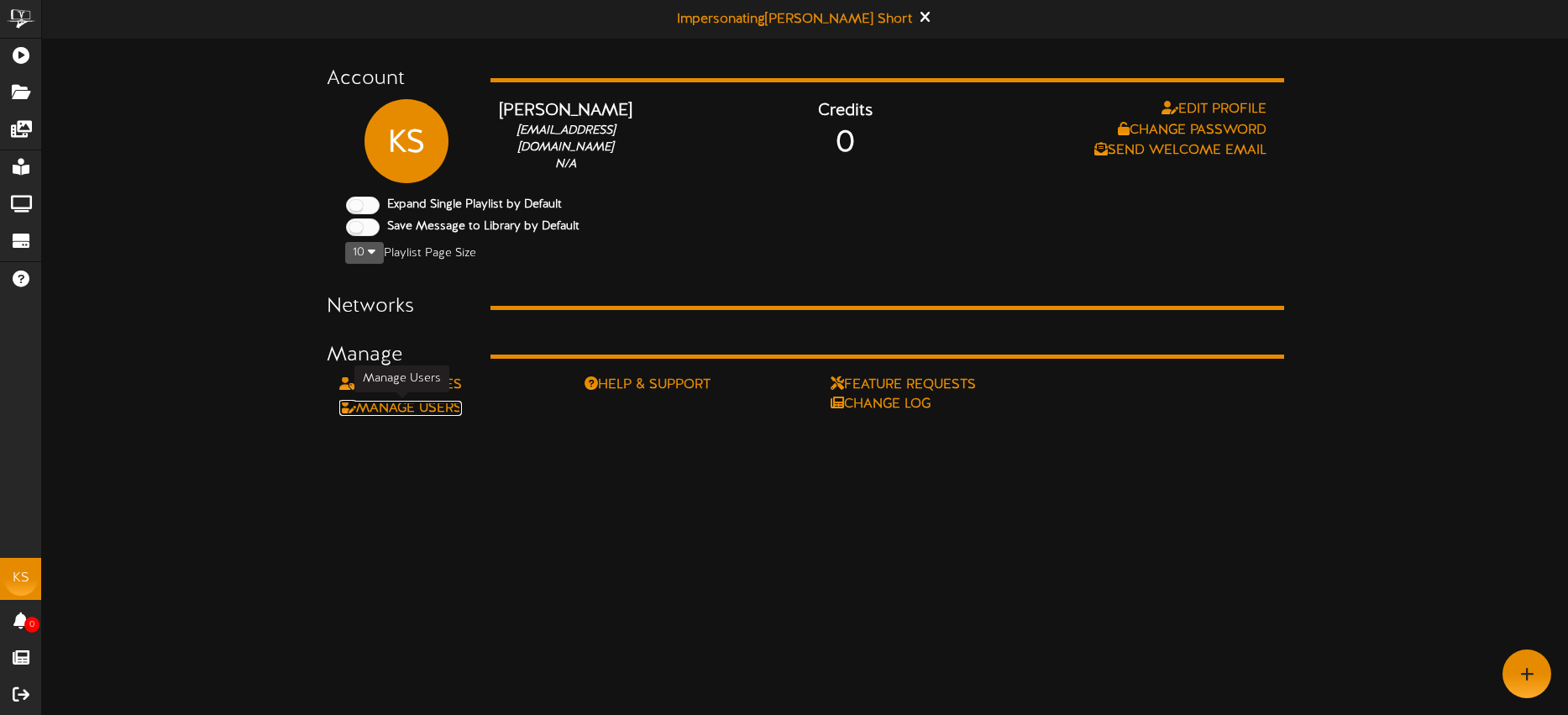
click at [453, 407] on link "Manage Users" at bounding box center [400, 408] width 122 height 15
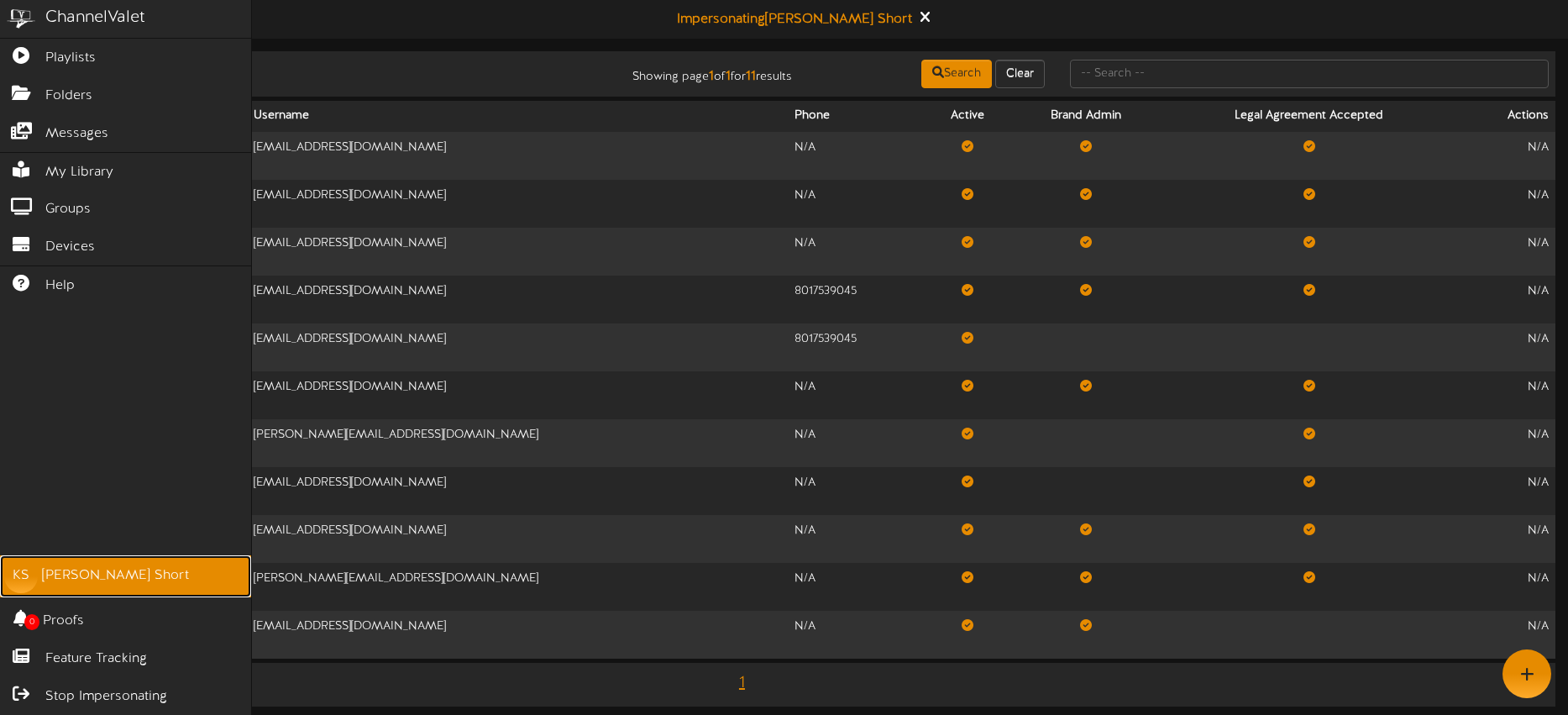
click at [91, 567] on div "Kirsten Short" at bounding box center [115, 576] width 147 height 20
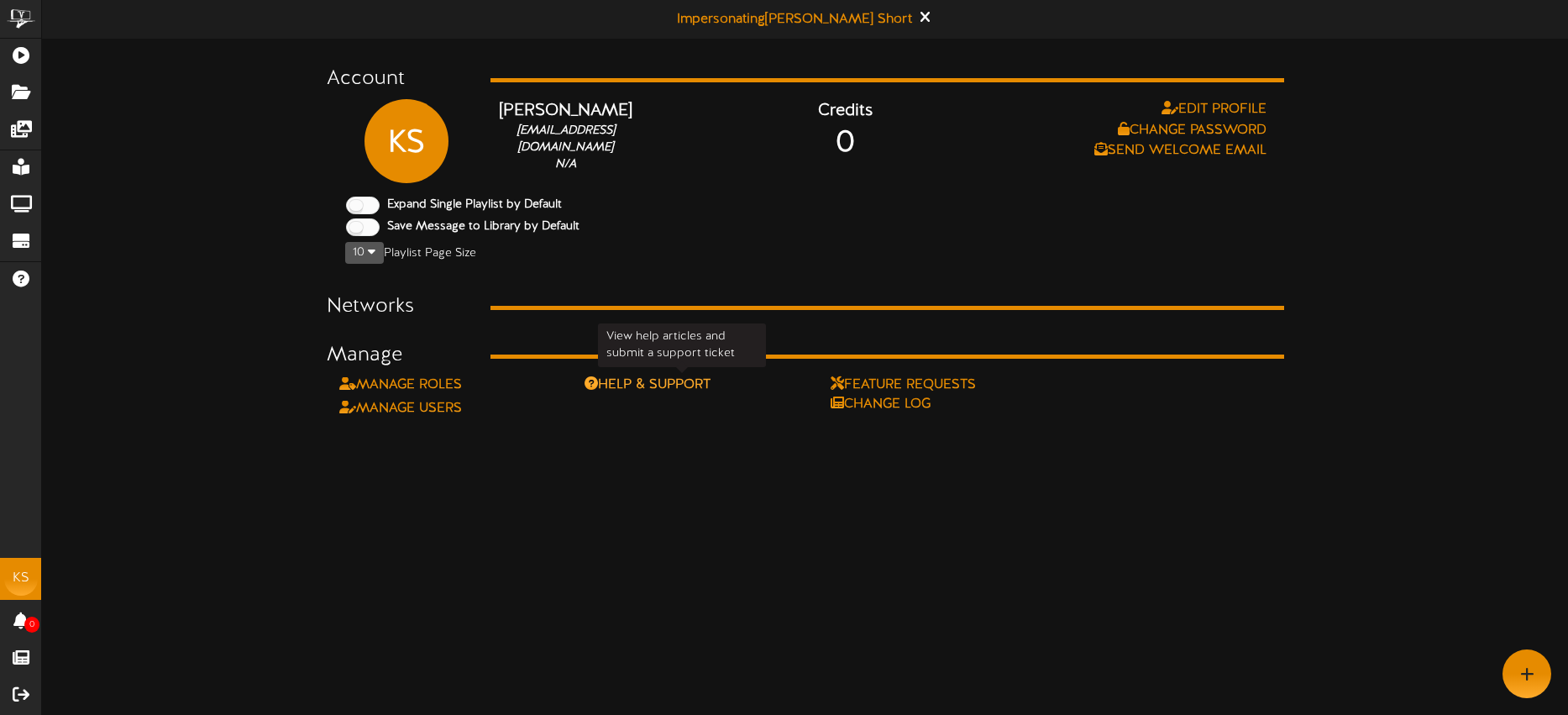
click at [654, 383] on div "Help & Support" at bounding box center [682, 385] width 196 height 20
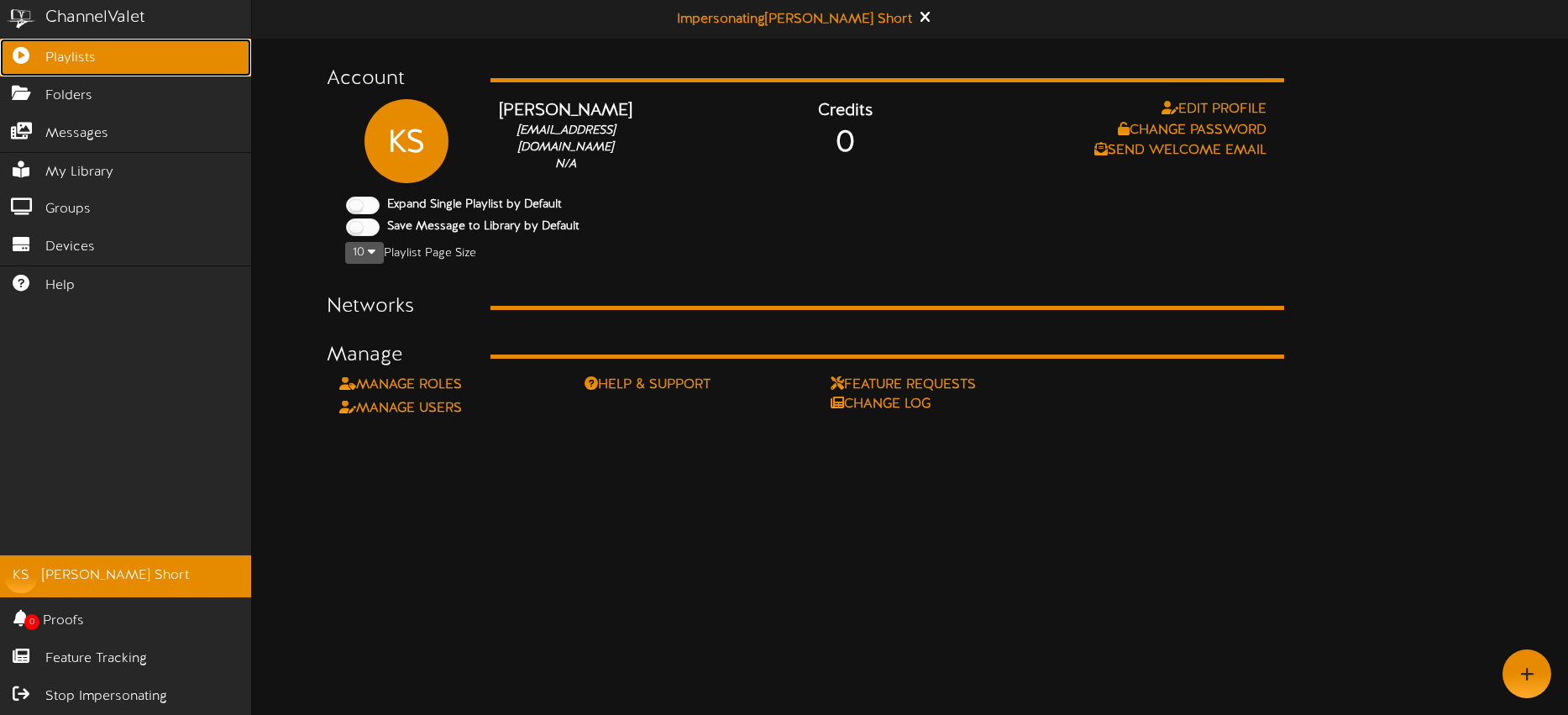
click at [47, 54] on span "Playlists" at bounding box center [70, 59] width 51 height 20
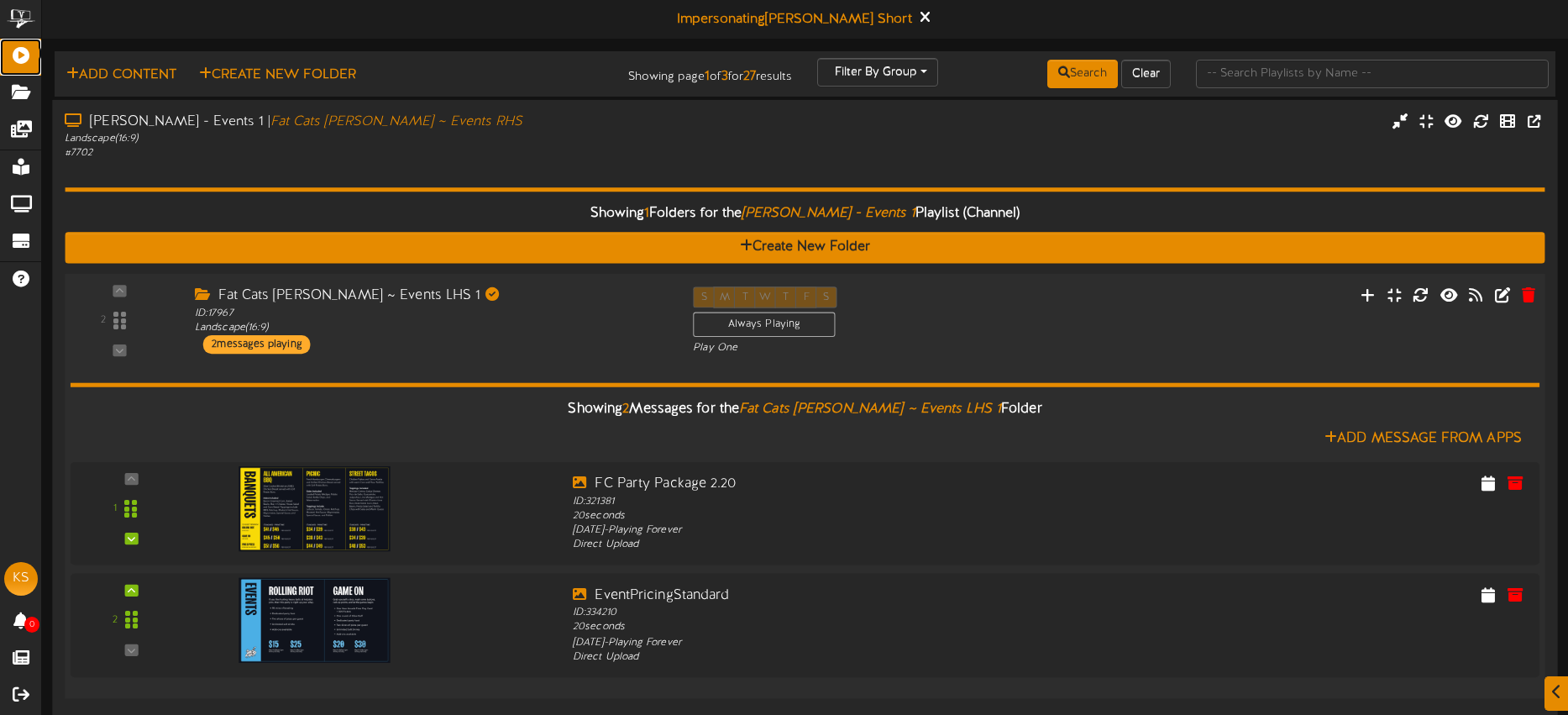
scroll to position [51, 0]
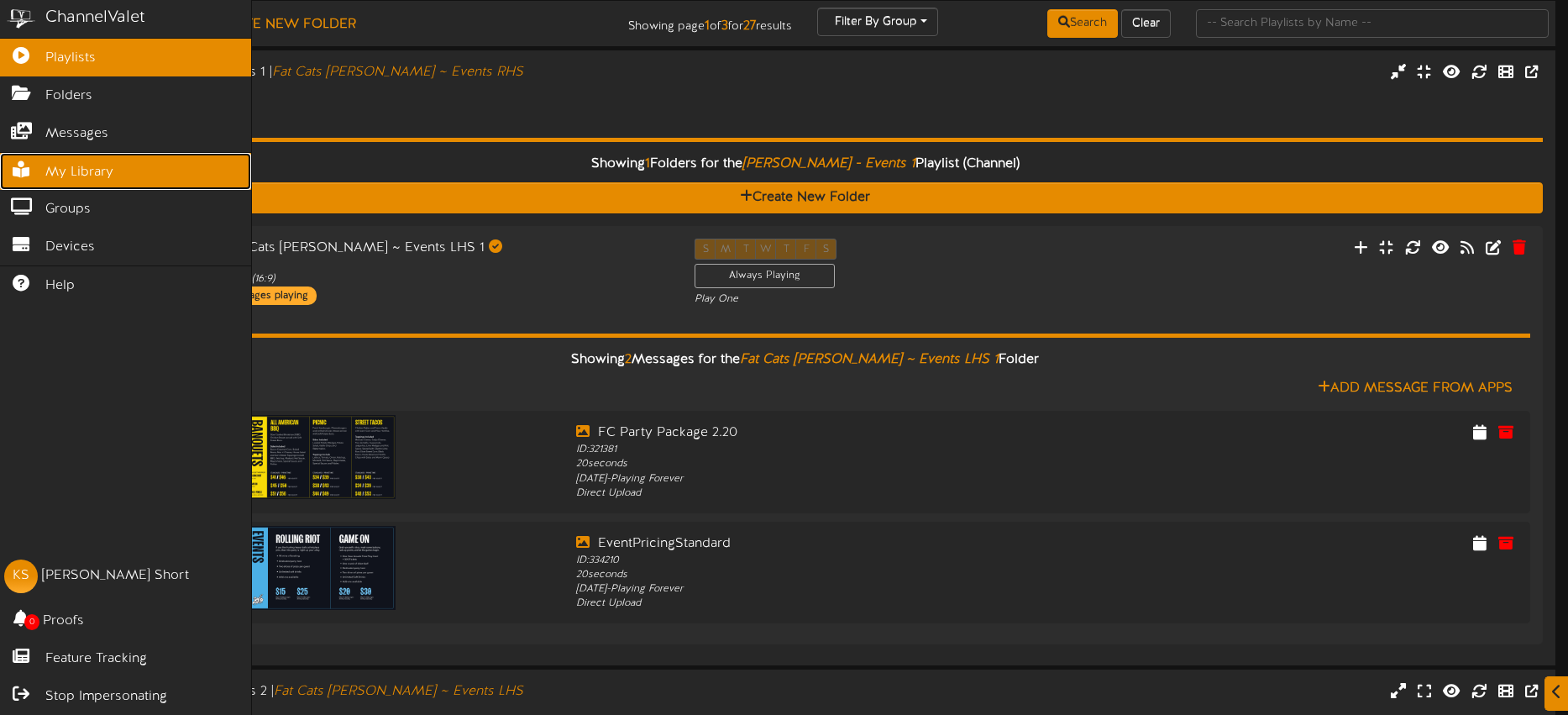
click at [84, 176] on span "My Library" at bounding box center [79, 173] width 68 height 20
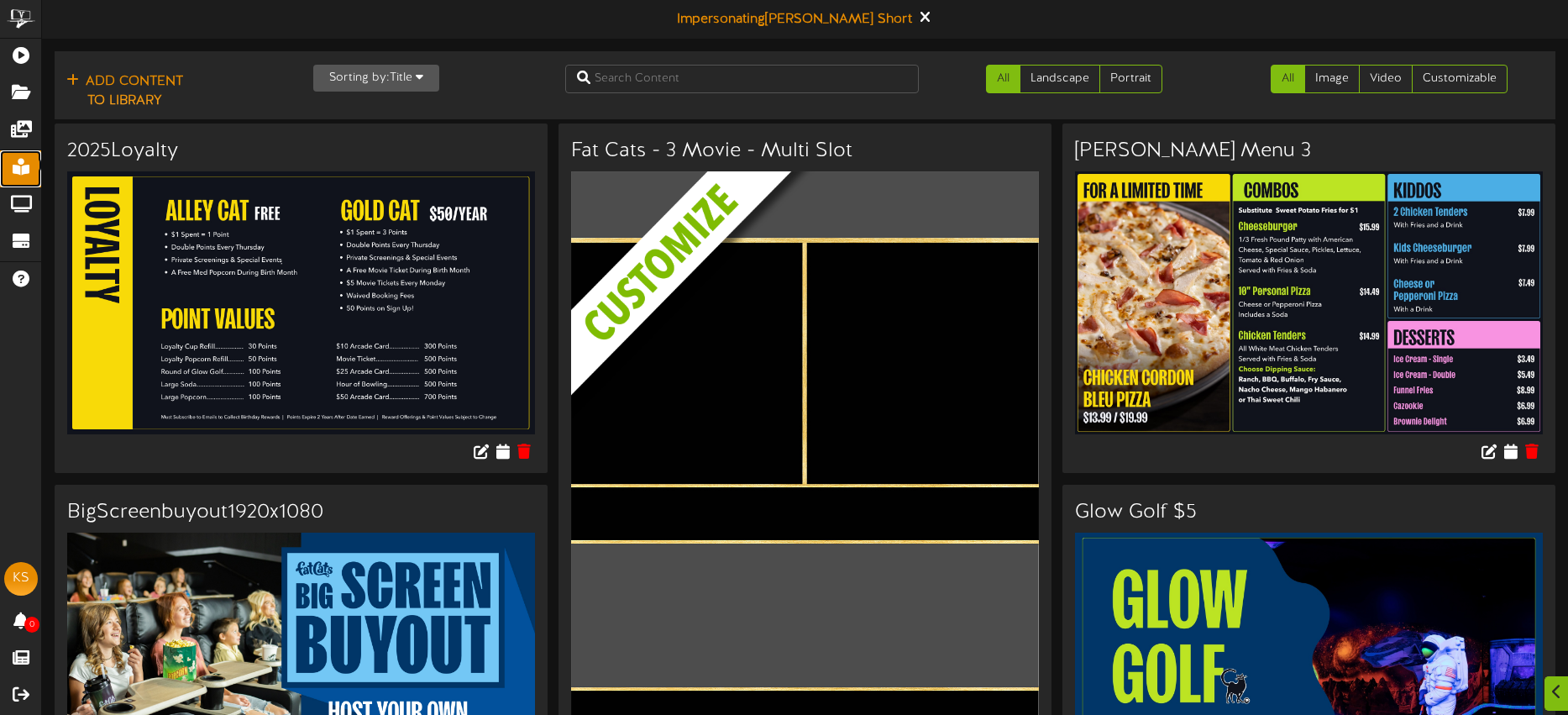
scroll to position [1, 0]
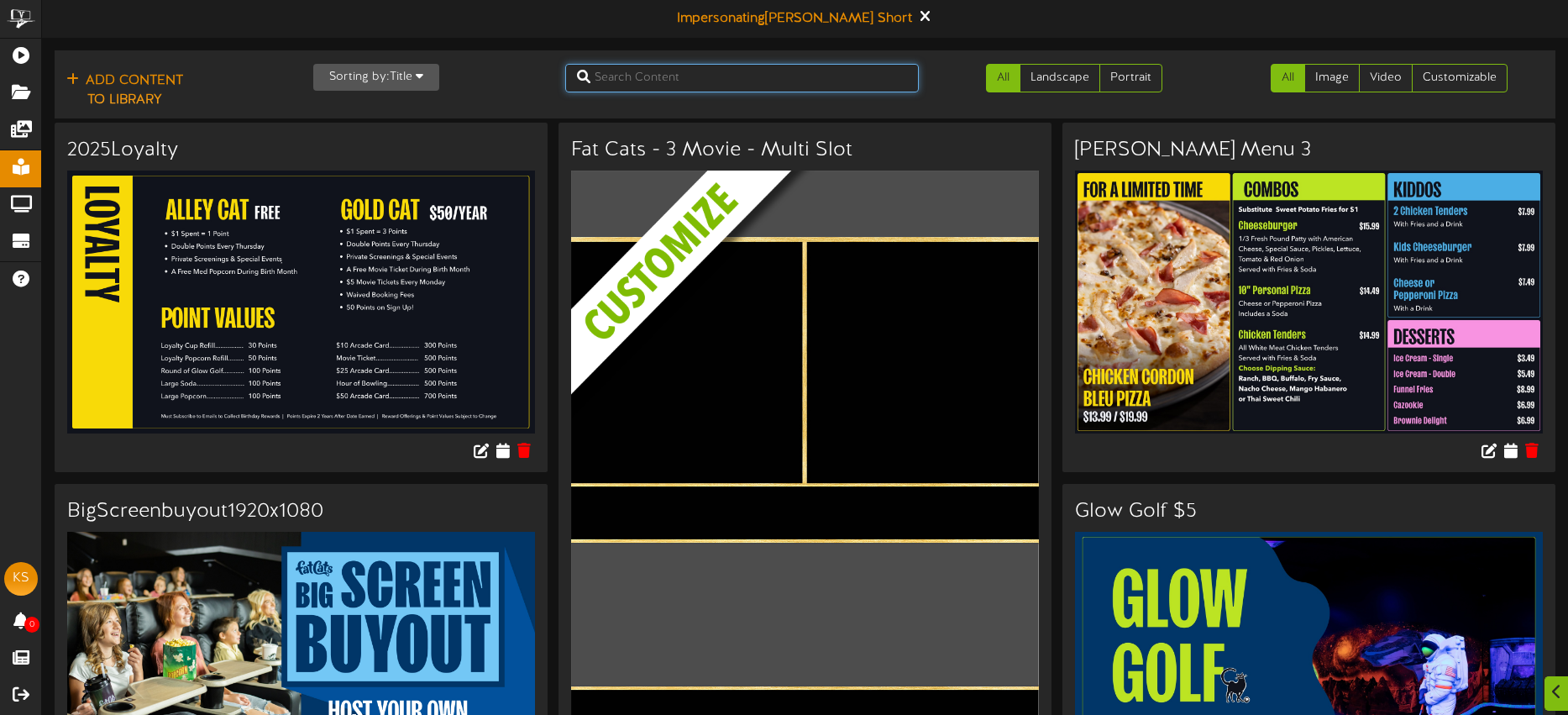
click at [682, 83] on input "text" at bounding box center [742, 78] width 353 height 28
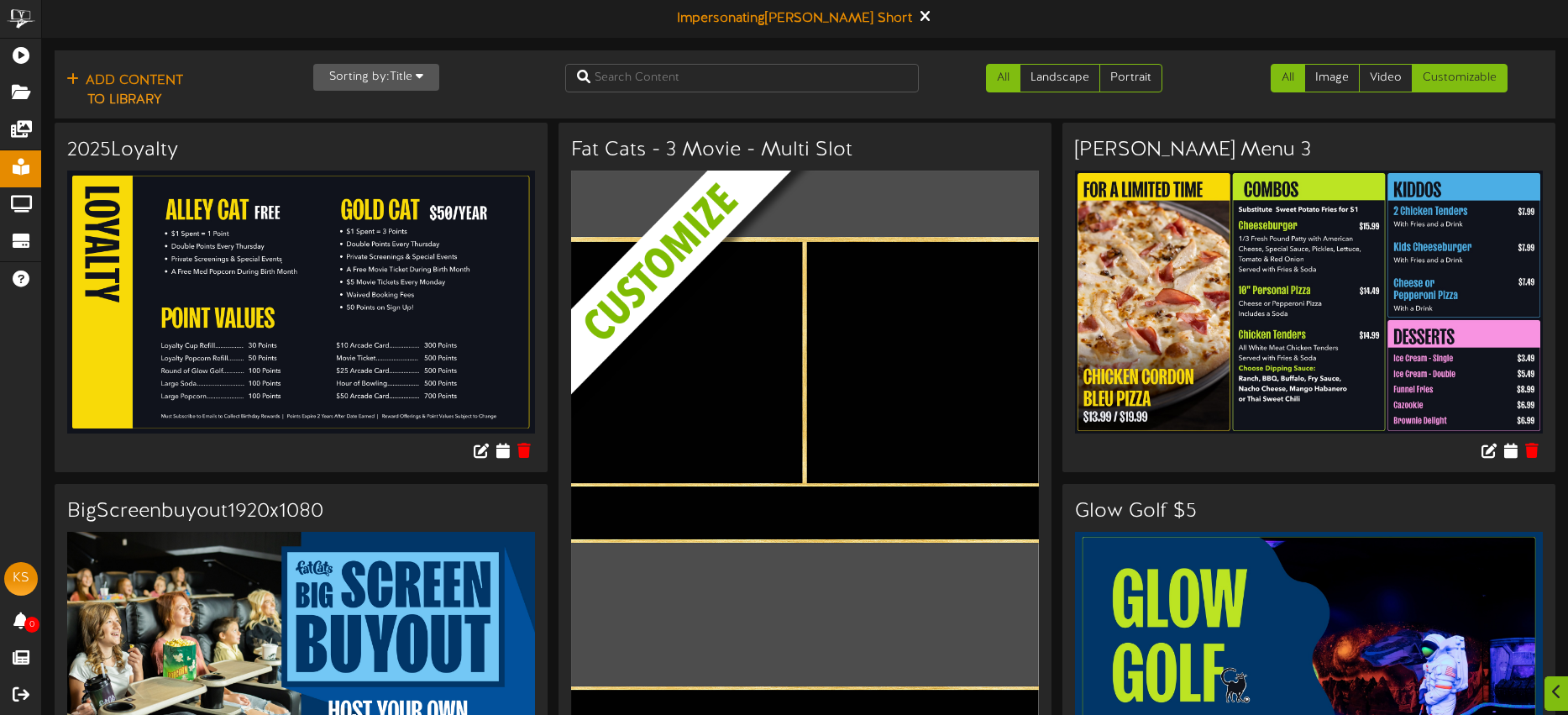
click at [1465, 82] on link "Customizable" at bounding box center [1460, 78] width 96 height 28
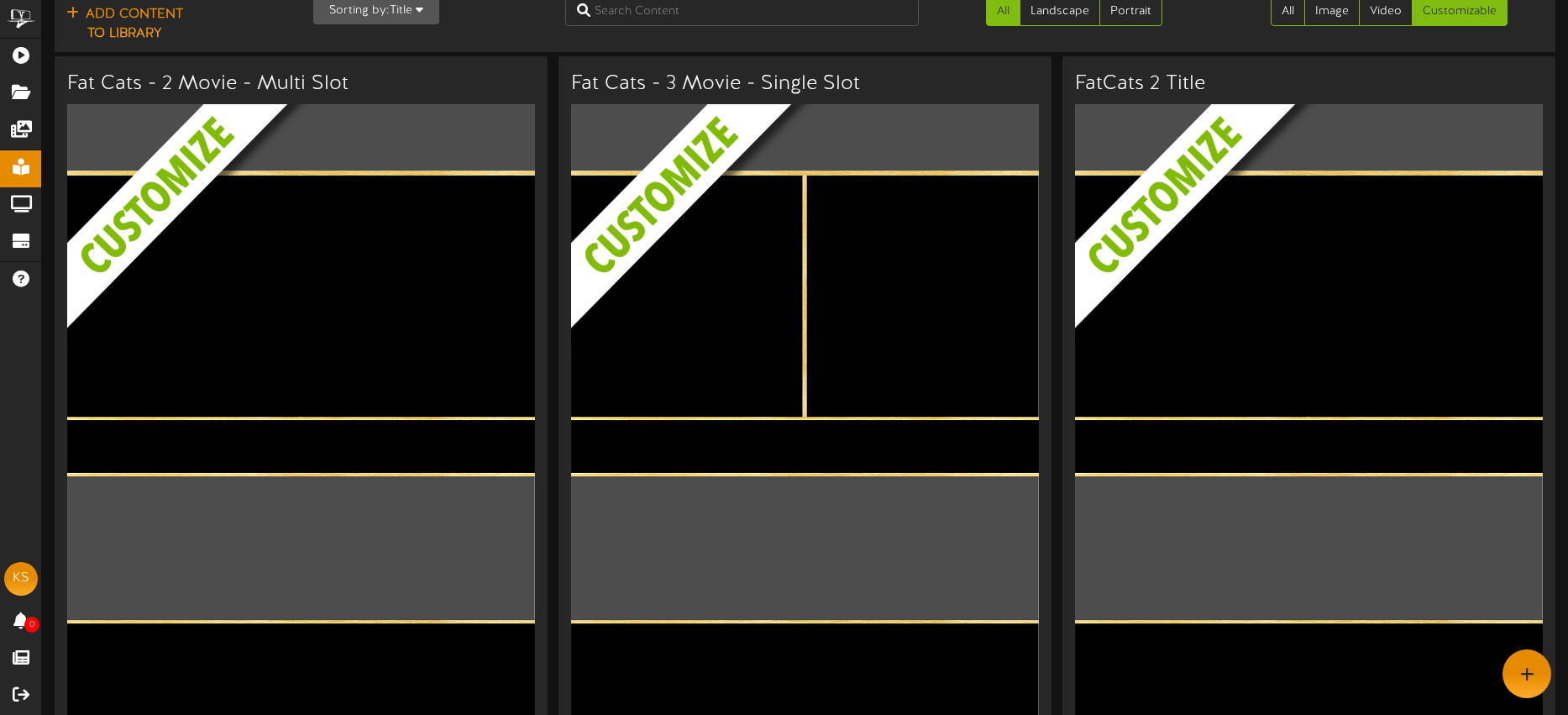
scroll to position [65, 0]
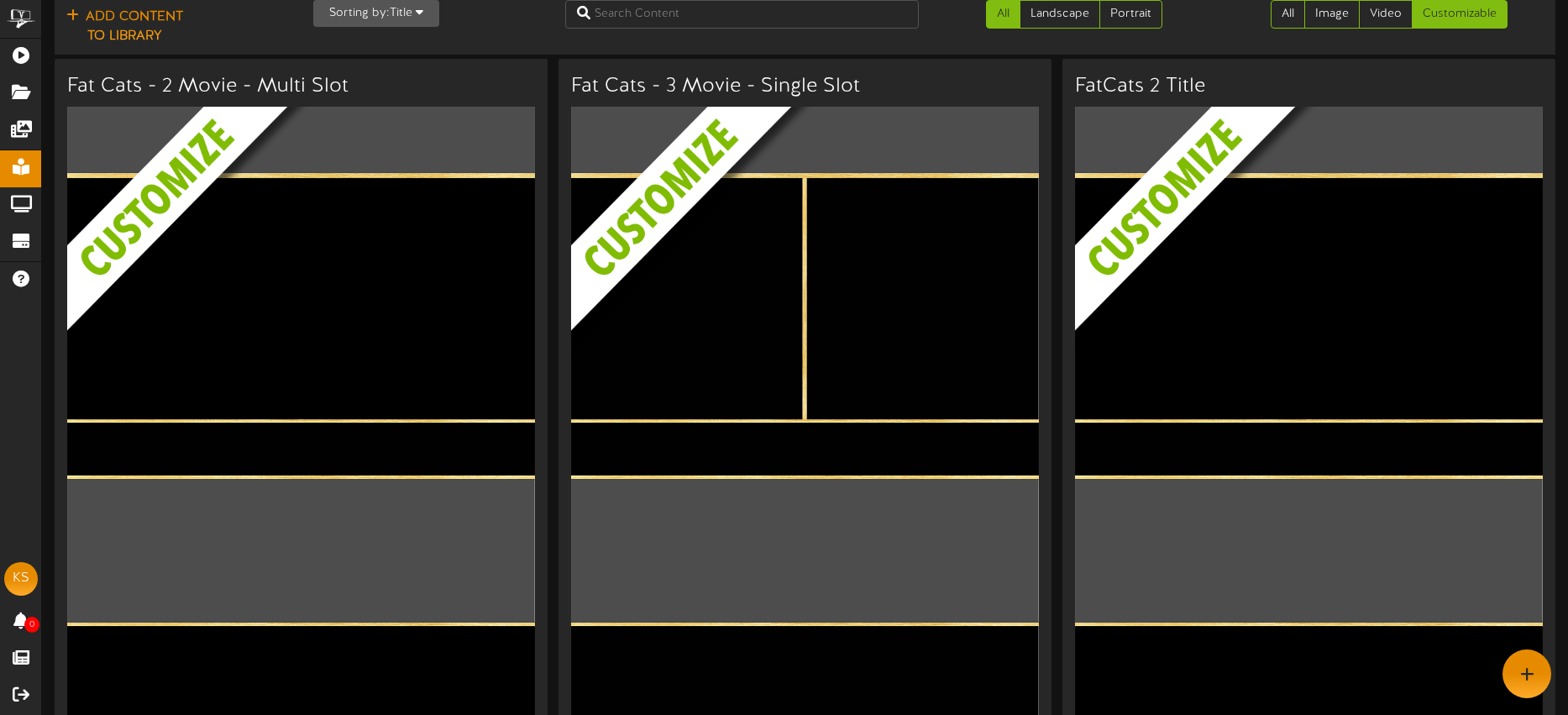
click at [461, 458] on img at bounding box center [301, 522] width 468 height 832
click at [254, 240] on img at bounding box center [314, 270] width 493 height 327
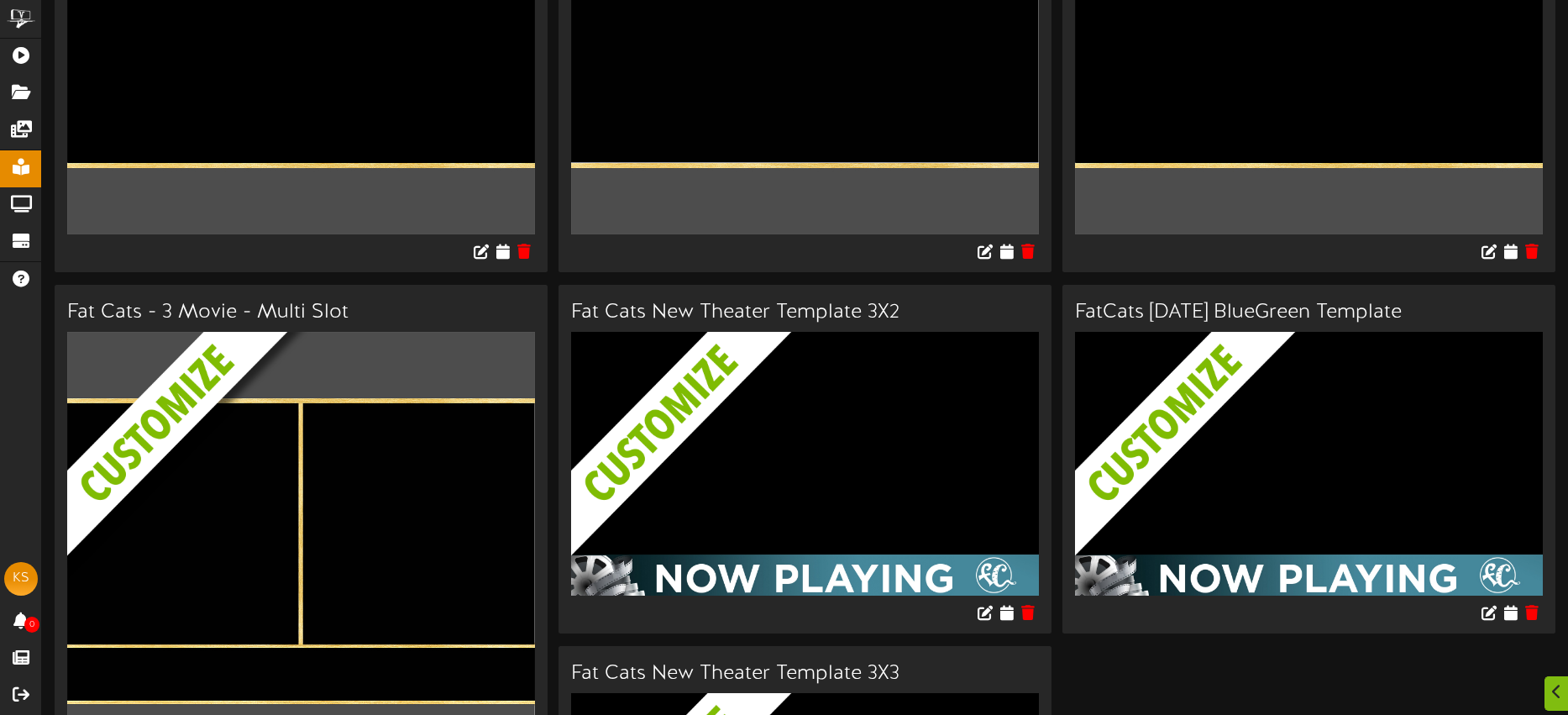
scroll to position [1008, 0]
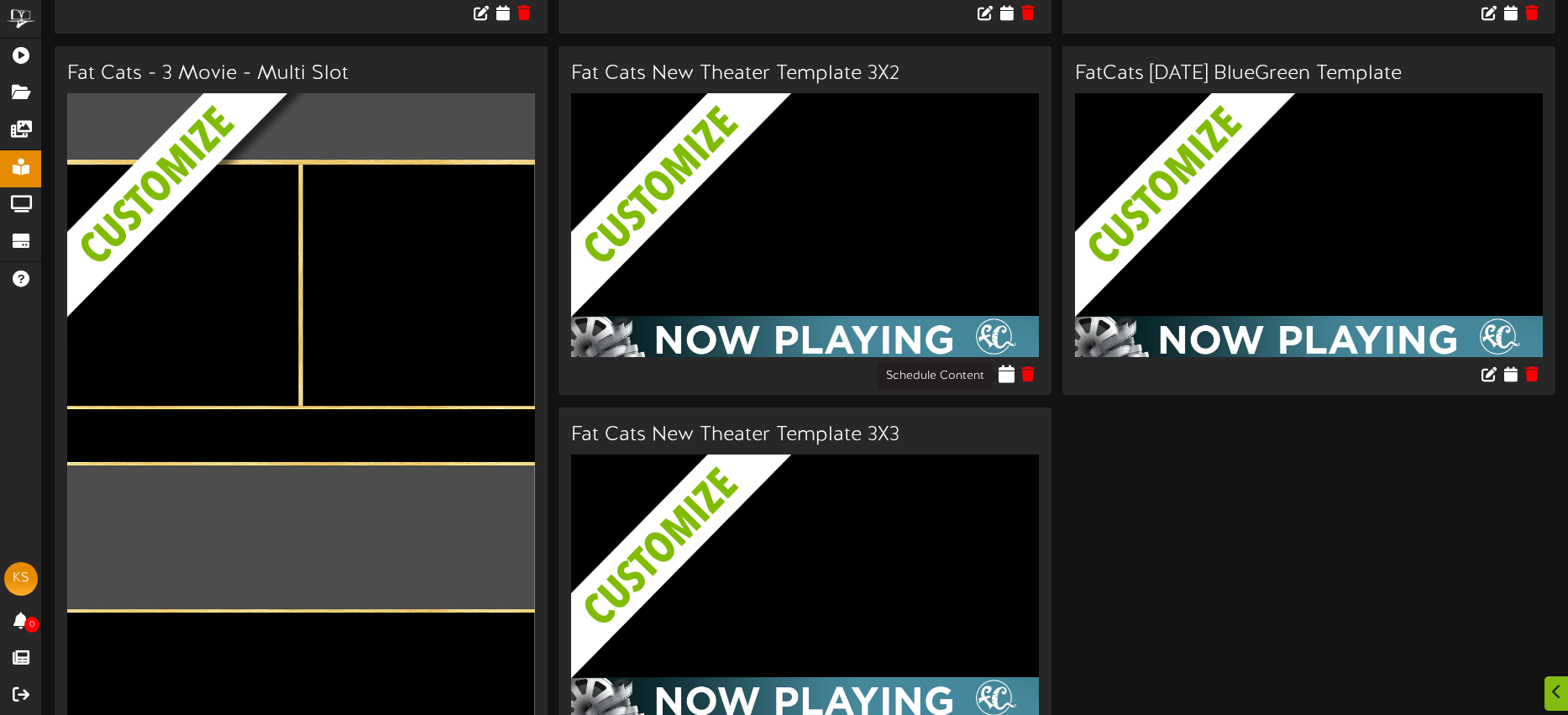
click at [1005, 373] on icon at bounding box center [1008, 373] width 16 height 19
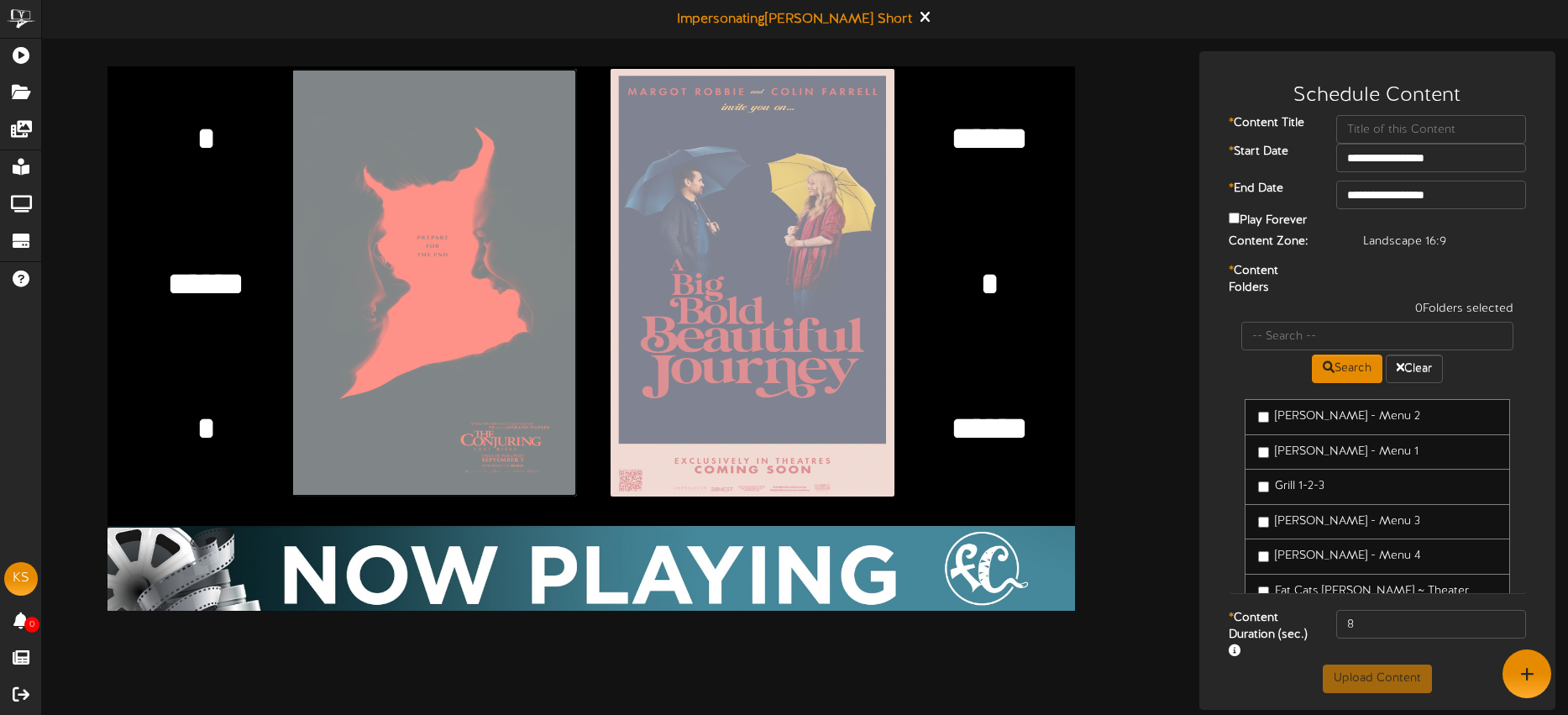
click at [492, 224] on input "file" at bounding box center [34, 283] width 1085 height 428
click at [229, 295] on textarea "*****" at bounding box center [205, 282] width 102 height 43
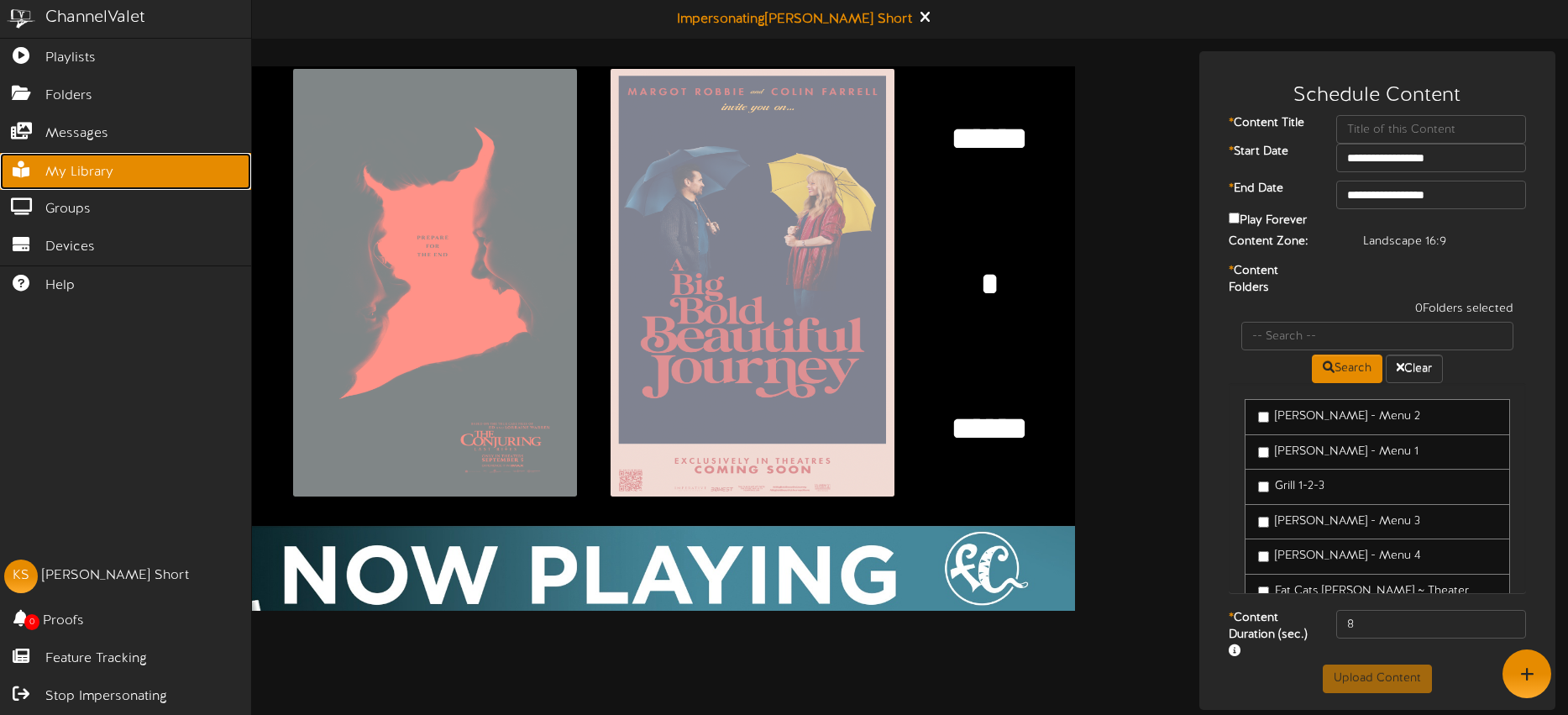
click at [75, 168] on span "My Library" at bounding box center [79, 173] width 68 height 20
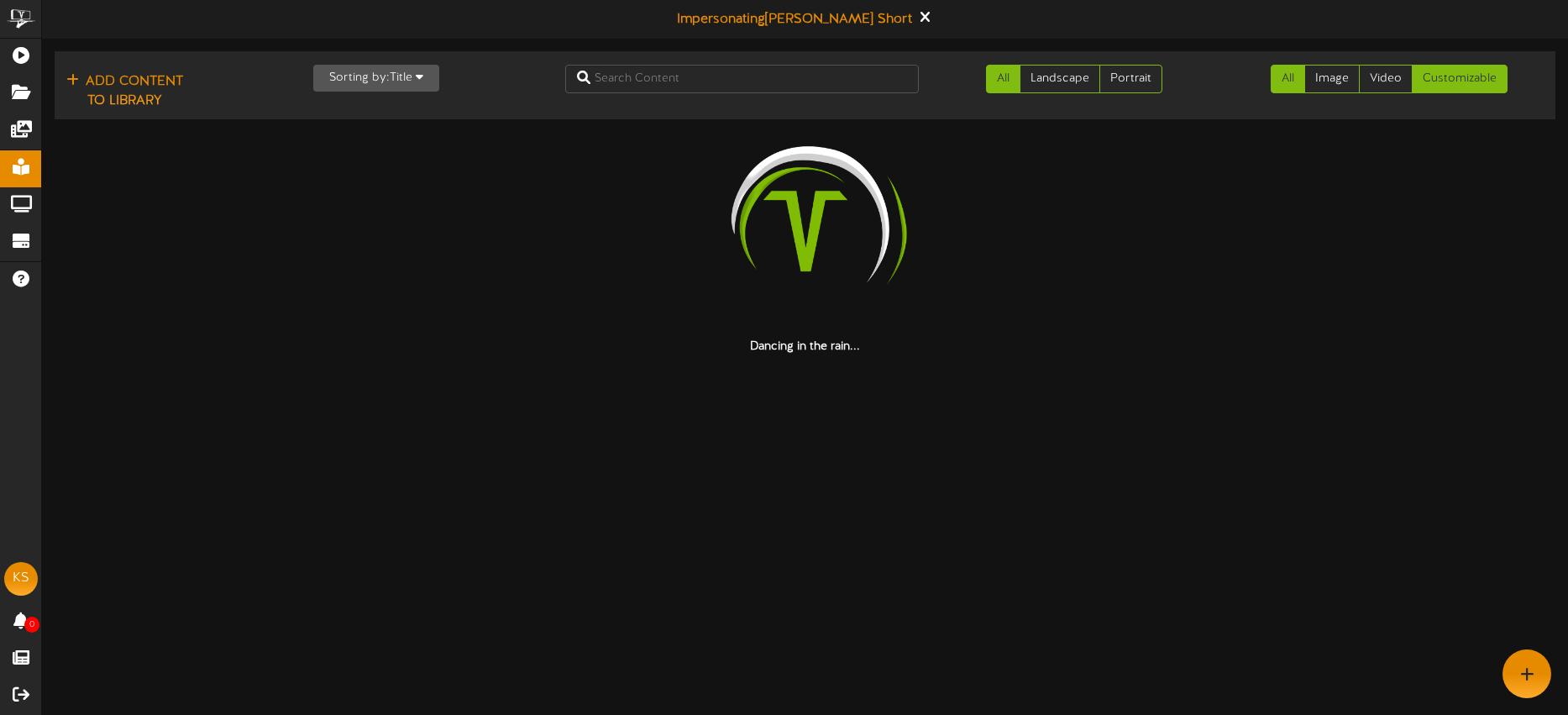
click at [1436, 80] on link "Customizable" at bounding box center [1460, 79] width 96 height 28
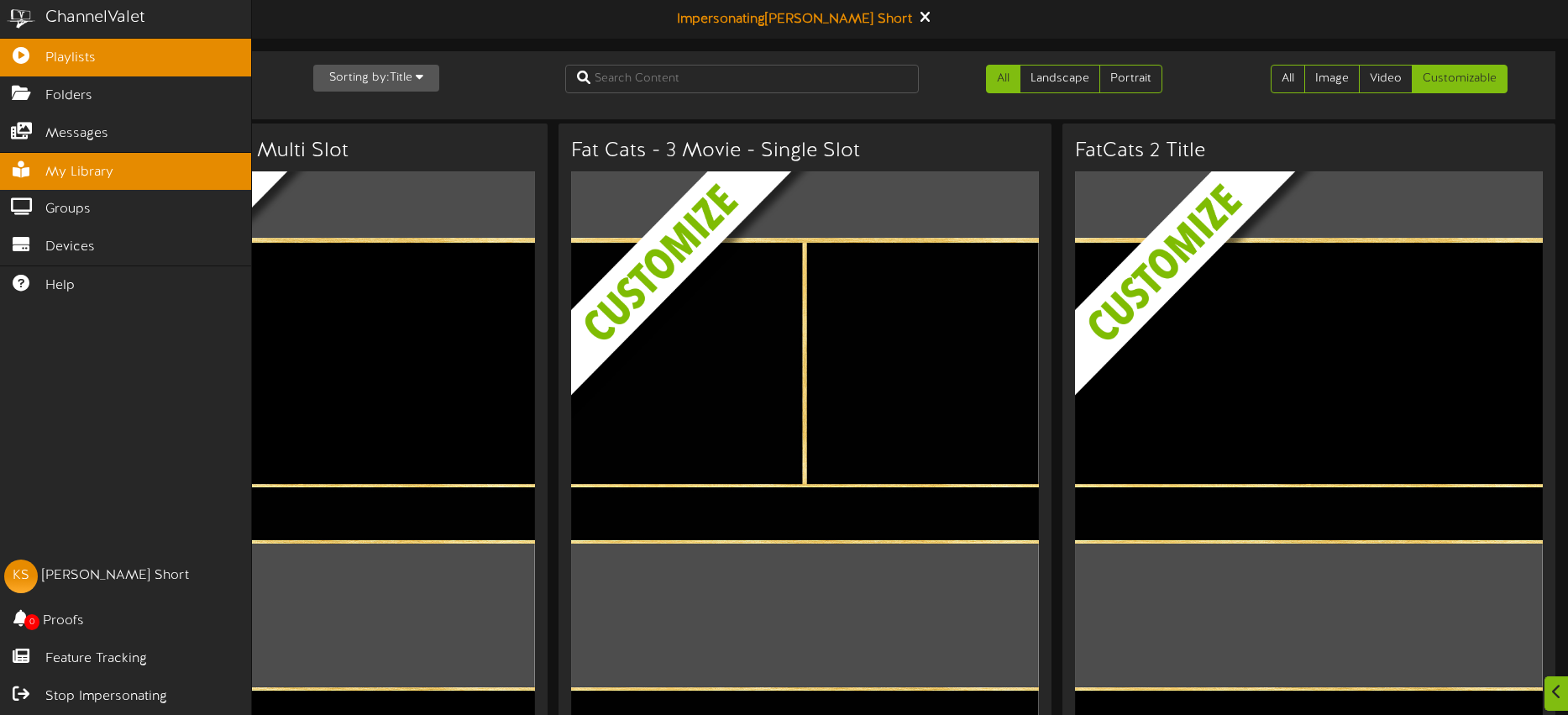
scroll to position [4, 0]
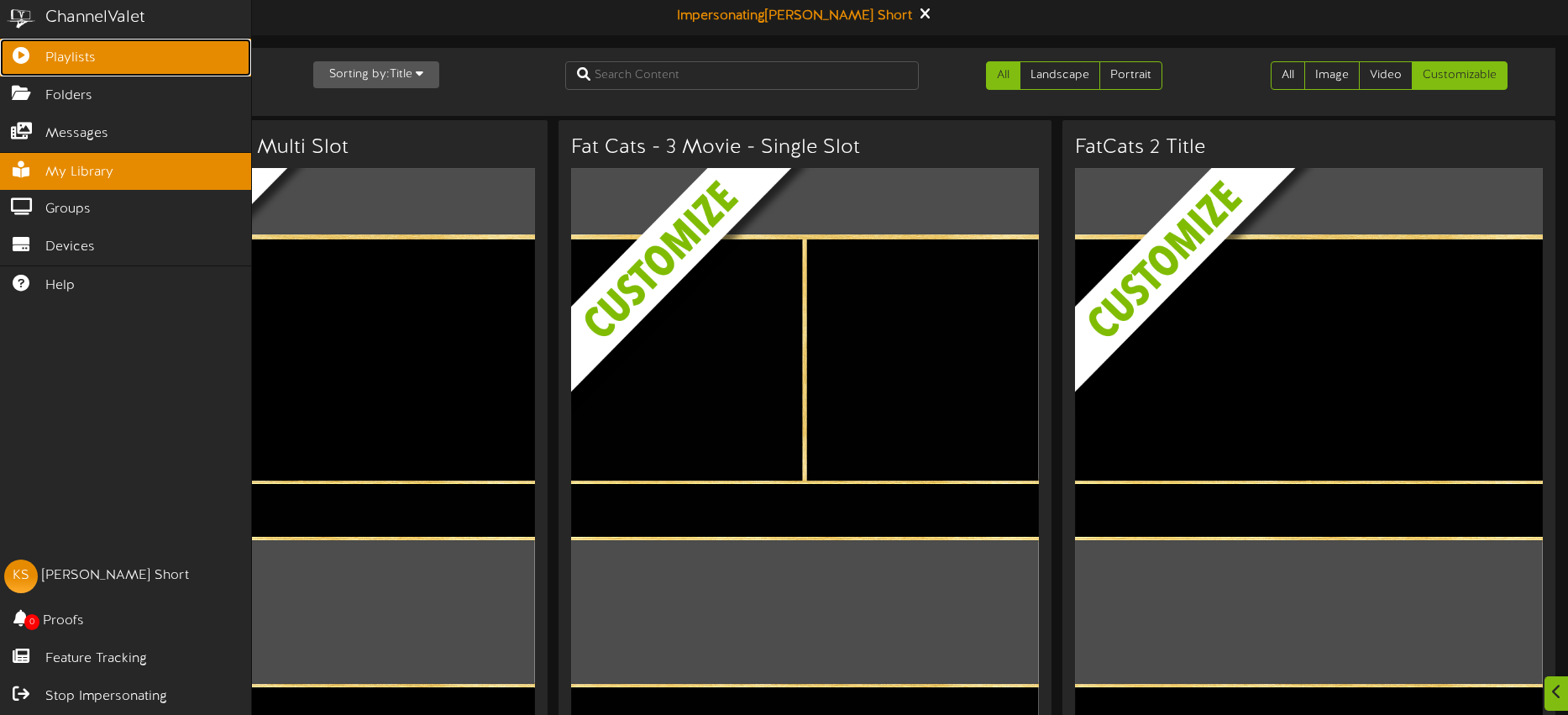
click at [43, 53] on link "Playlists" at bounding box center [125, 58] width 251 height 38
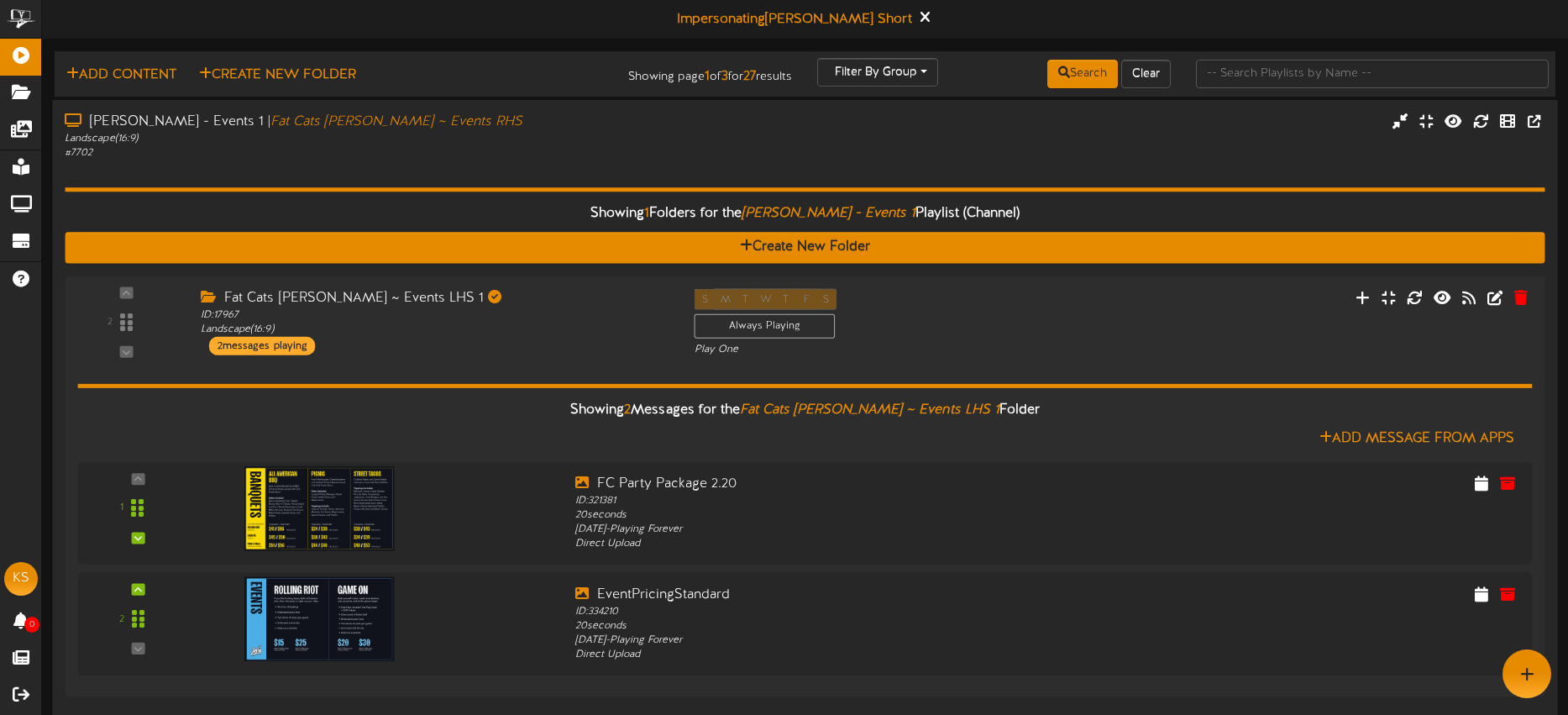
click at [620, 148] on div "# 7702" at bounding box center [366, 153] width 603 height 14
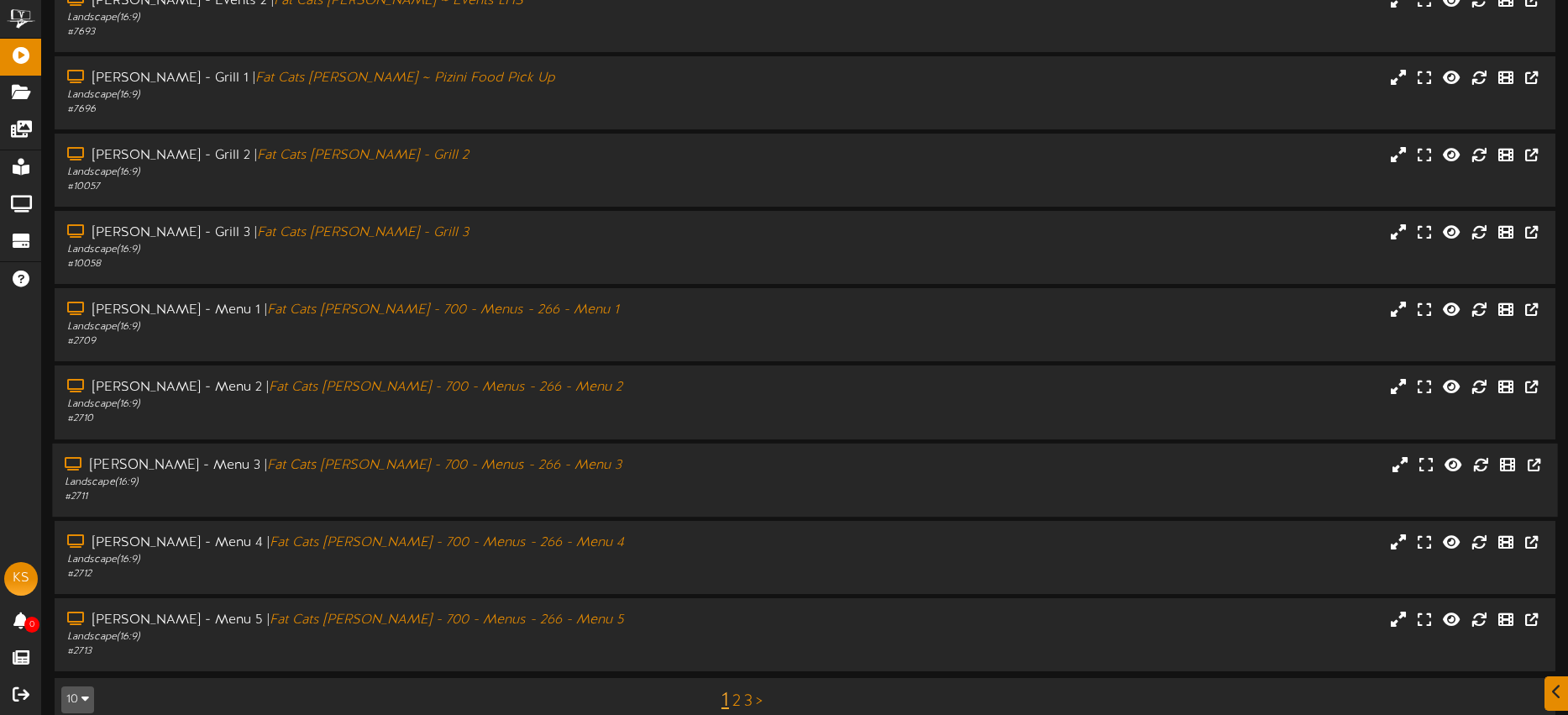
scroll to position [224, 0]
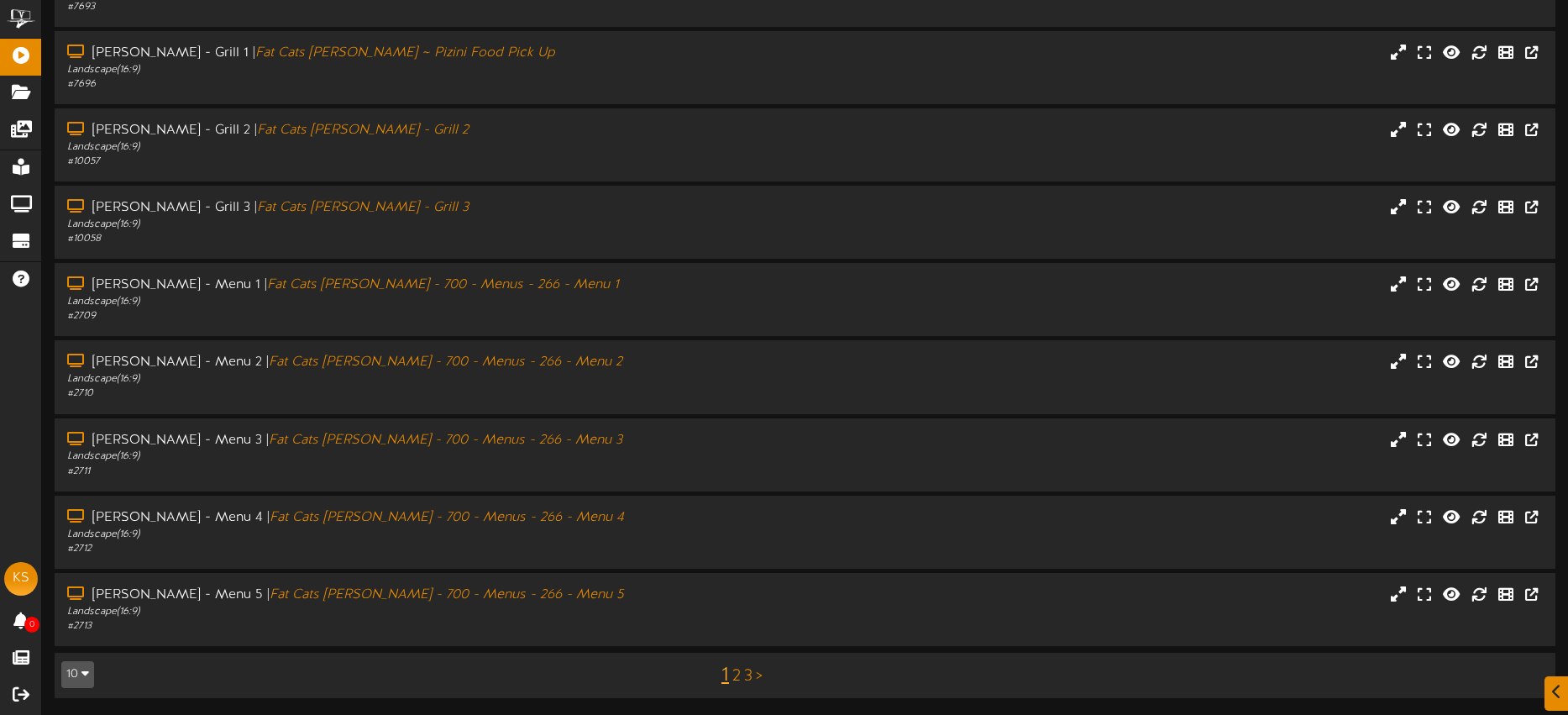
click at [737, 675] on link "2" at bounding box center [737, 676] width 8 height 19
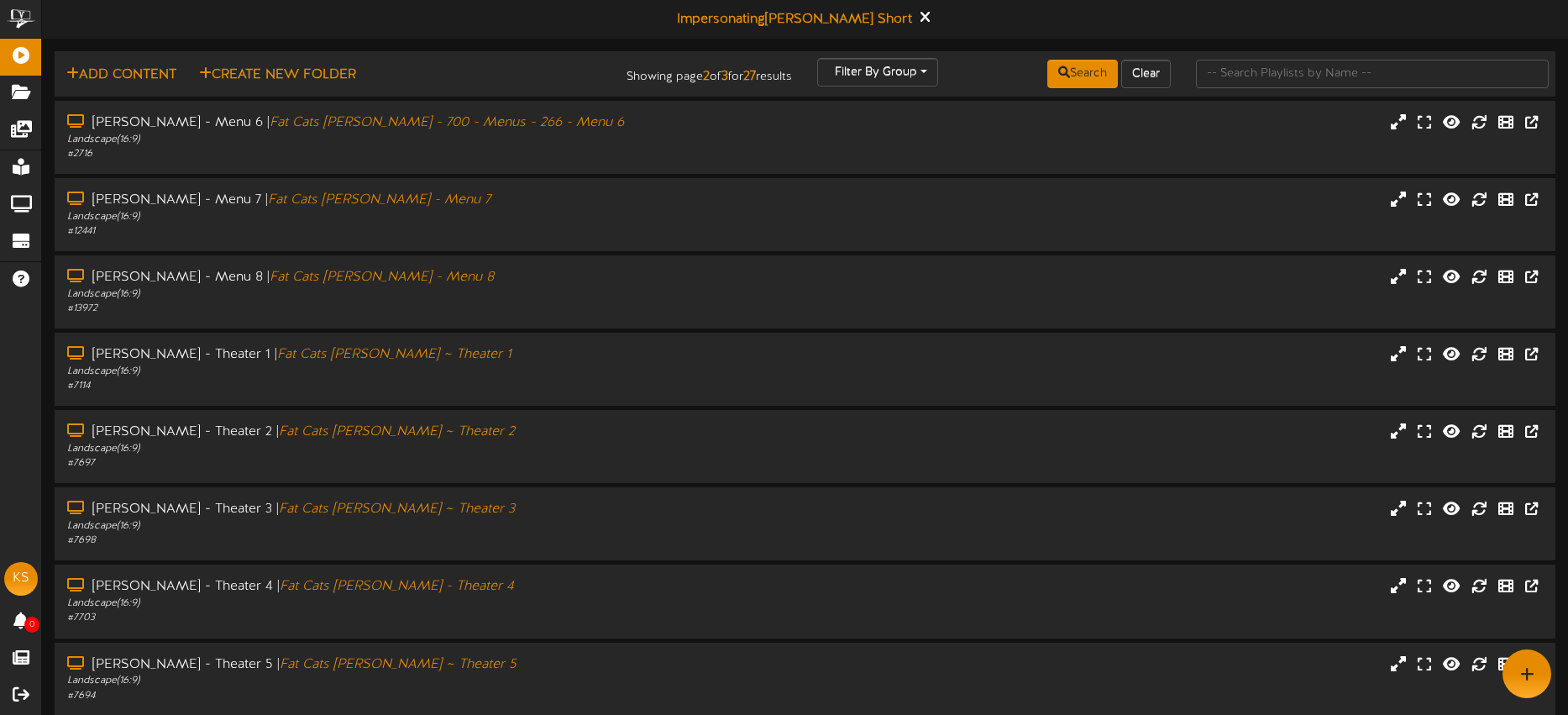
drag, startPoint x: 482, startPoint y: 350, endPoint x: 496, endPoint y: 330, distance: 24.4
click at [482, 350] on div "Gilbert - Theater 1 | Fat Cats Gilbert ~ Theater 1" at bounding box center [367, 355] width 601 height 20
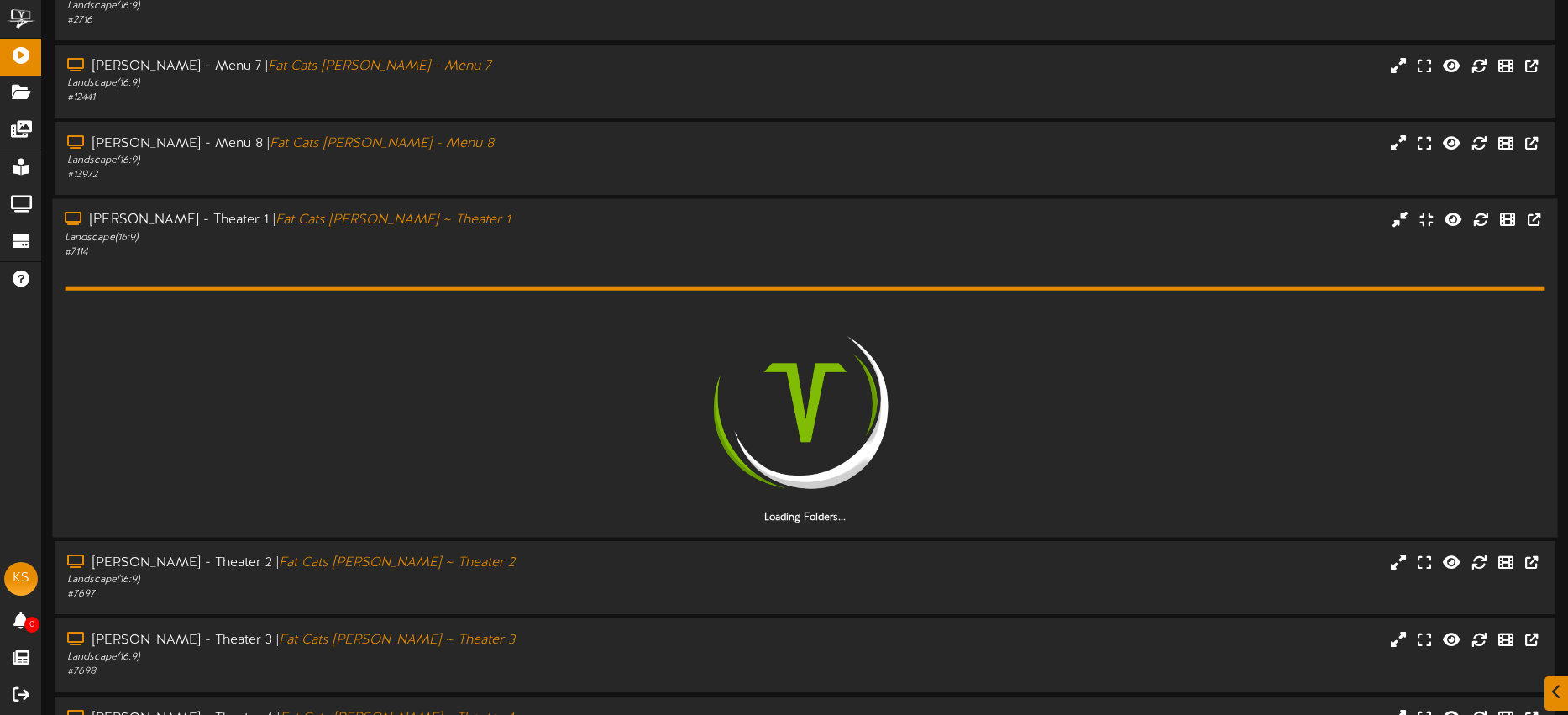
scroll to position [151, 0]
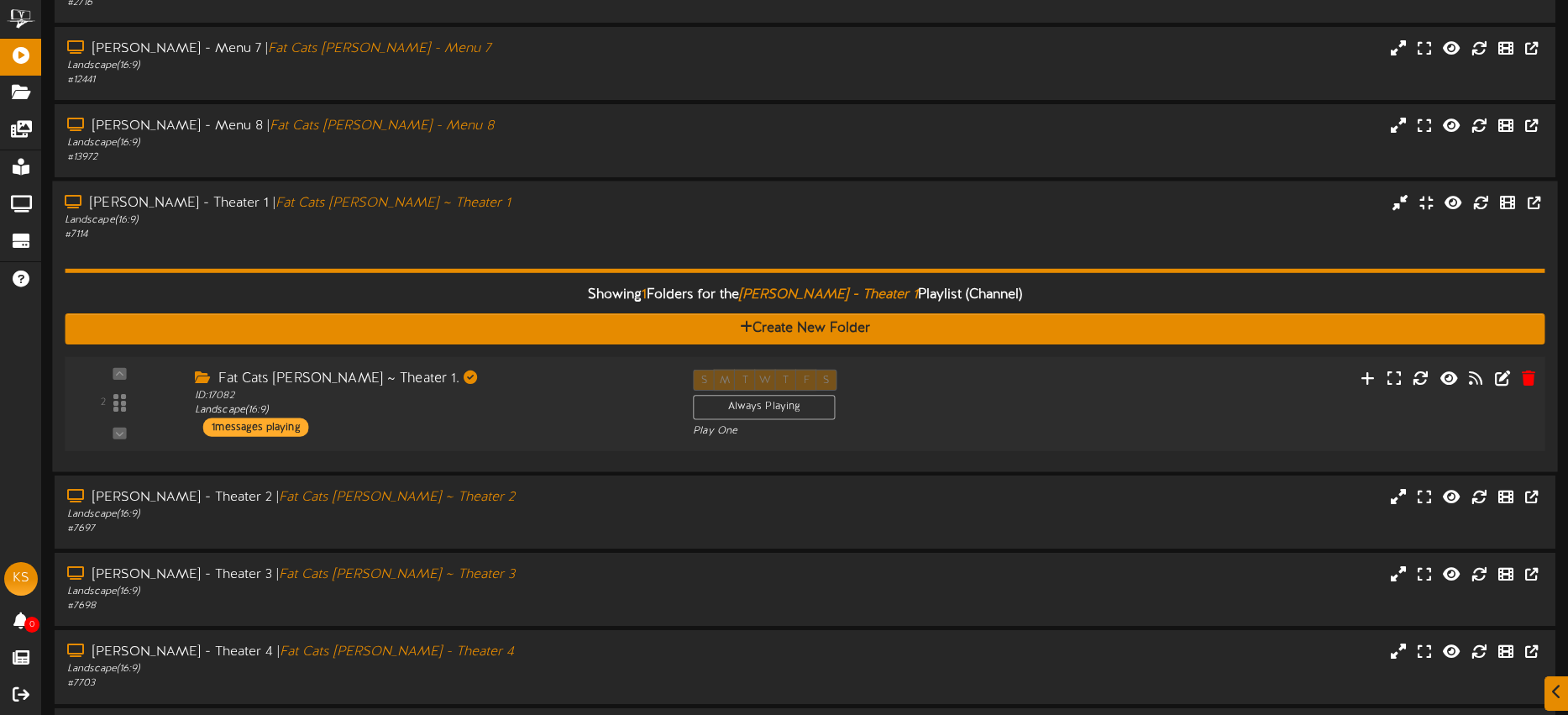
click at [516, 366] on div "2 ID: 17082" at bounding box center [805, 403] width 1495 height 95
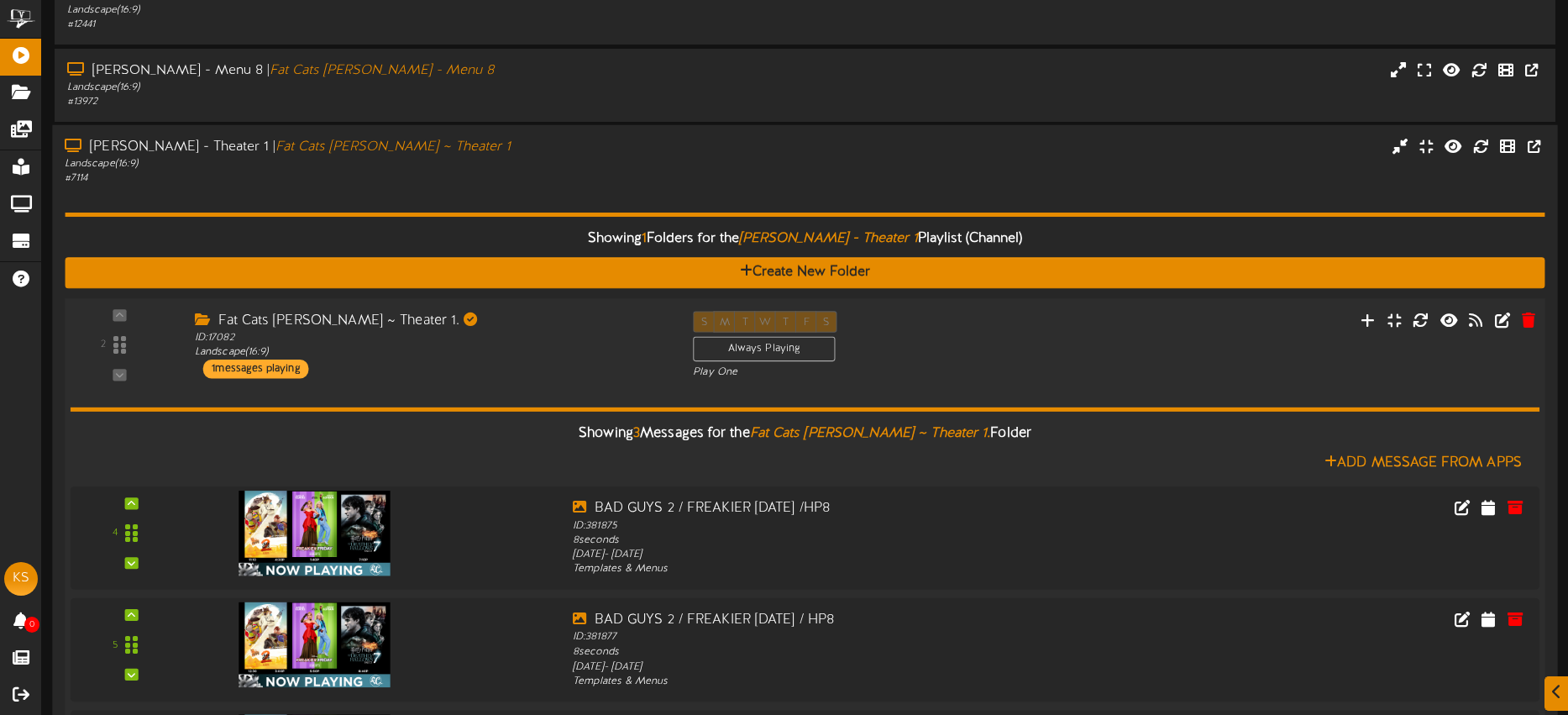
scroll to position [218, 0]
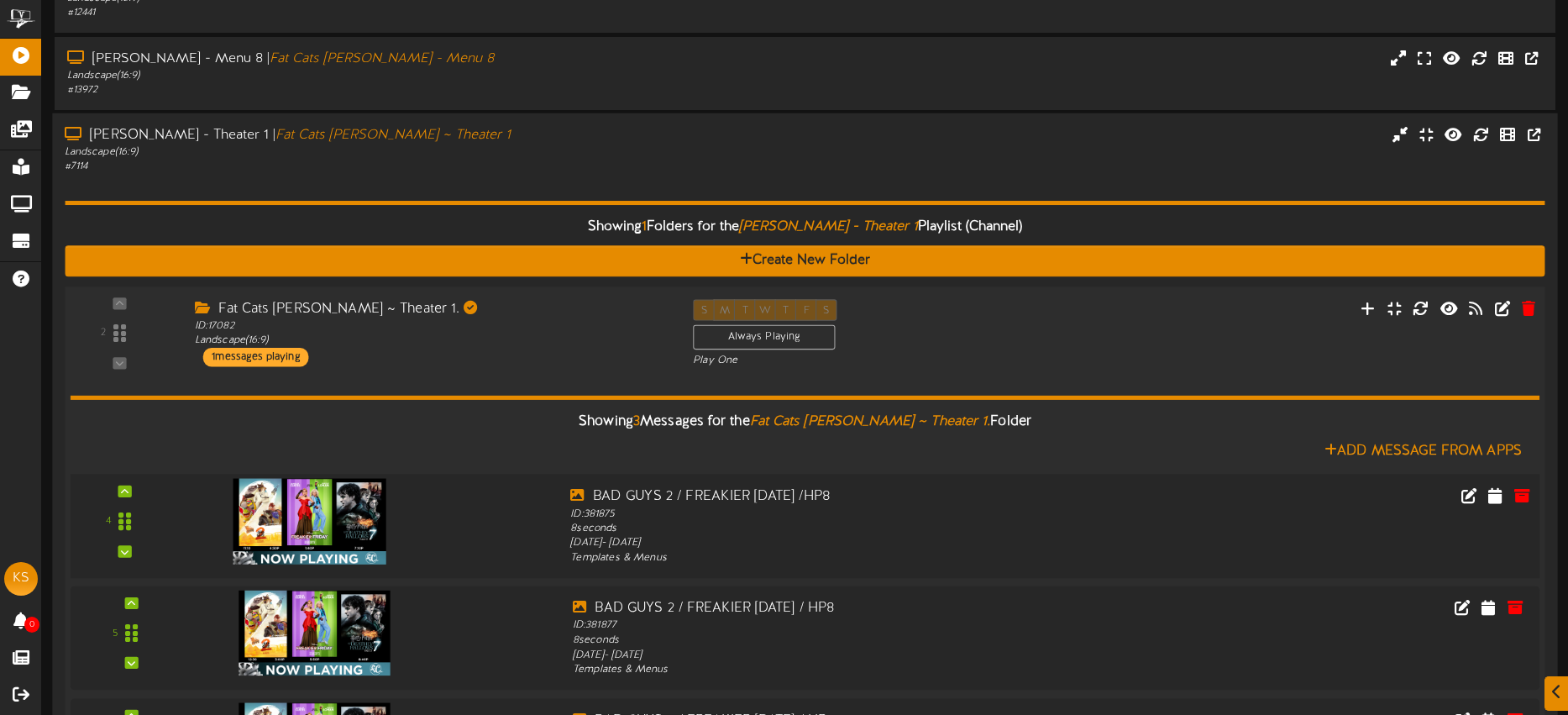
click at [339, 528] on img at bounding box center [310, 521] width 153 height 86
click at [1491, 495] on icon at bounding box center [1496, 494] width 17 height 19
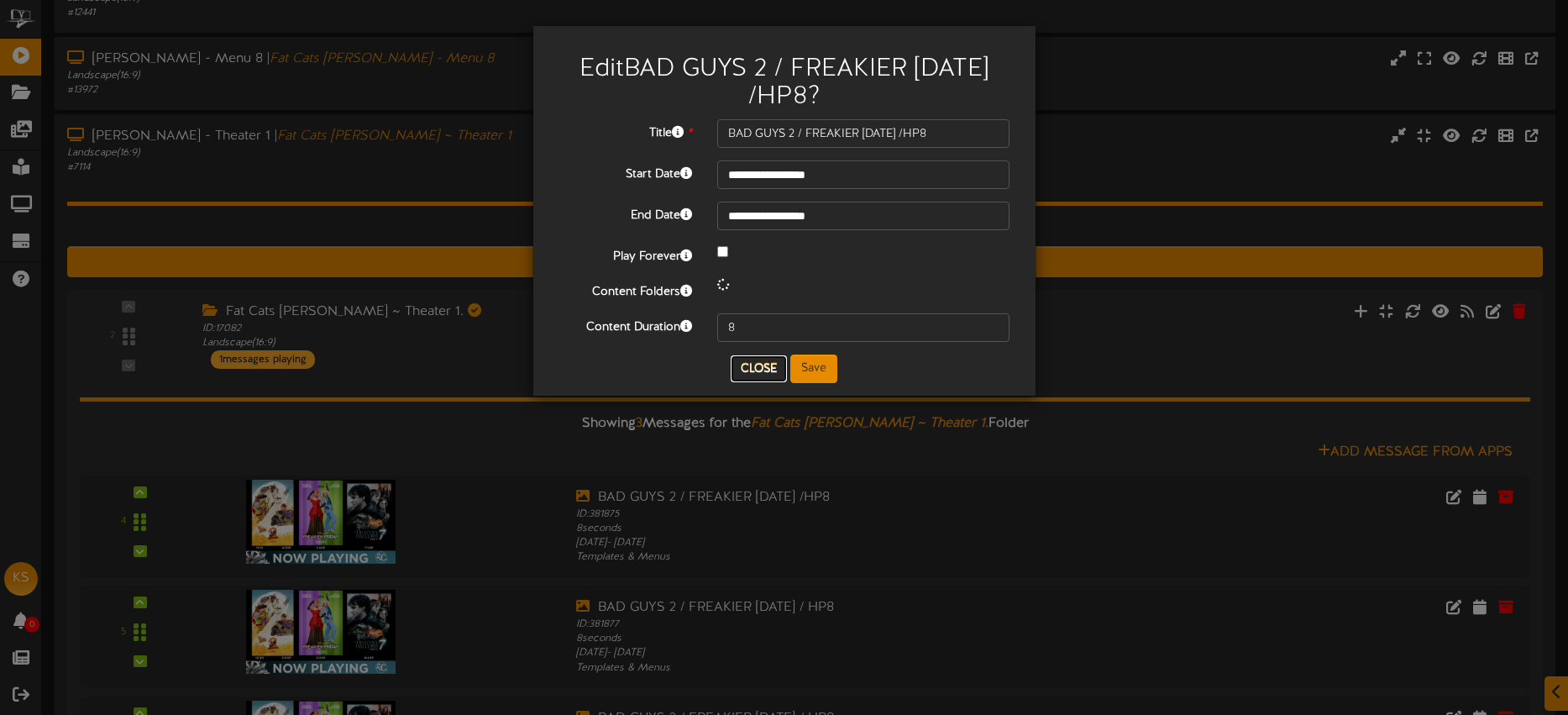
click at [763, 365] on button "Close" at bounding box center [759, 368] width 56 height 27
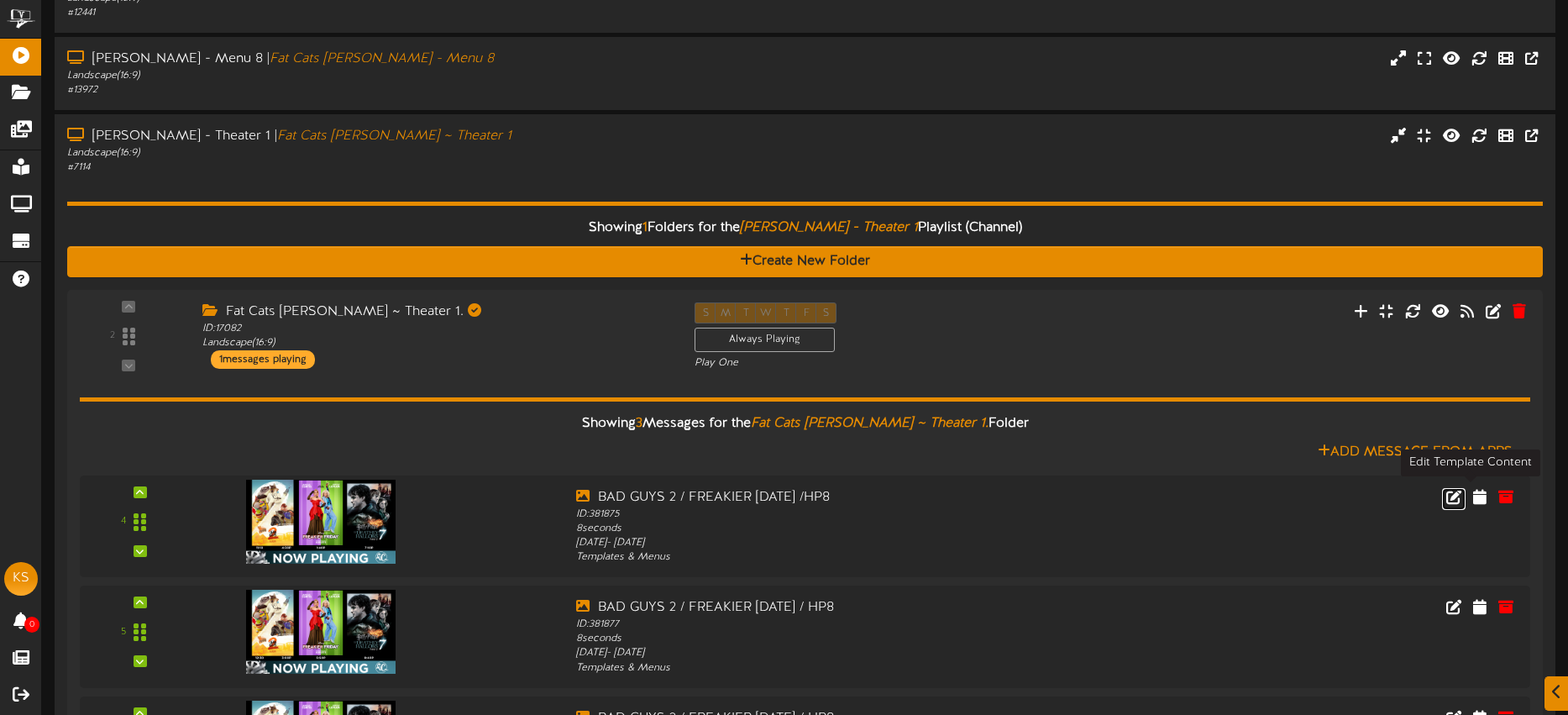
click at [1462, 496] on icon at bounding box center [1454, 496] width 15 height 15
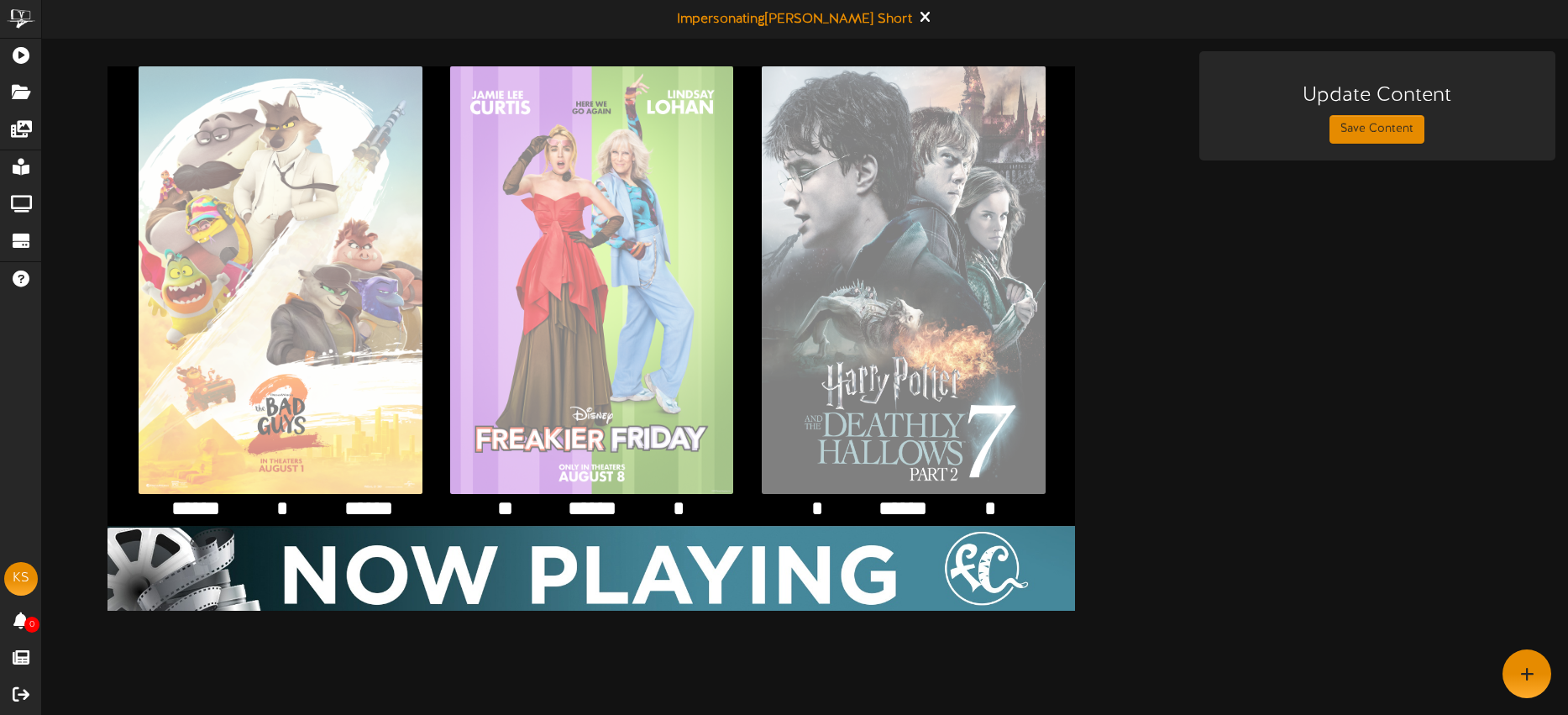
drag, startPoint x: 209, startPoint y: 509, endPoint x: 221, endPoint y: 510, distance: 12.0
click at [209, 509] on textarea "******" at bounding box center [195, 508] width 54 height 28
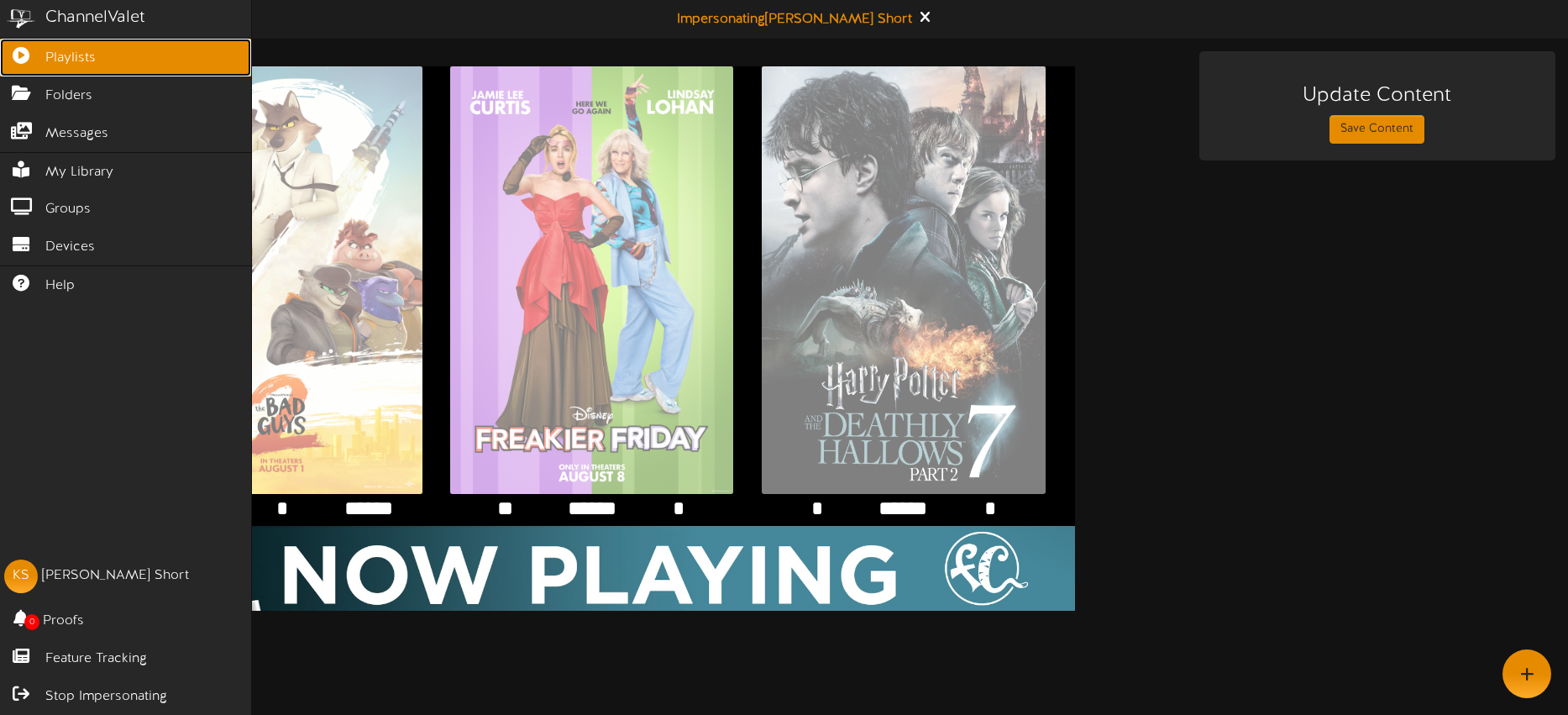
click at [43, 59] on link "Playlists" at bounding box center [125, 58] width 251 height 38
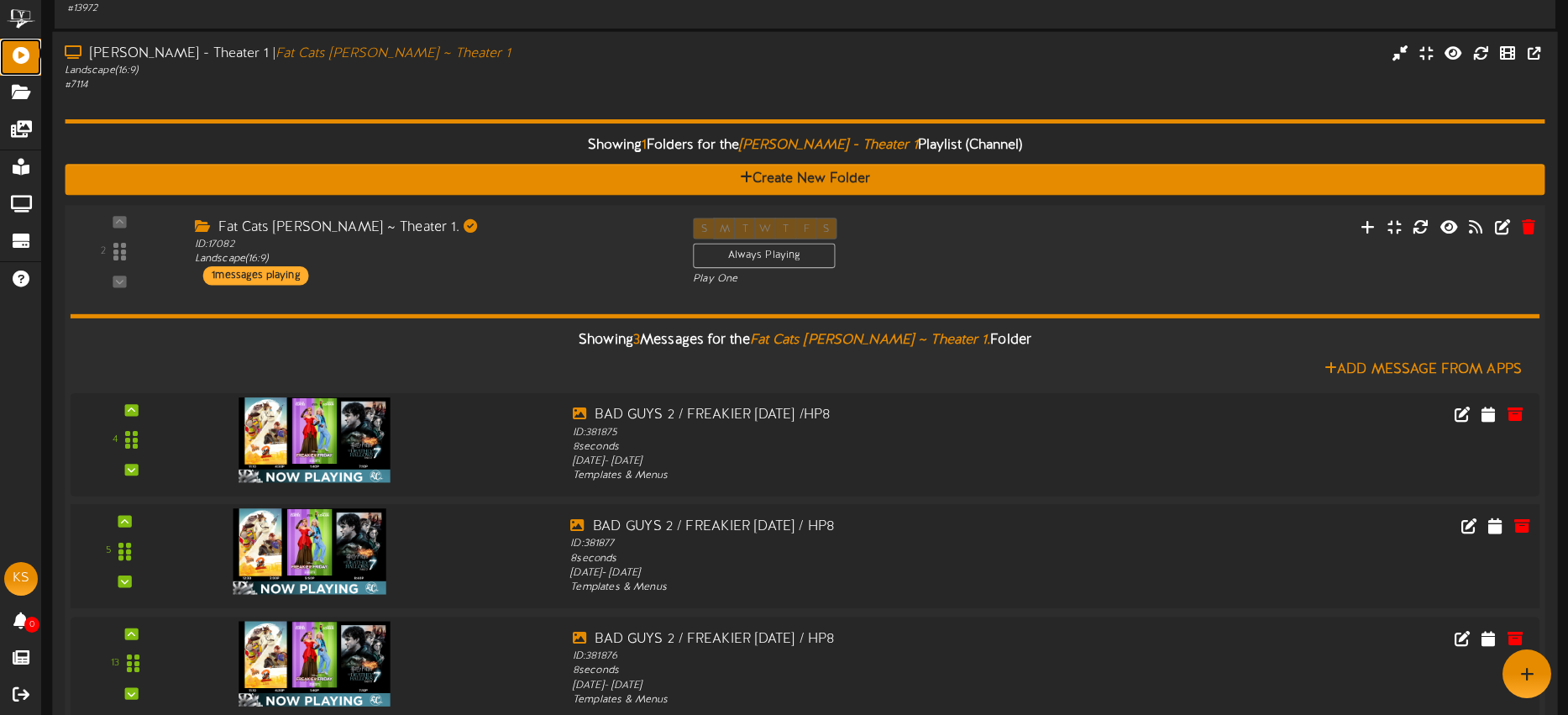
scroll to position [55, 0]
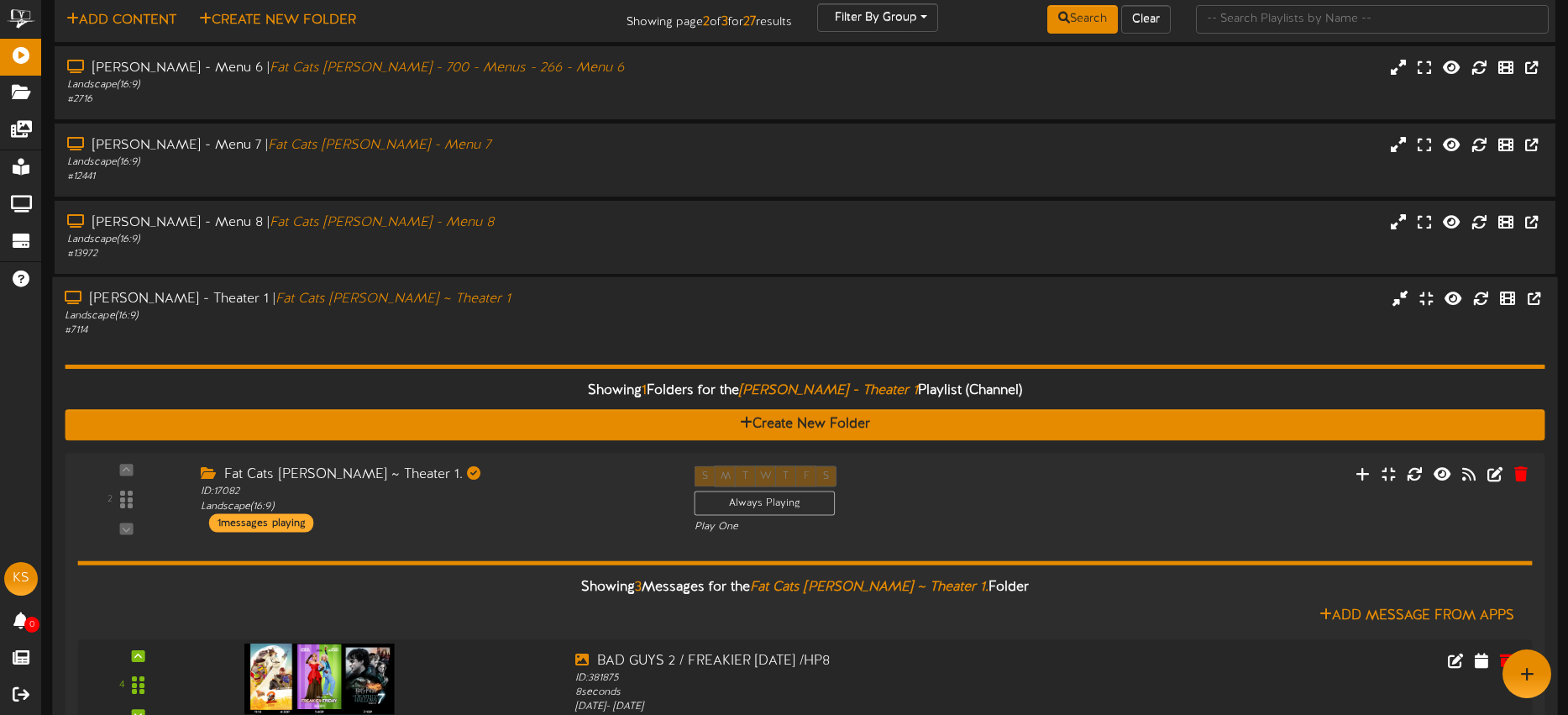
drag, startPoint x: 466, startPoint y: 310, endPoint x: 460, endPoint y: 292, distance: 19.0
click at [465, 310] on div "Landscape ( 16:9 )" at bounding box center [366, 316] width 603 height 14
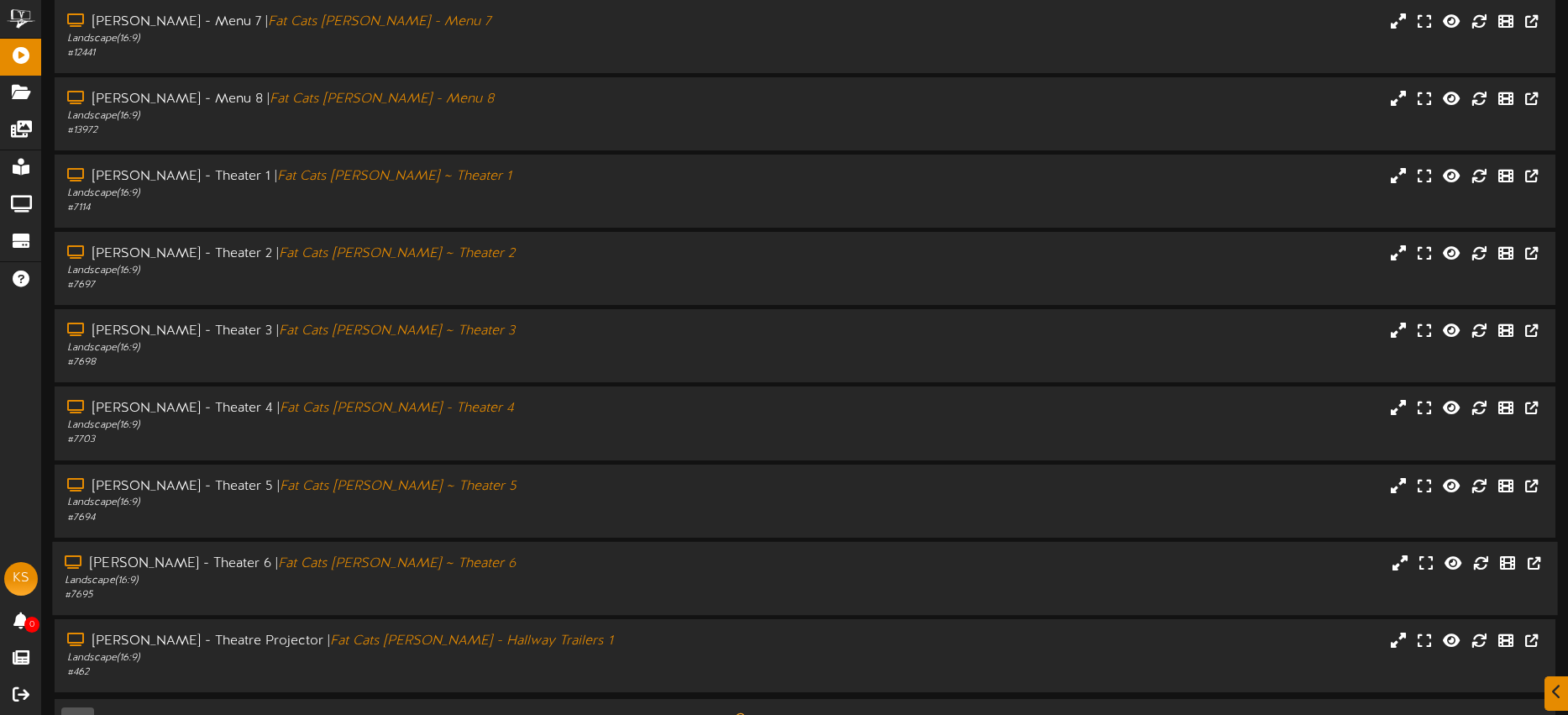
scroll to position [215, 0]
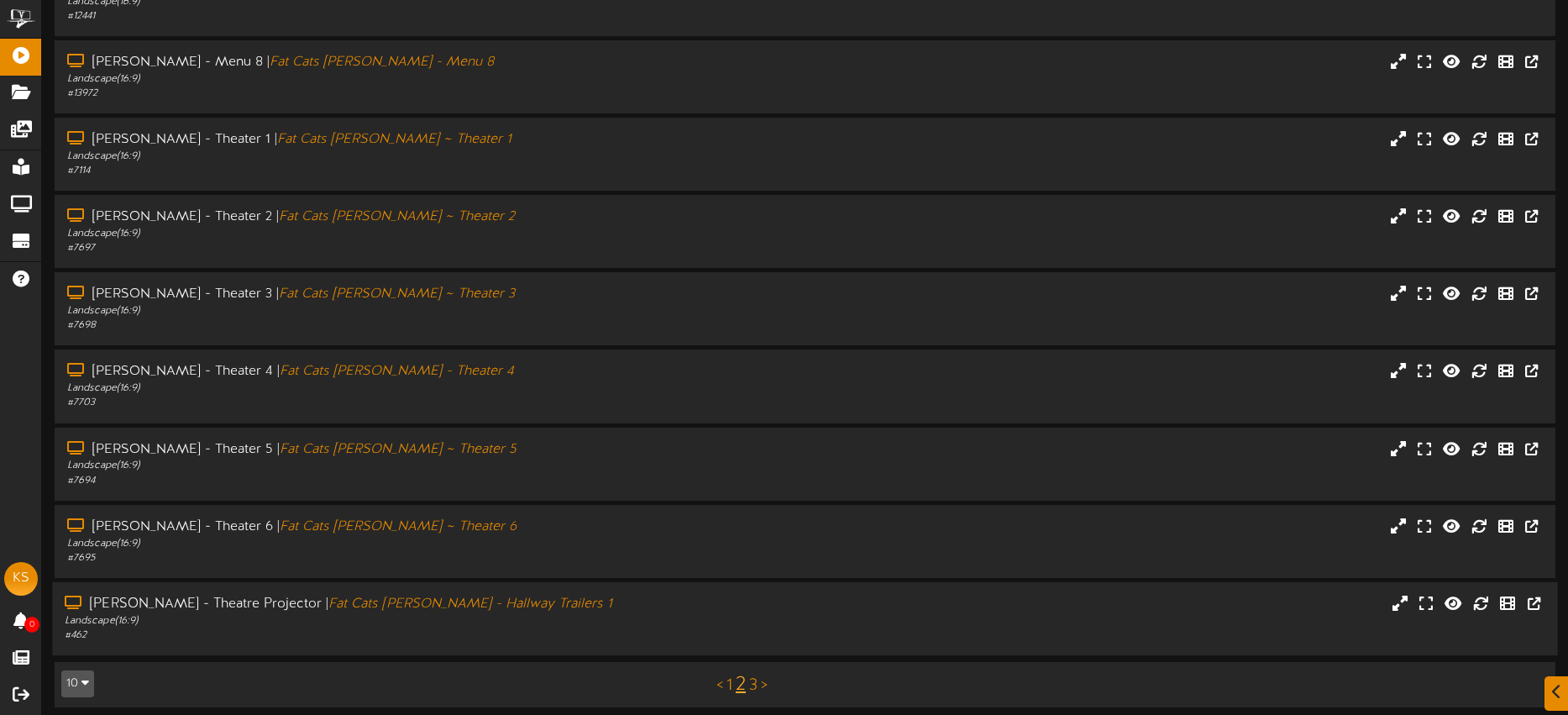
click at [554, 593] on div "Gilbert - Theatre Projector | Fat Cats Gilbert - Hallway Trailers 1 Landscape (…" at bounding box center [805, 618] width 1505 height 73
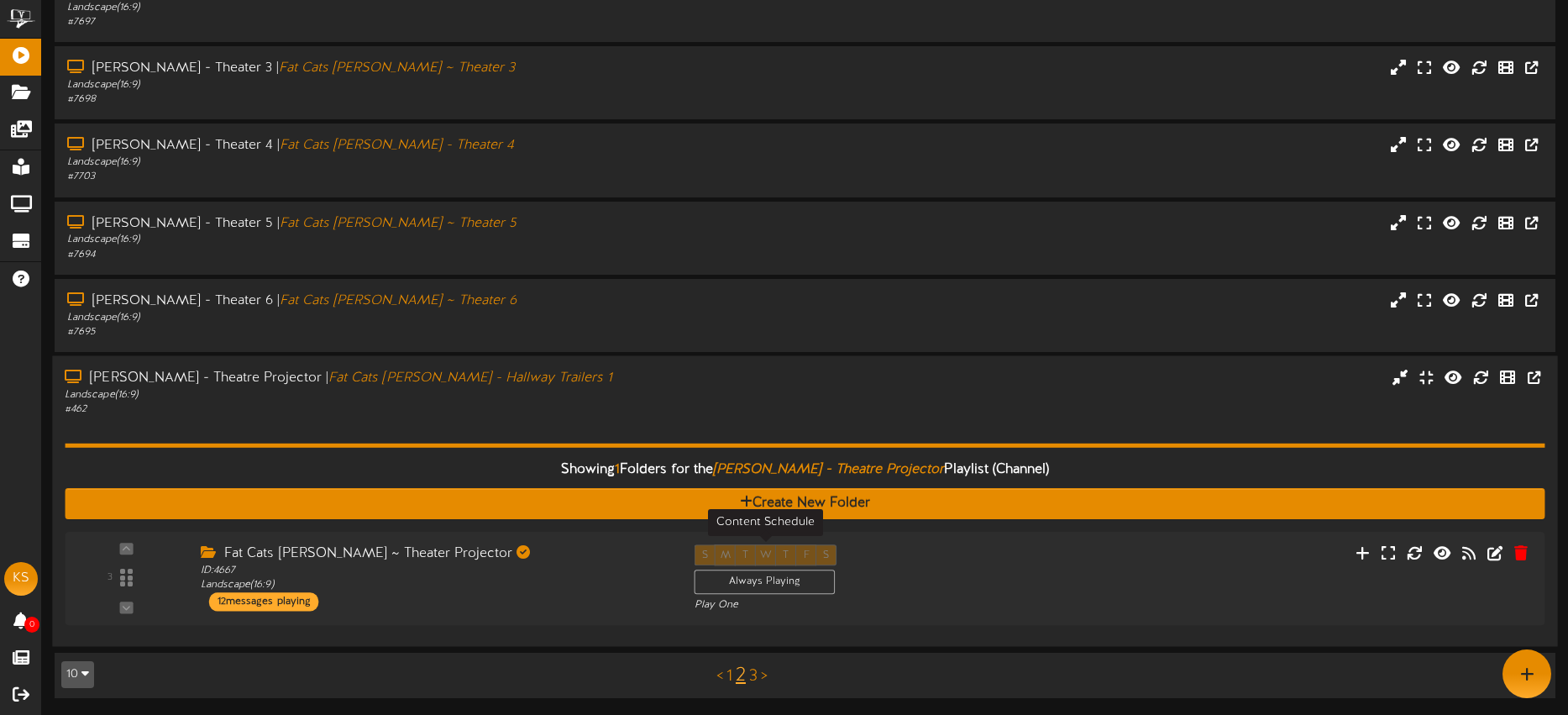
scroll to position [441, 0]
click at [571, 564] on div "ID: 4667 Landscape ( 16:9 )" at bounding box center [431, 578] width 473 height 29
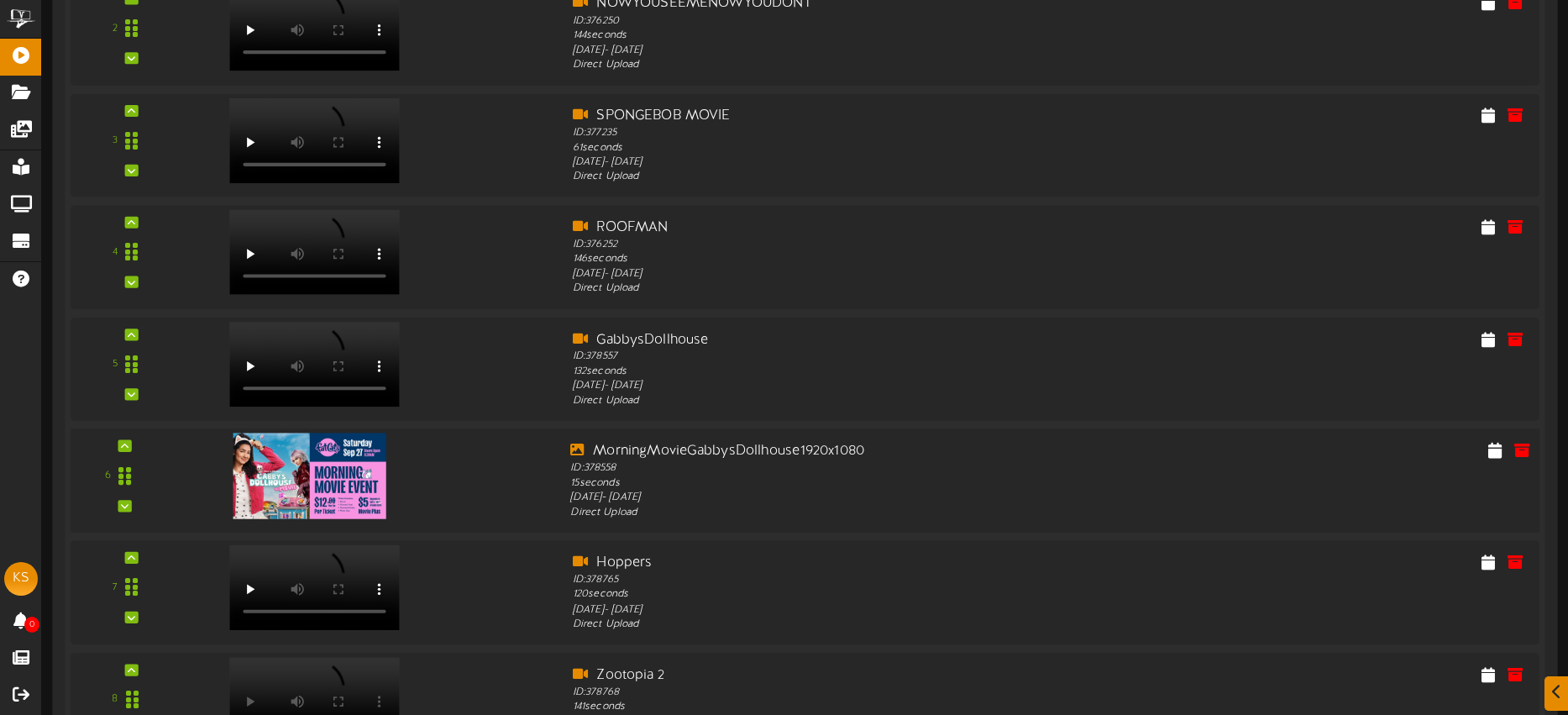
scroll to position [1336, 0]
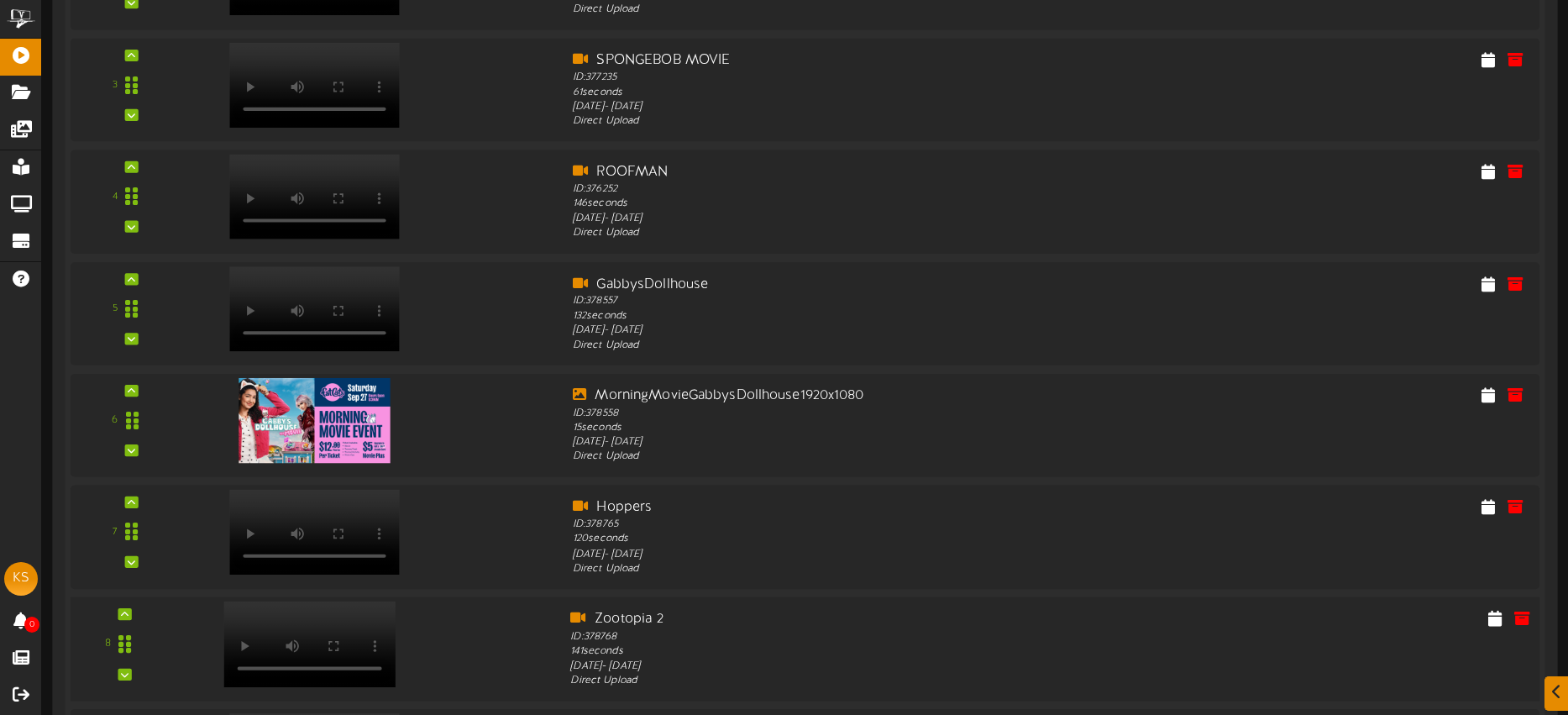
click at [348, 611] on video at bounding box center [310, 643] width 172 height 86
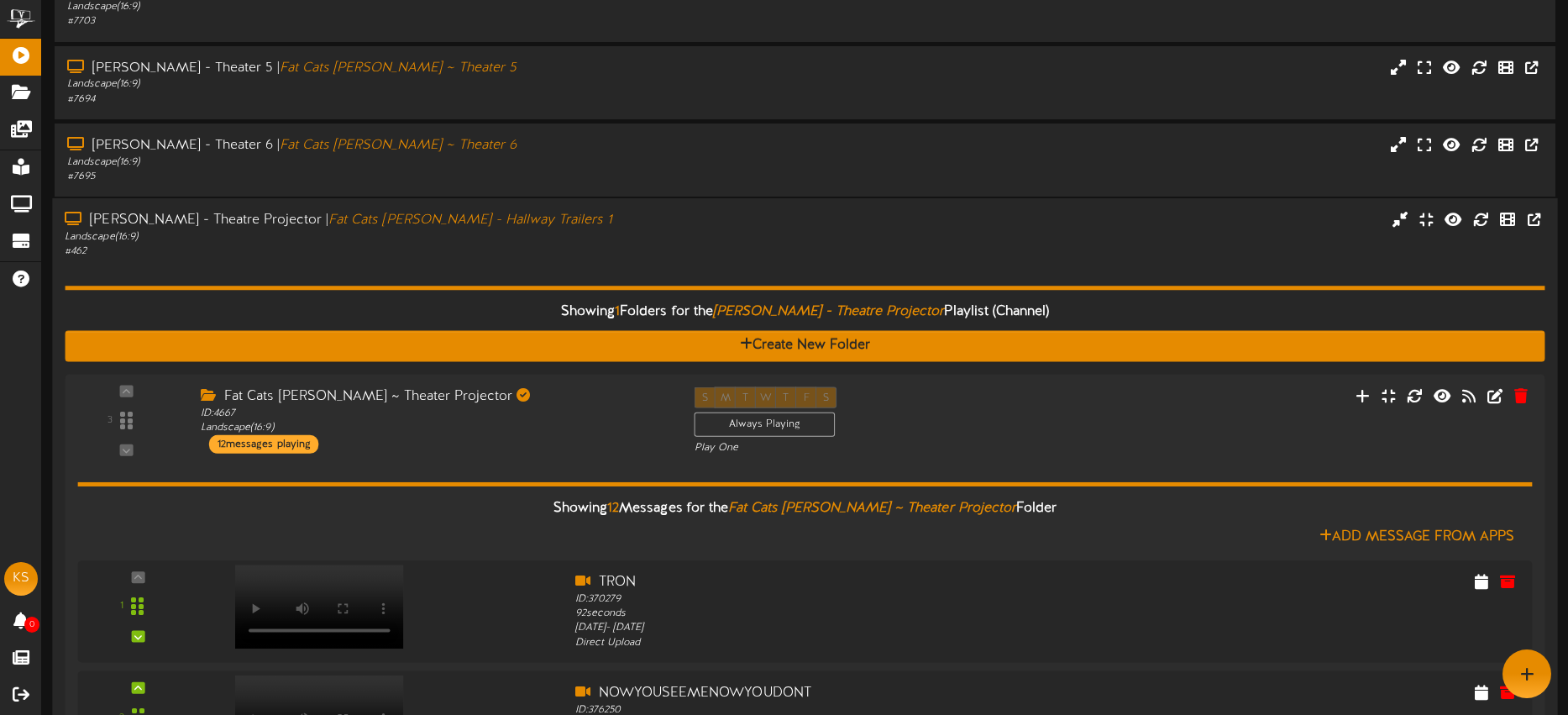
drag, startPoint x: 661, startPoint y: 271, endPoint x: 672, endPoint y: 268, distance: 11.4
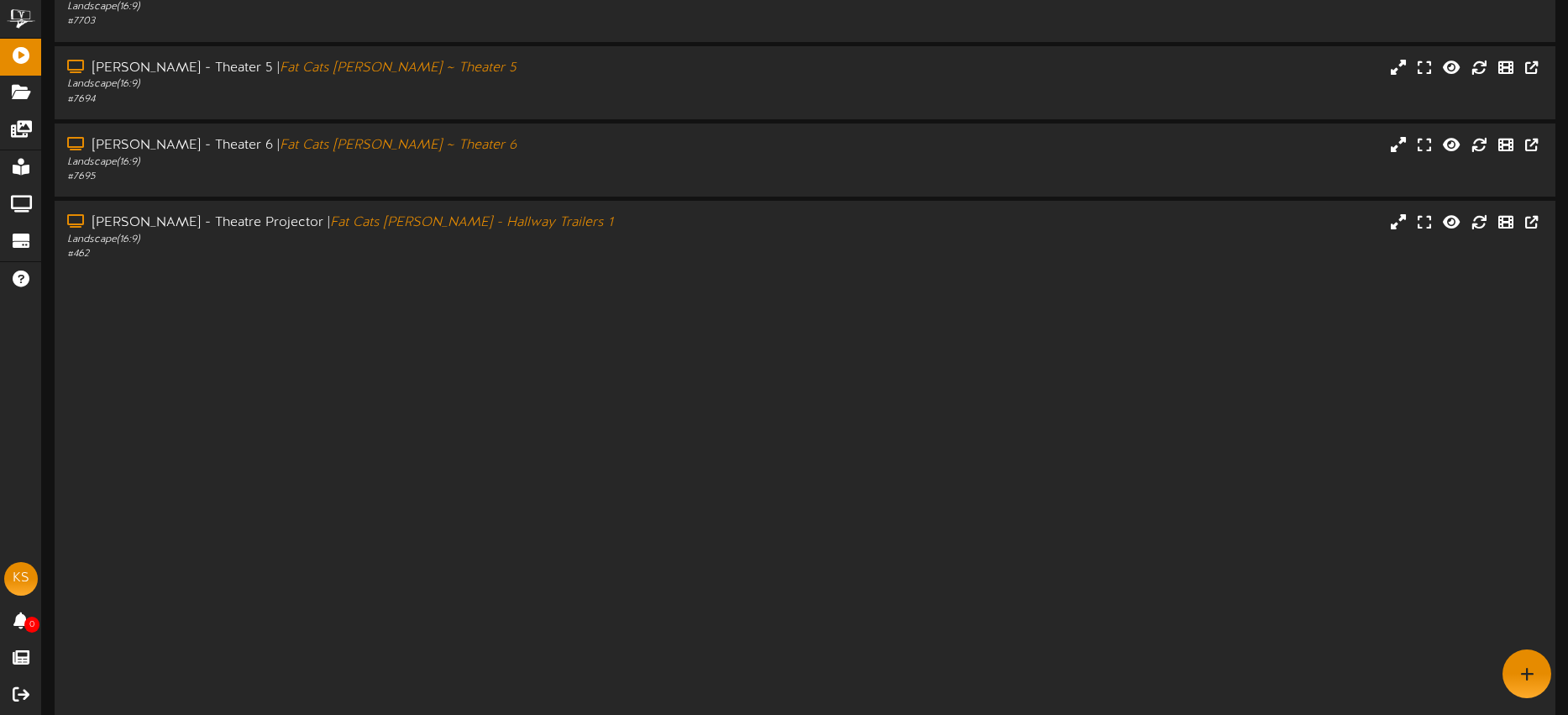
scroll to position [224, 0]
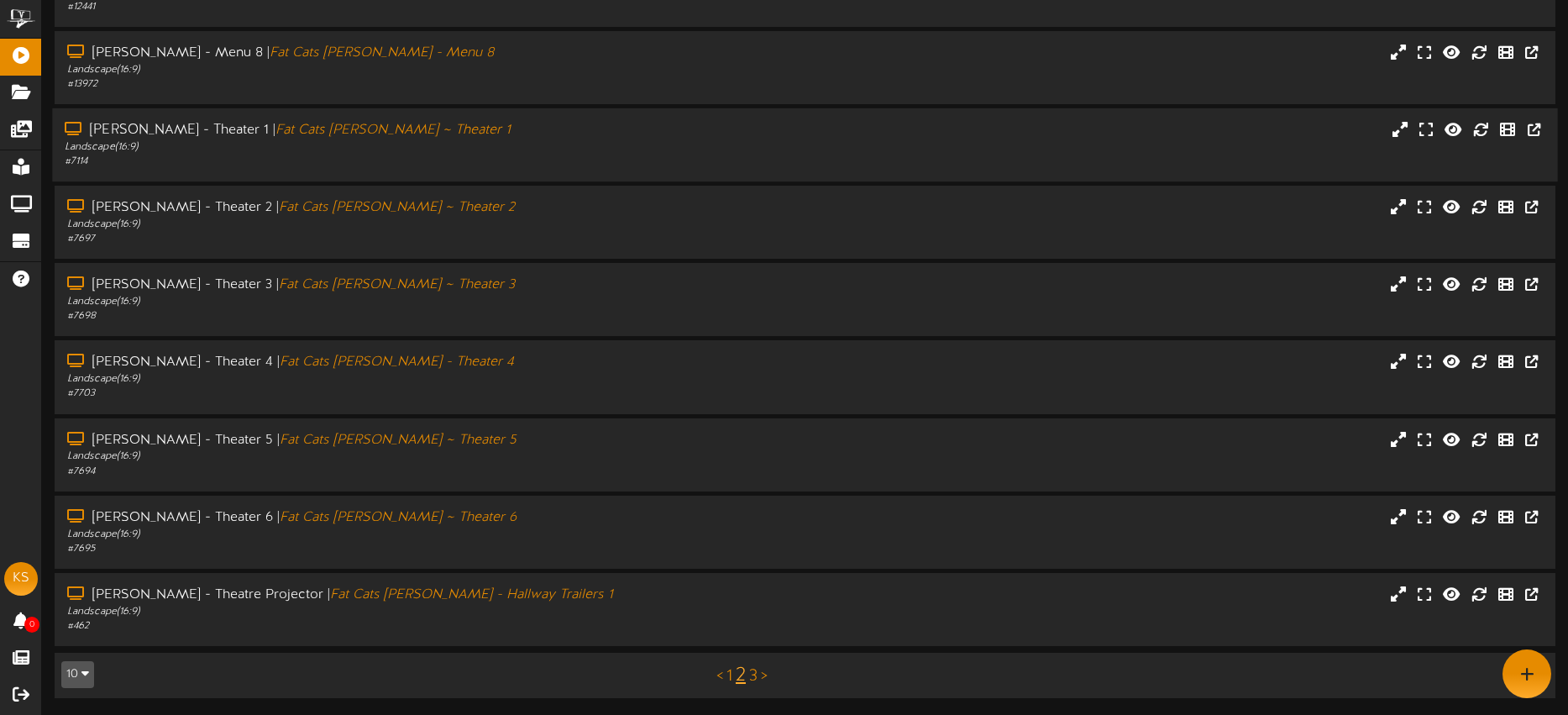
click at [501, 141] on div "Landscape ( 16:9 )" at bounding box center [366, 147] width 603 height 14
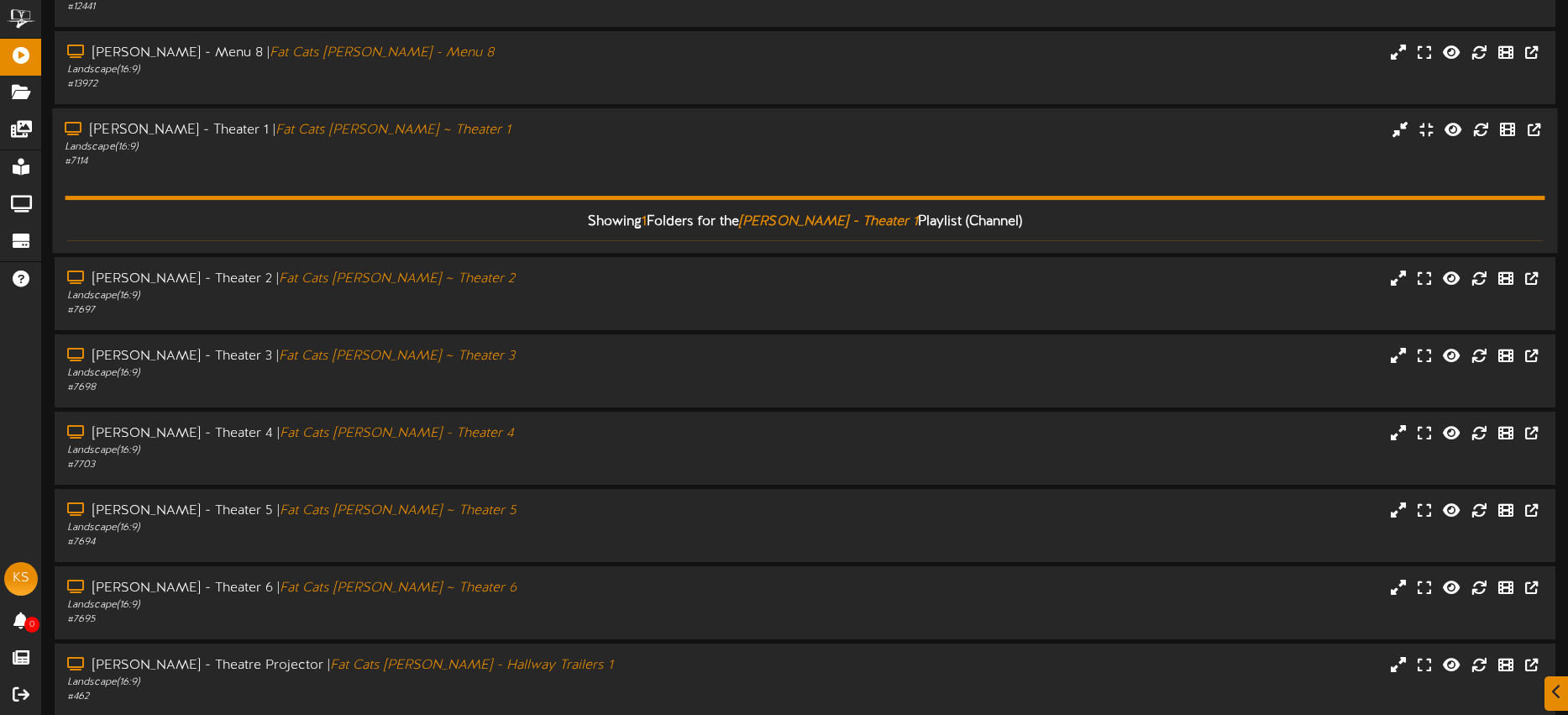
scroll to position [313, 0]
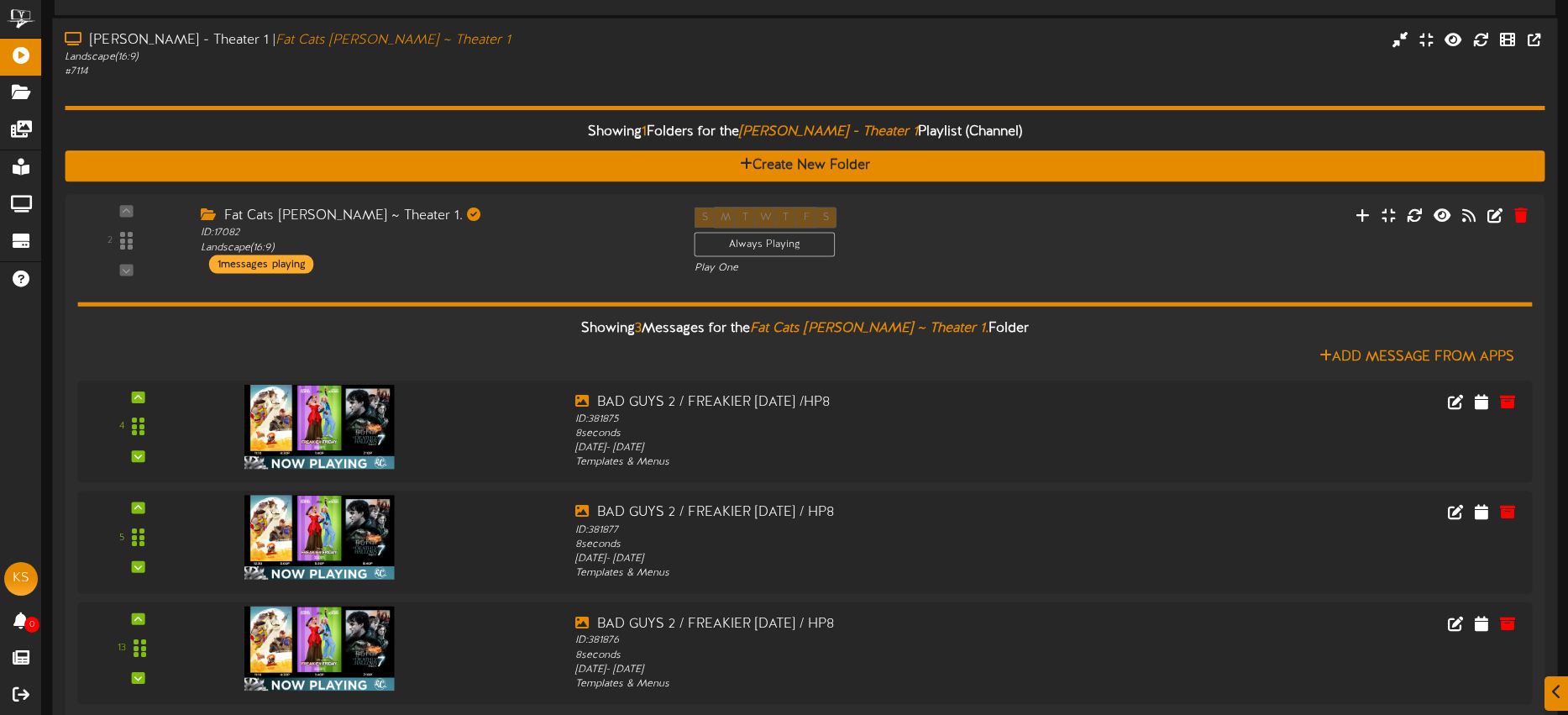
click at [560, 79] on div "Showing 1 Folders for the Gilbert - Theater 1 Playlist (Channel) Create New Fol…" at bounding box center [805, 405] width 1480 height 654
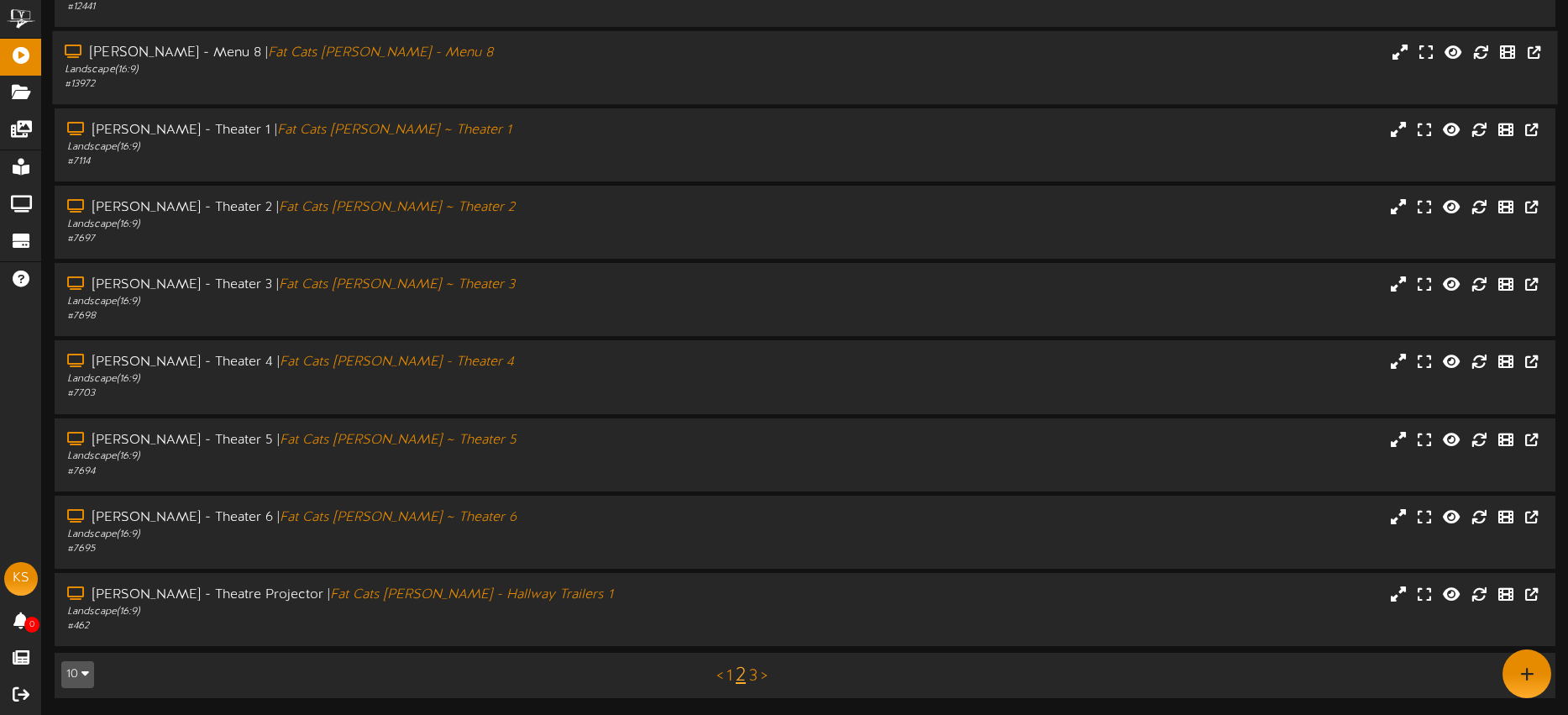
scroll to position [0, 0]
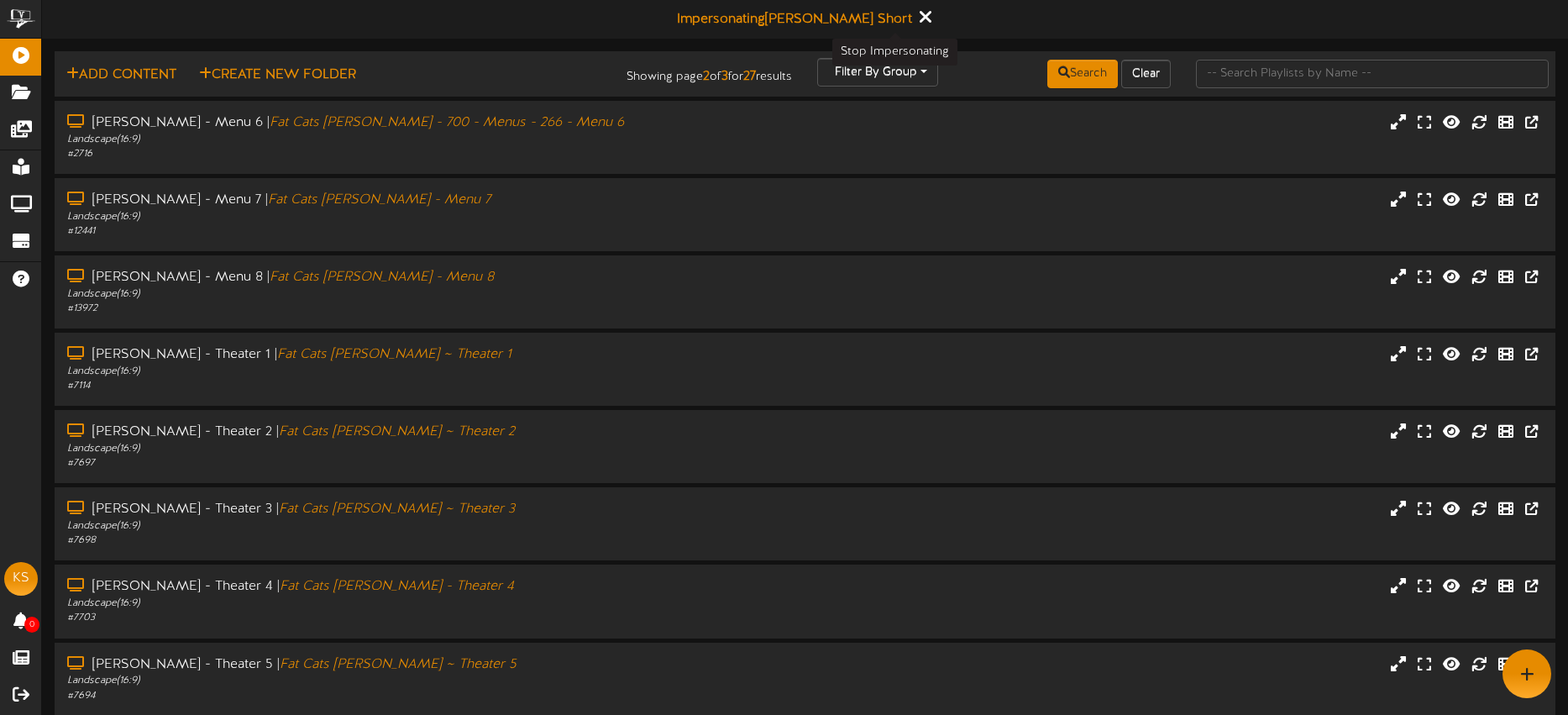
click at [919, 20] on icon at bounding box center [925, 17] width 11 height 19
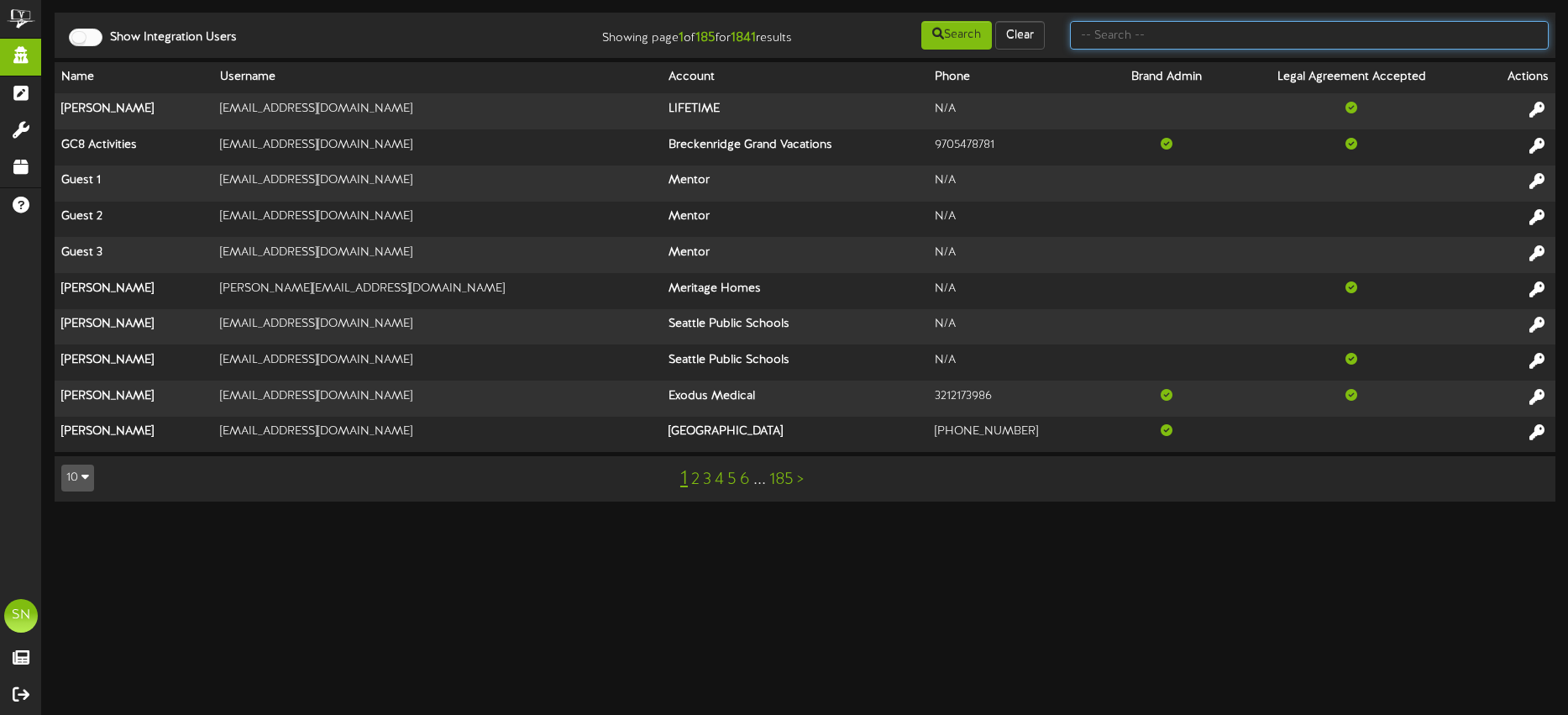
click at [1202, 40] on input "text" at bounding box center [1310, 35] width 479 height 28
type input "chattanooga"
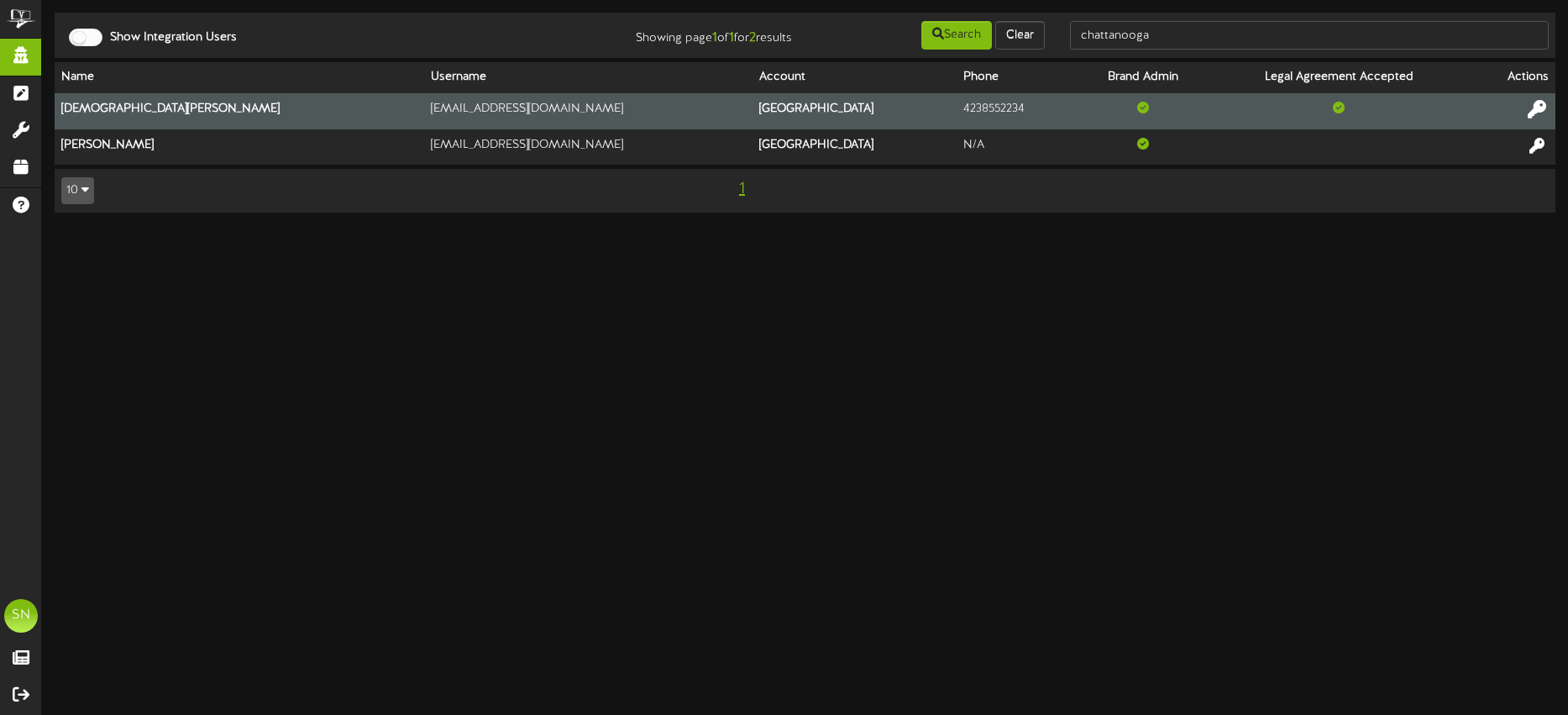
click at [1531, 106] on icon at bounding box center [1537, 109] width 19 height 19
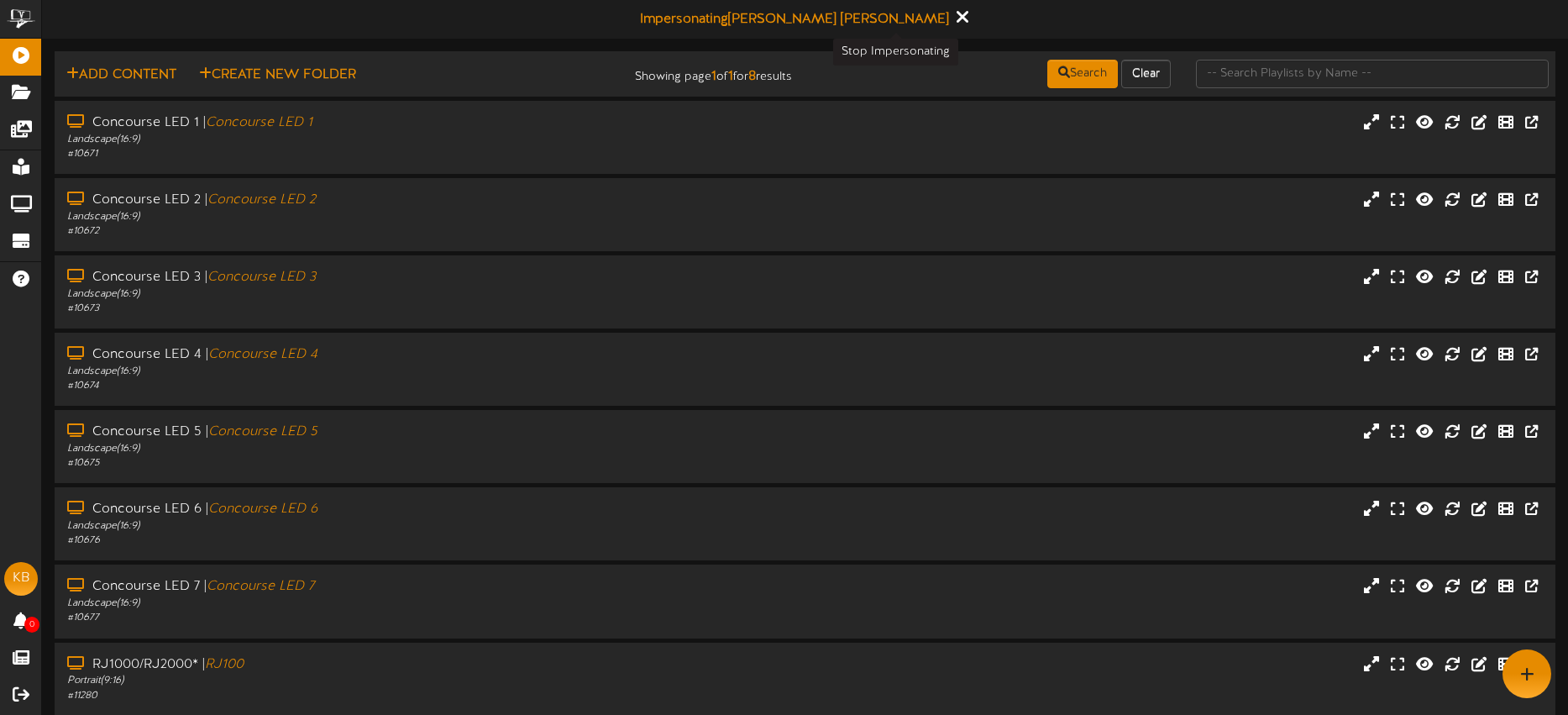
click at [956, 16] on icon at bounding box center [961, 17] width 11 height 19
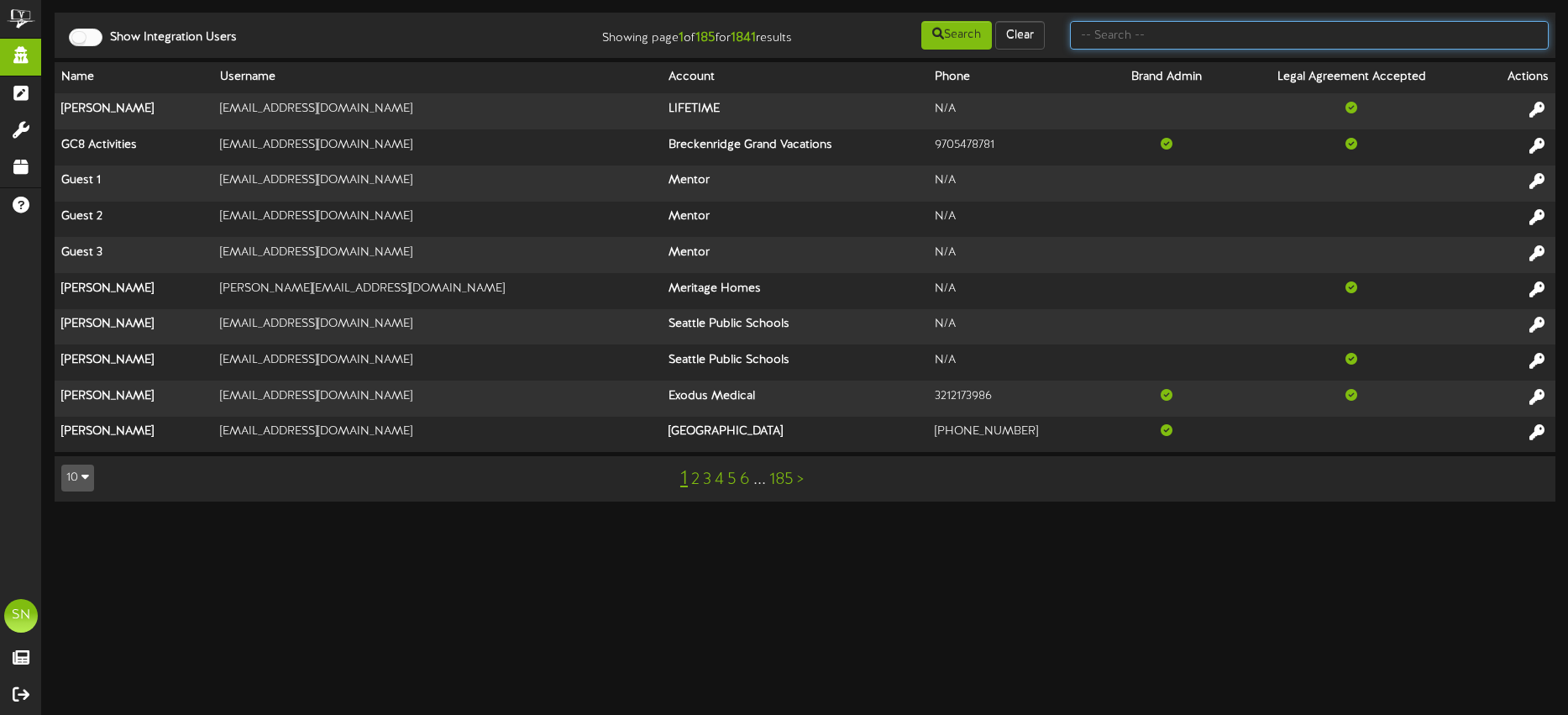
click at [1127, 39] on input "text" at bounding box center [1310, 35] width 479 height 28
